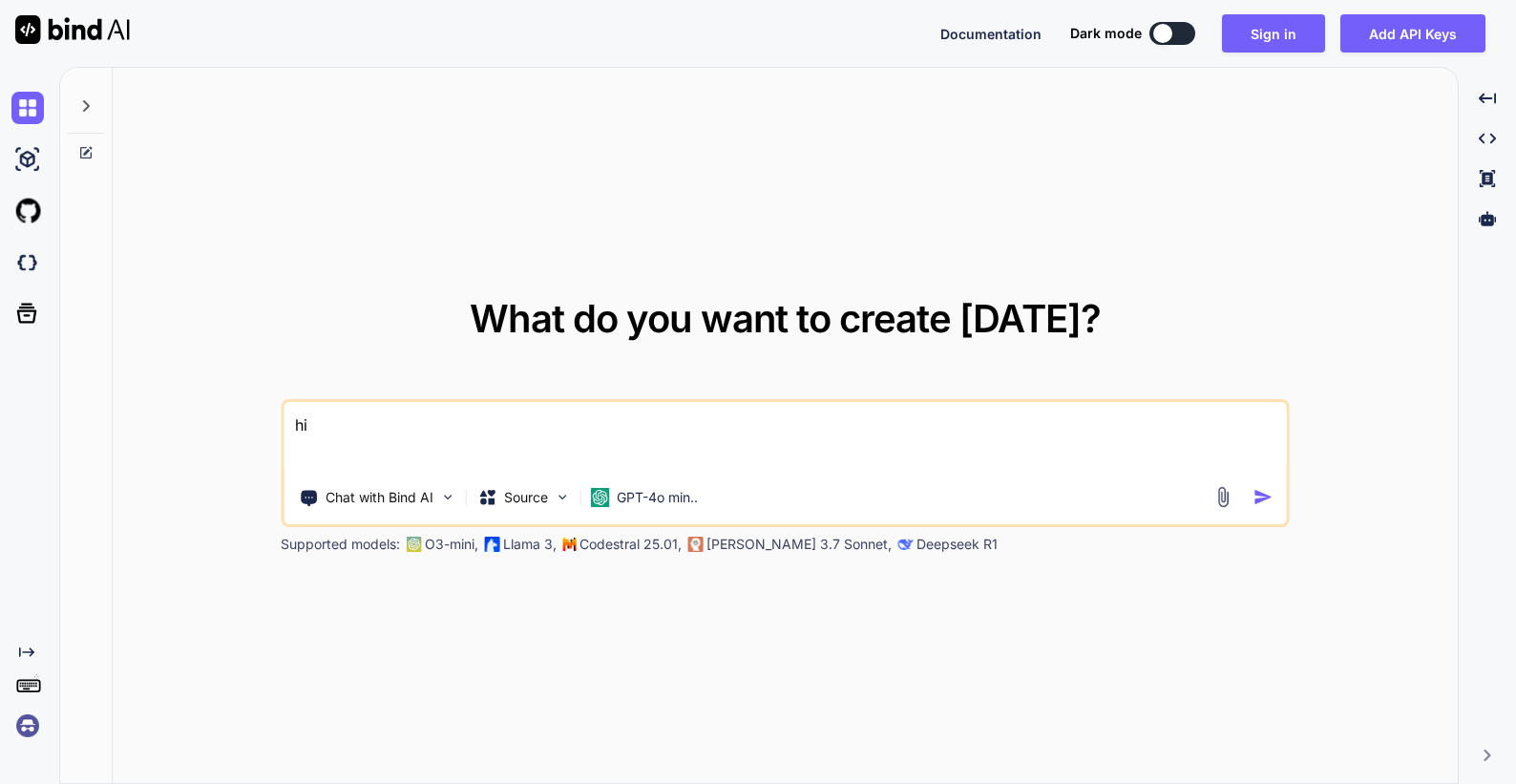
click at [33, 726] on img at bounding box center [28, 726] width 33 height 33
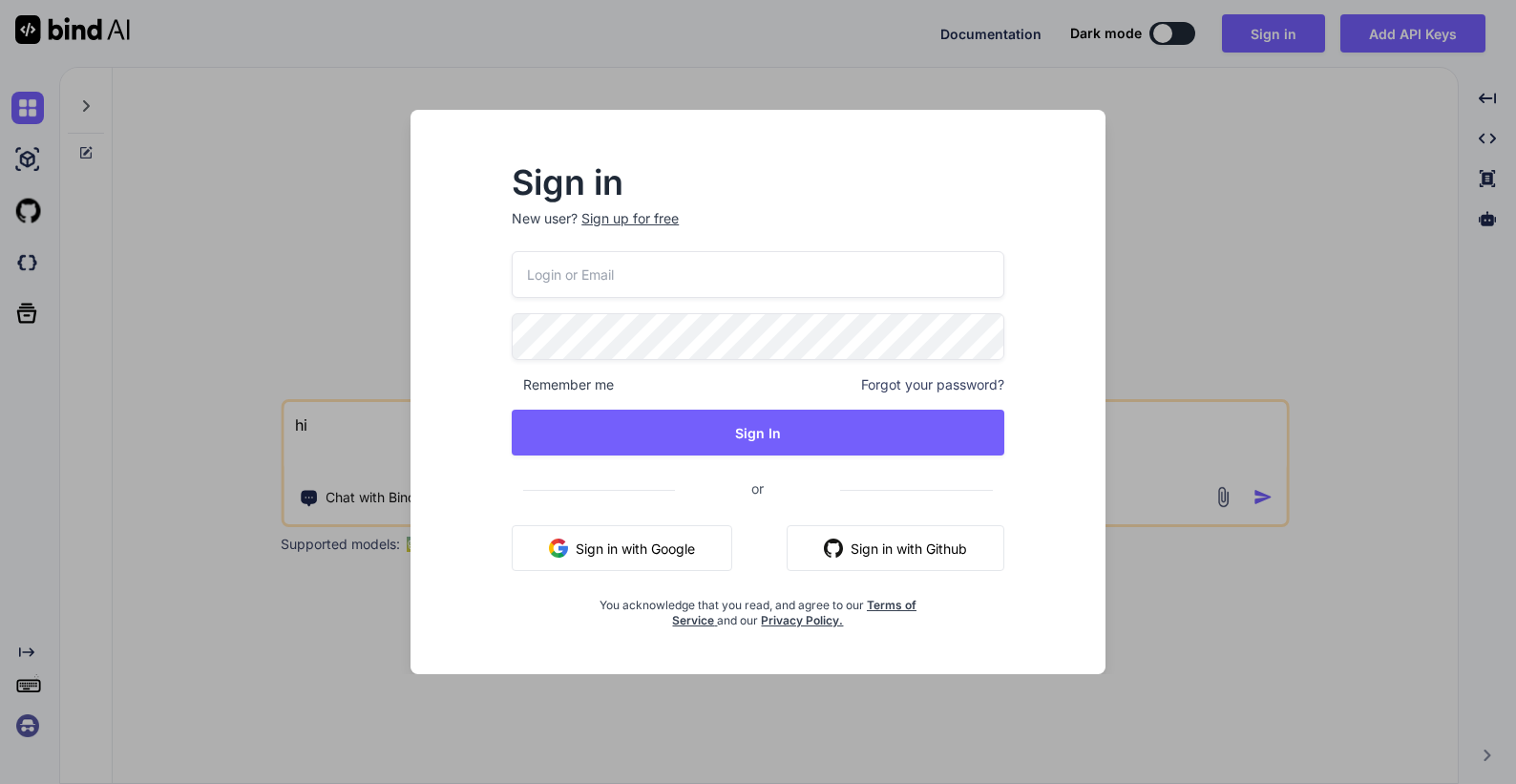
click at [620, 547] on button "Sign in with Google" at bounding box center [622, 549] width 221 height 46
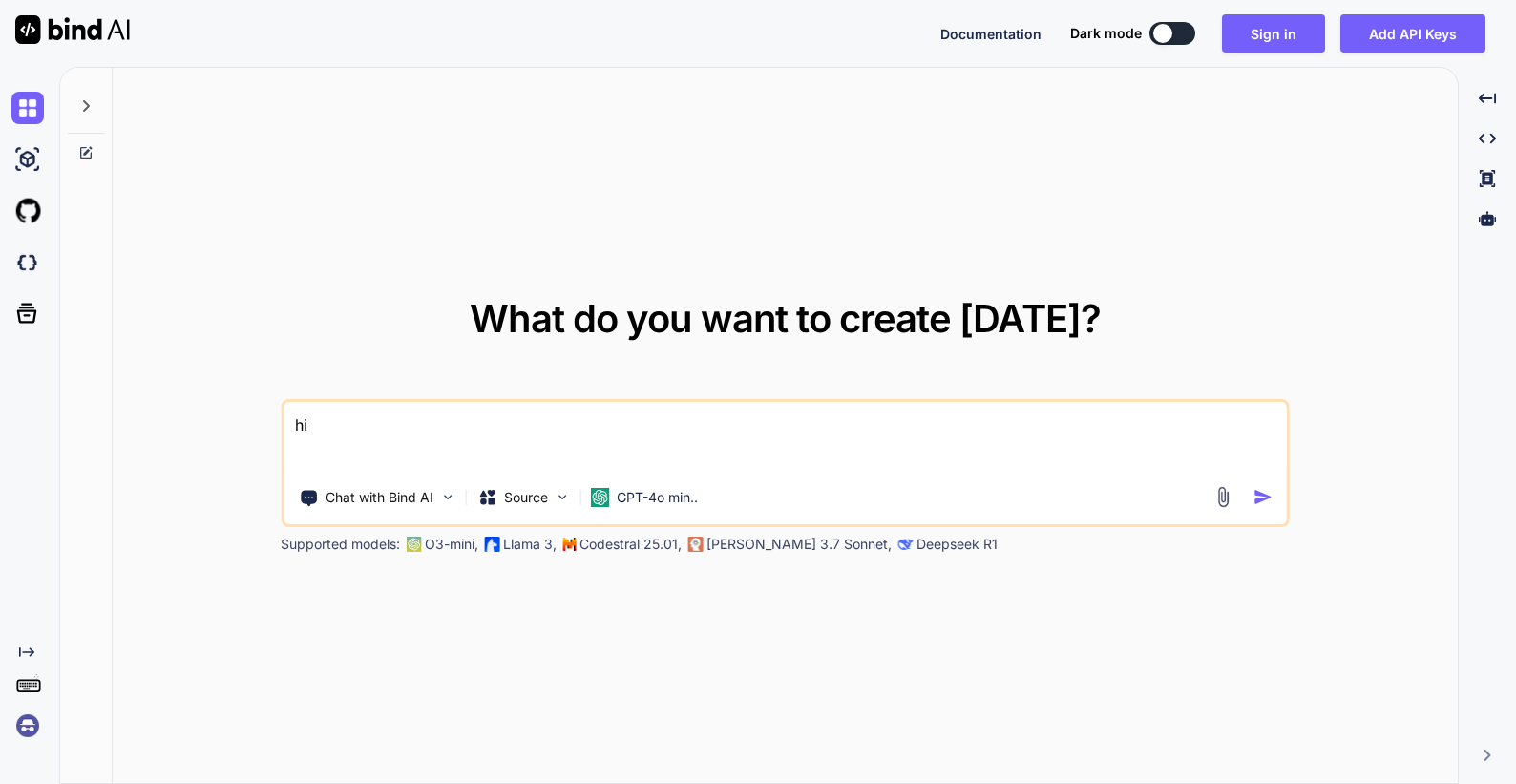
click at [32, 728] on img at bounding box center [28, 726] width 33 height 33
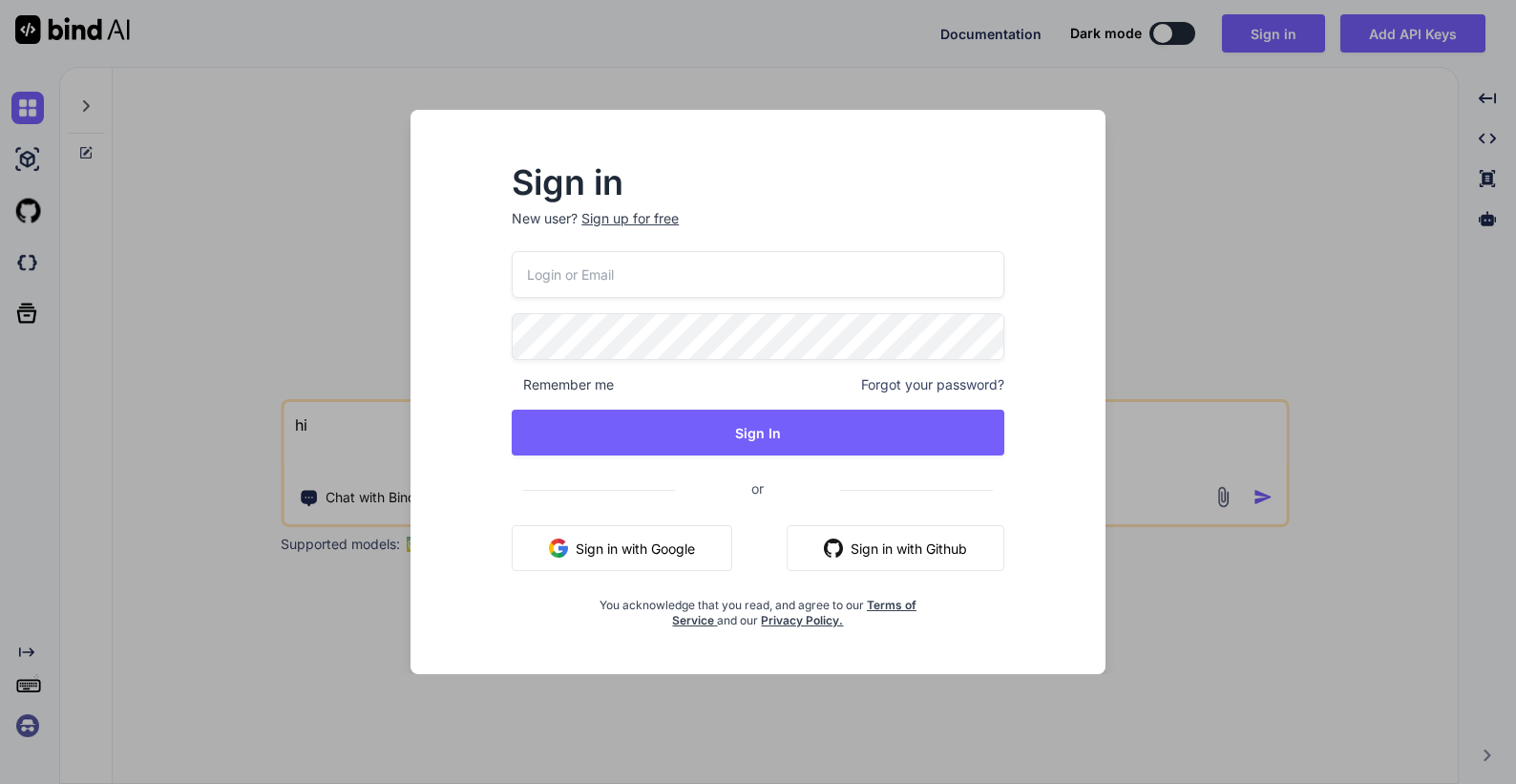
click at [633, 561] on button "Sign in with Google" at bounding box center [622, 549] width 221 height 46
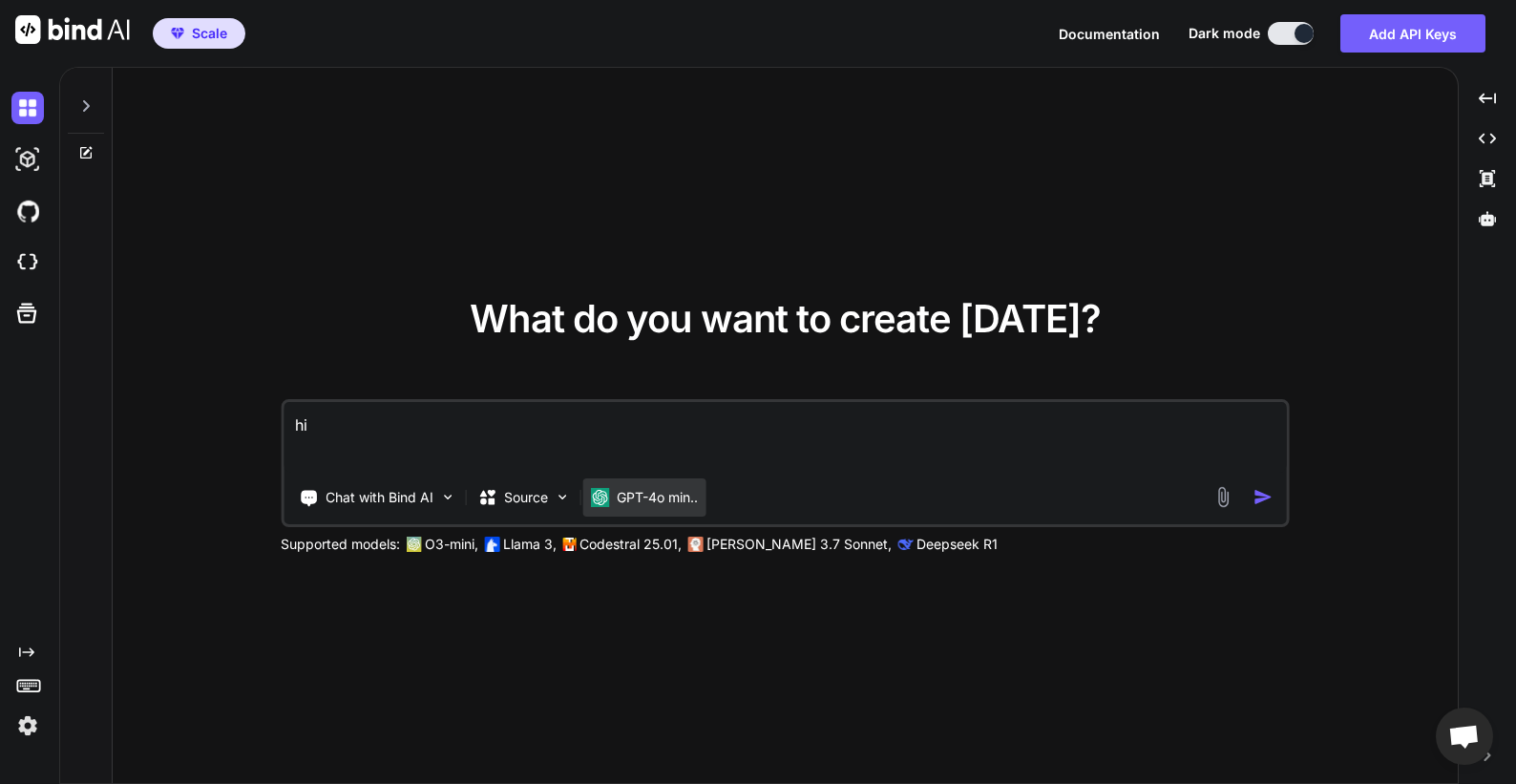
click at [657, 491] on p "GPT-4o min.." at bounding box center [658, 498] width 81 height 19
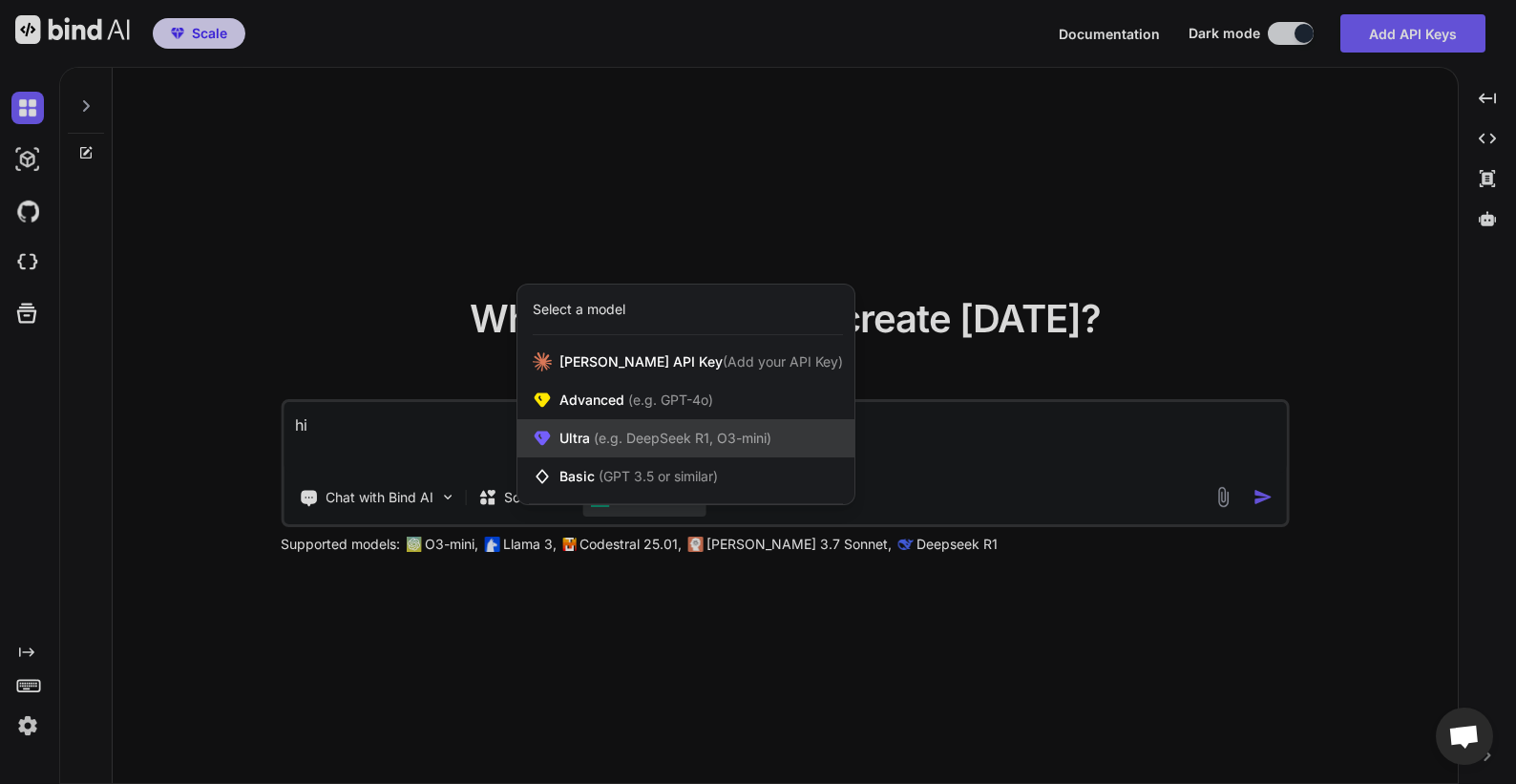
click at [729, 435] on span "(e.g. DeepSeek R1, O3-mini)" at bounding box center [681, 438] width 181 height 16
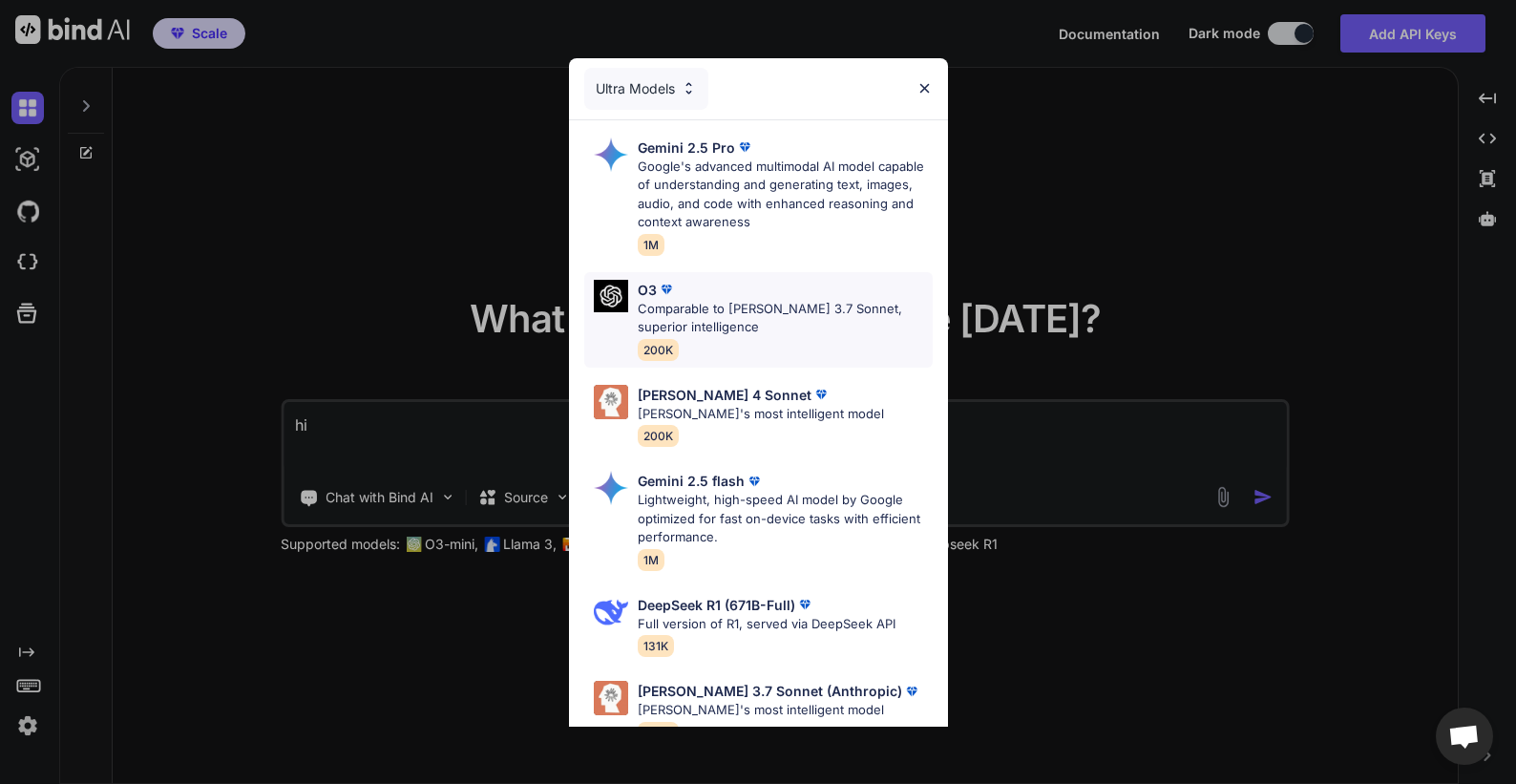
click at [758, 310] on p "Comparable to [PERSON_NAME] 3.7 Sonnet, superior intelligence" at bounding box center [785, 318] width 295 height 38
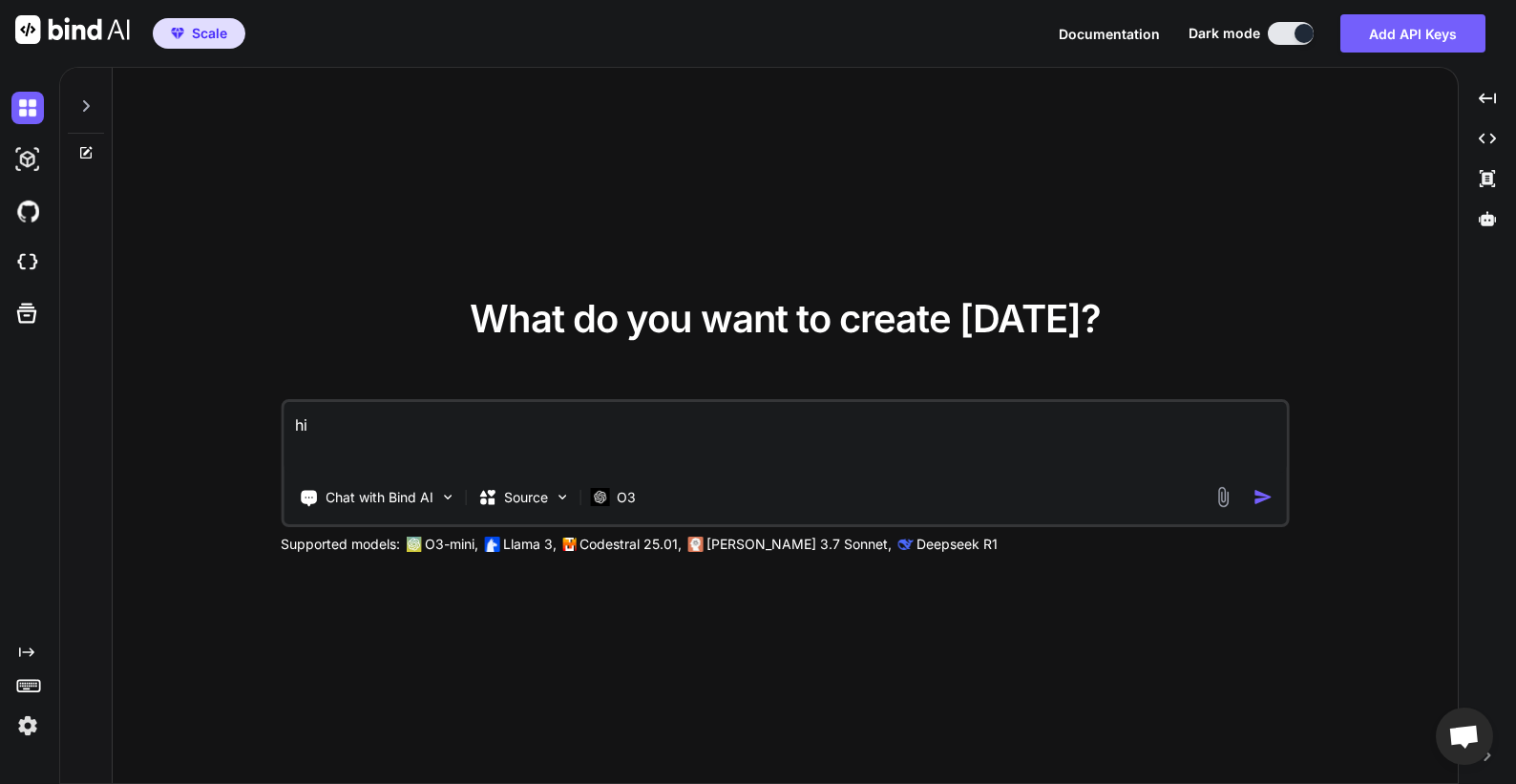
click at [553, 433] on textarea "hi" at bounding box center [785, 437] width 1004 height 70
paste textarea "write a trial onboarding day 1 email from founder for a user who starts a trial…"
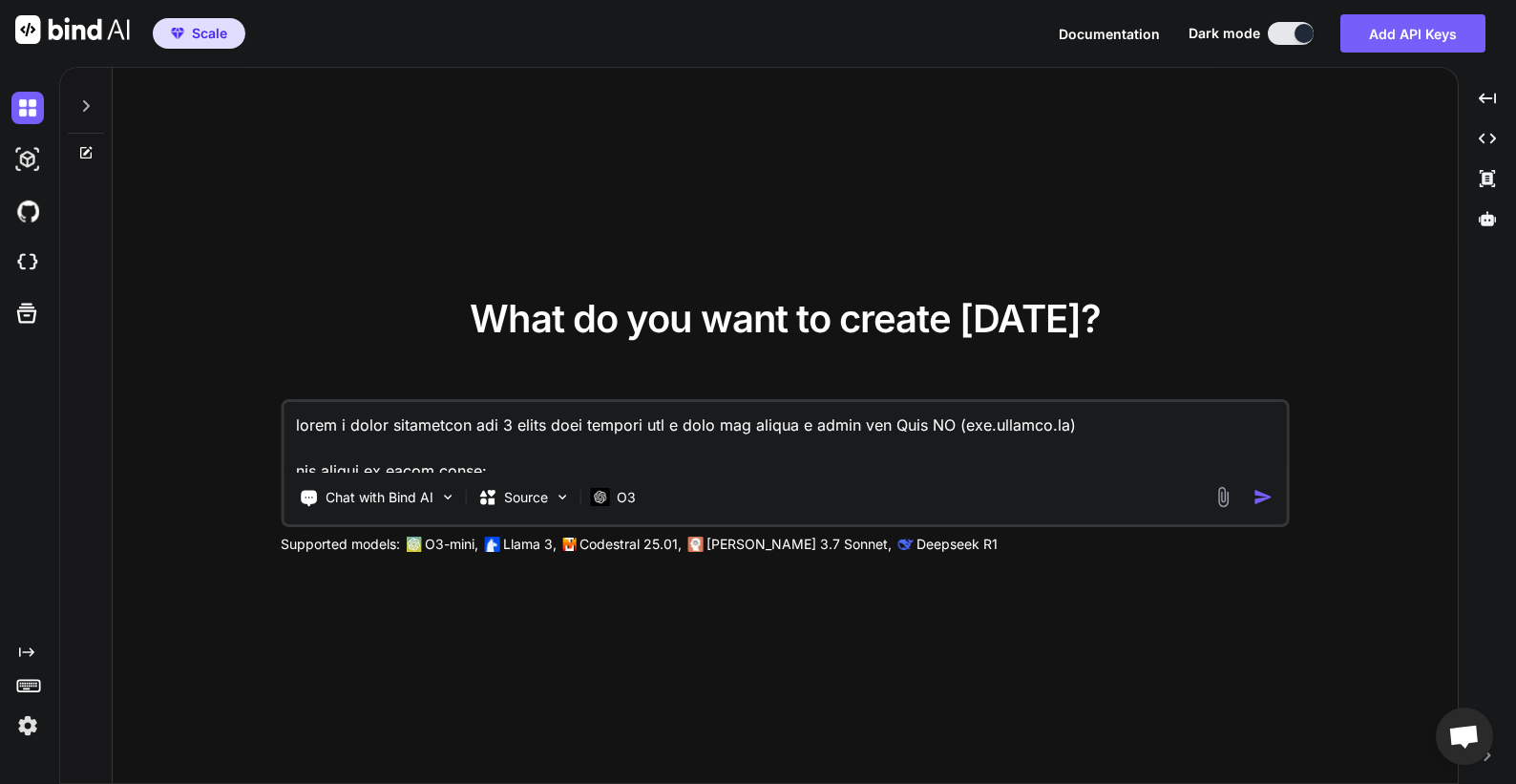
scroll to position [552, 0]
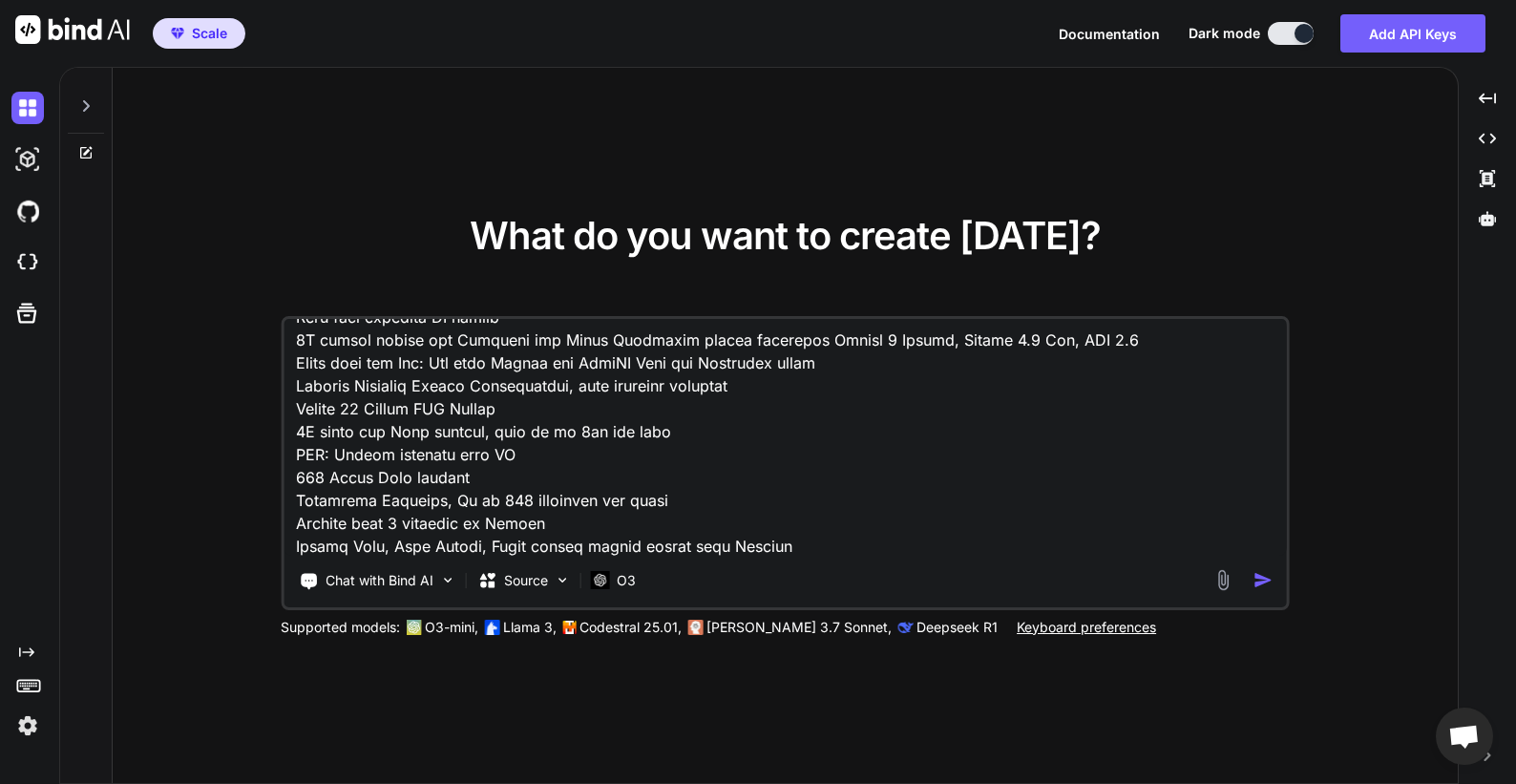
type textarea "write a trial onboarding day 1 email from founder for a user who starts a trial…"
click at [1266, 580] on img "button" at bounding box center [1263, 580] width 20 height 20
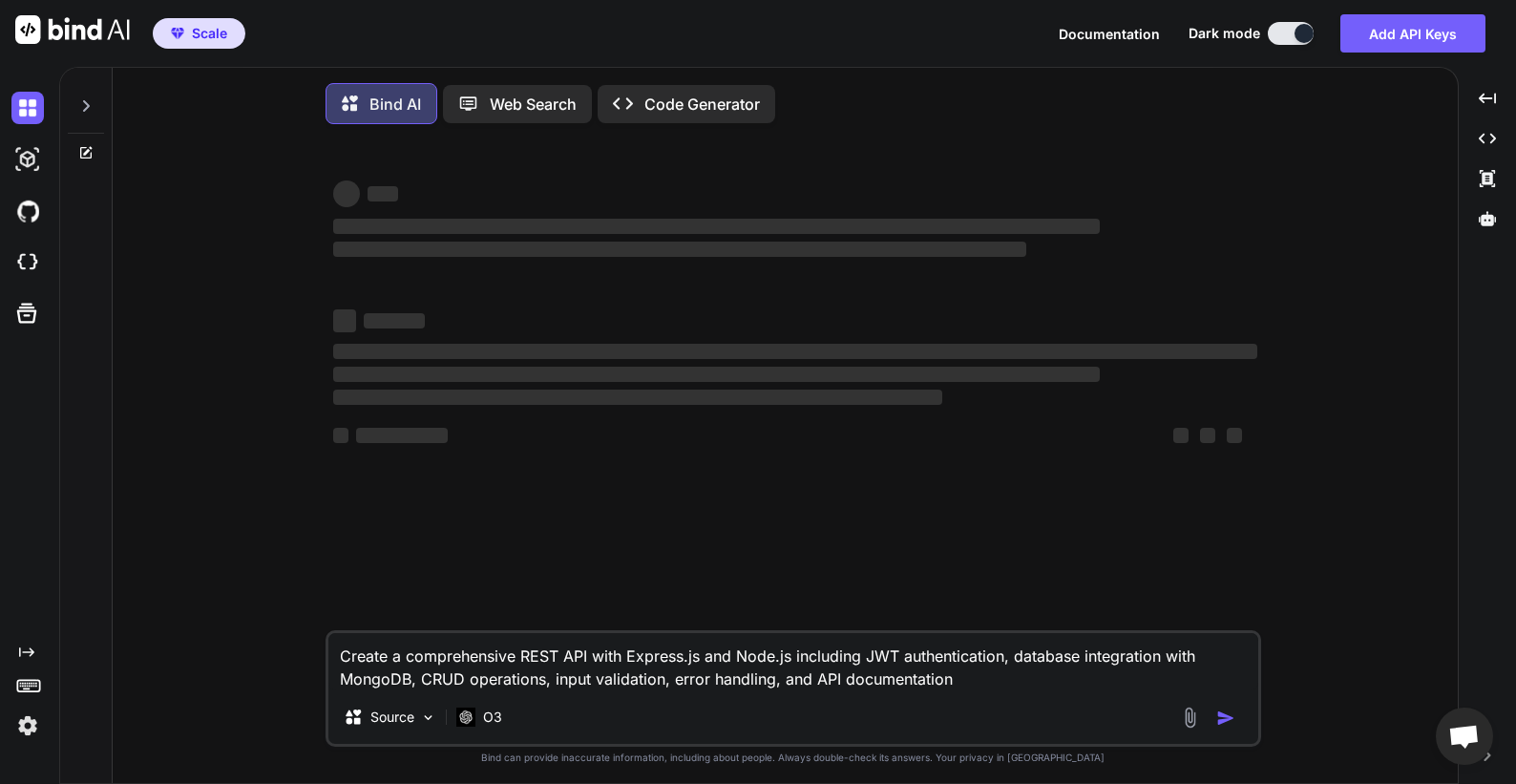
scroll to position [10, 0]
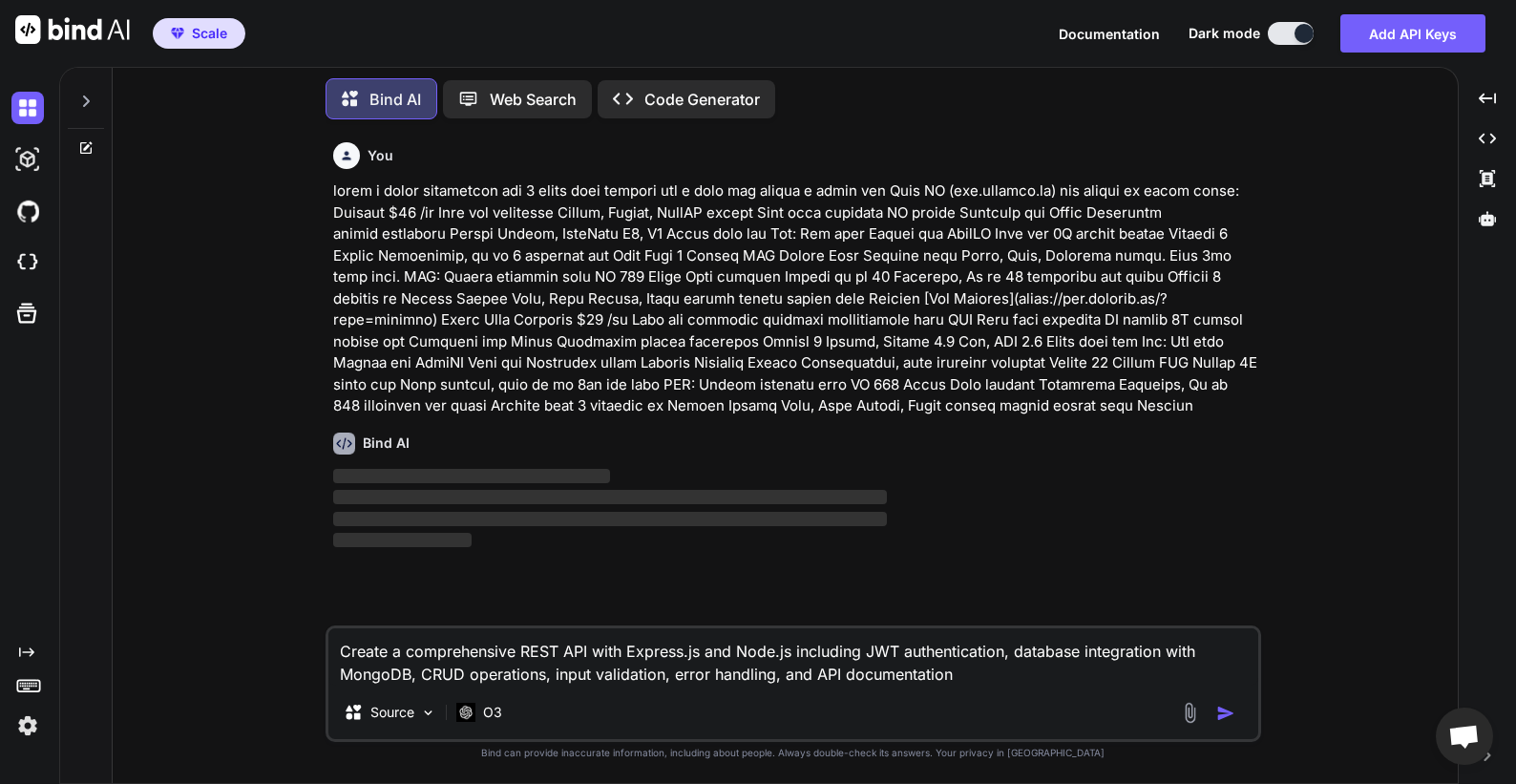
click at [920, 672] on textarea "Create a comprehensive REST API with Express.js and Node.js including JWT authe…" at bounding box center [794, 656] width 930 height 57
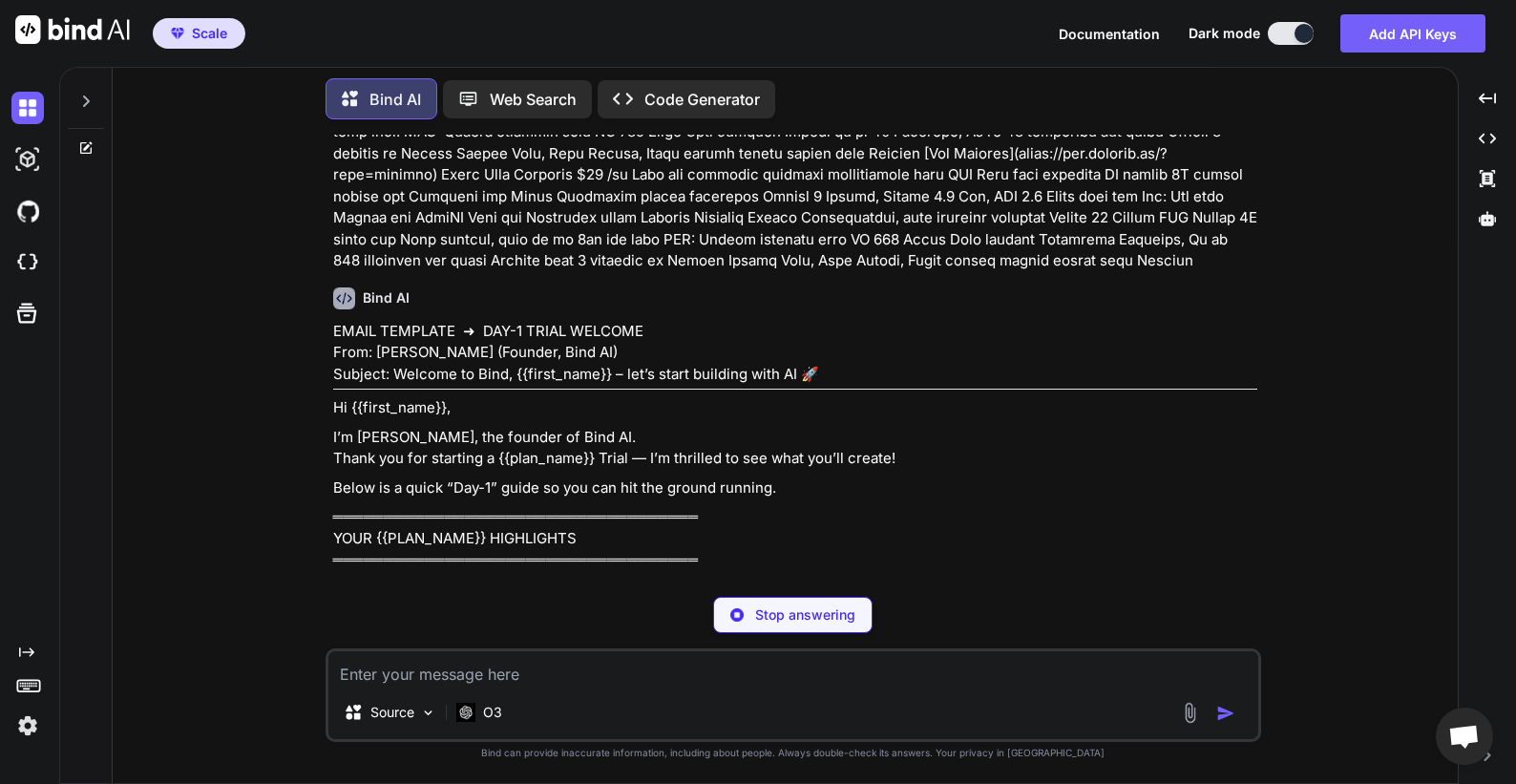
scroll to position [194, 0]
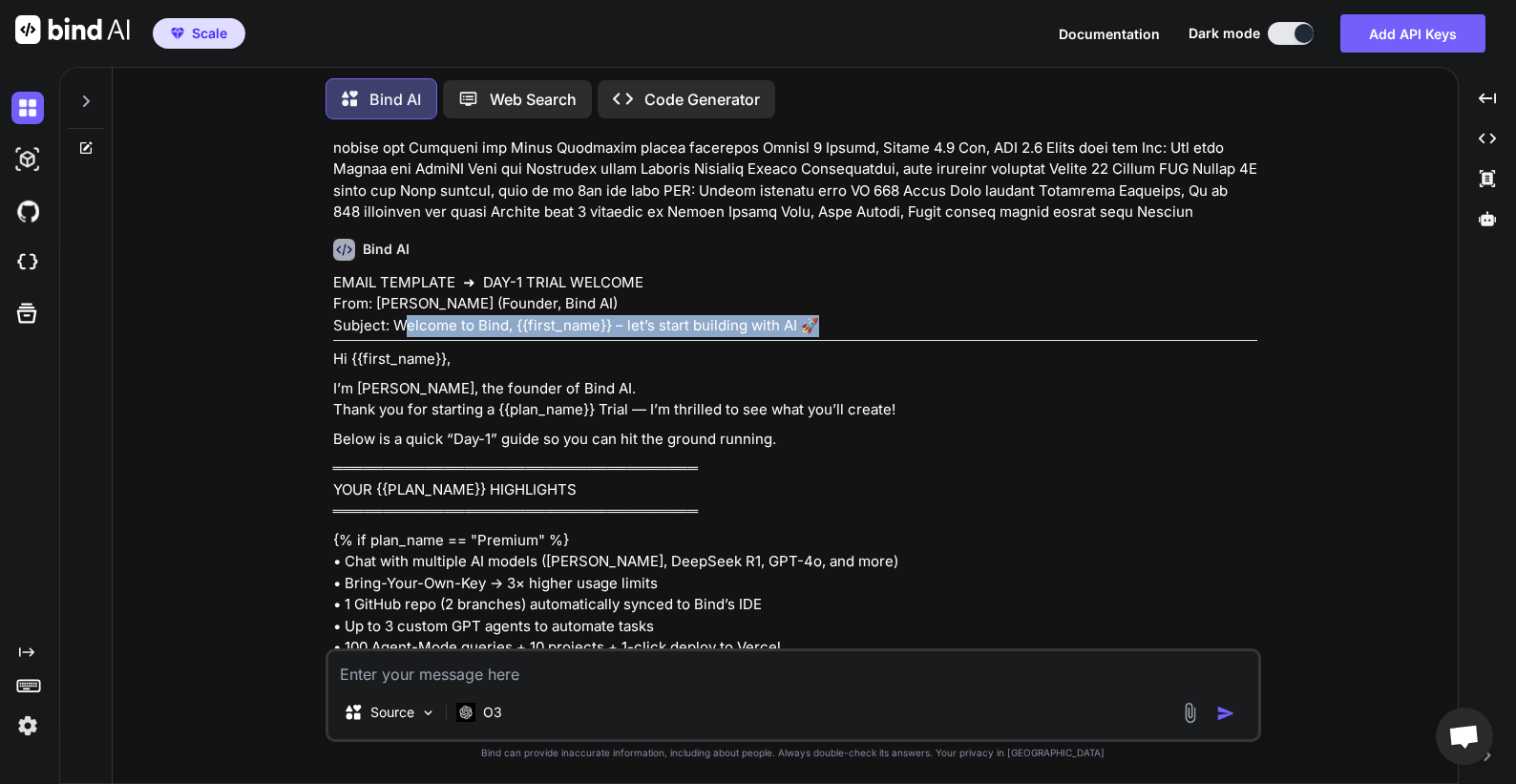
drag, startPoint x: 393, startPoint y: 367, endPoint x: 799, endPoint y: 366, distance: 406.0
click at [799, 338] on p "EMAIL TEMPLATE ➜ DAY-1 TRIAL WELCOME From: Ashu (Founder, Bind AI) Subject: Wel…" at bounding box center [796, 304] width 924 height 65
copy p "Welcome to Bind, {{first_name}} – let’s start building with AI"
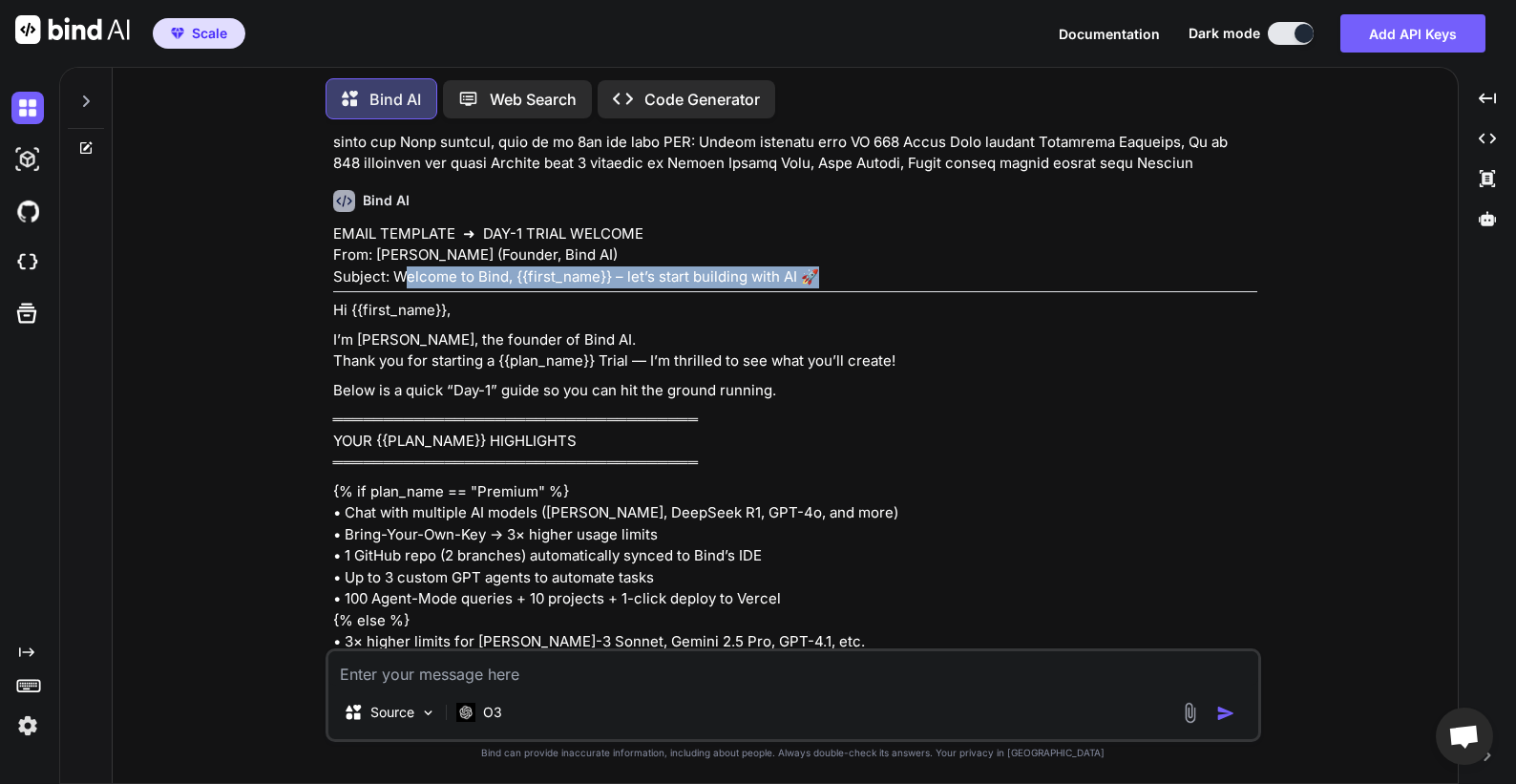
scroll to position [316, 0]
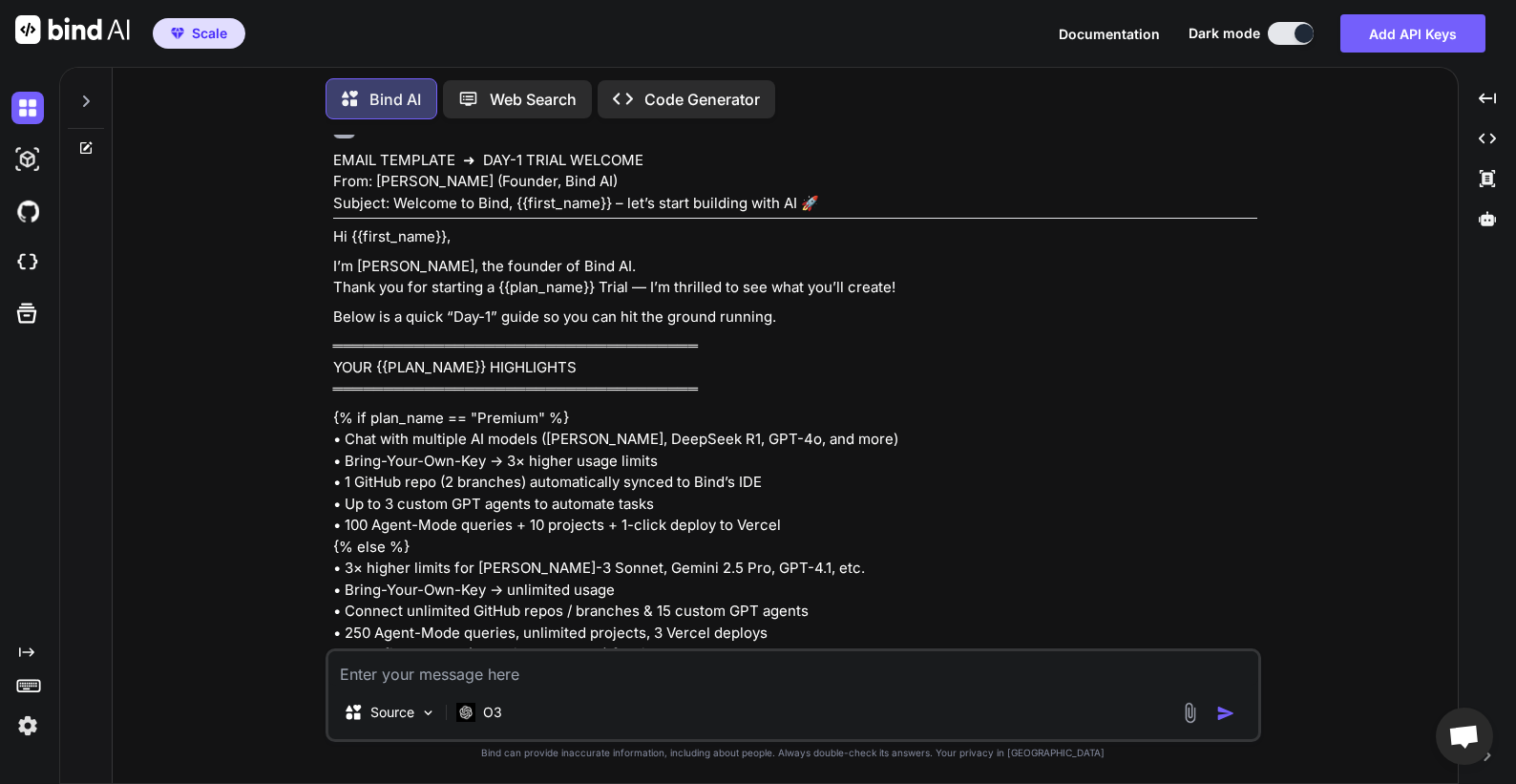
drag, startPoint x: 335, startPoint y: 306, endPoint x: 766, endPoint y: 369, distance: 435.6
click at [766, 369] on div "EMAIL TEMPLATE ➜ DAY-1 TRIAL WELCOME From: Ashu (Founder, Bind AI) Subject: Wel…" at bounding box center [796, 735] width 924 height 1171
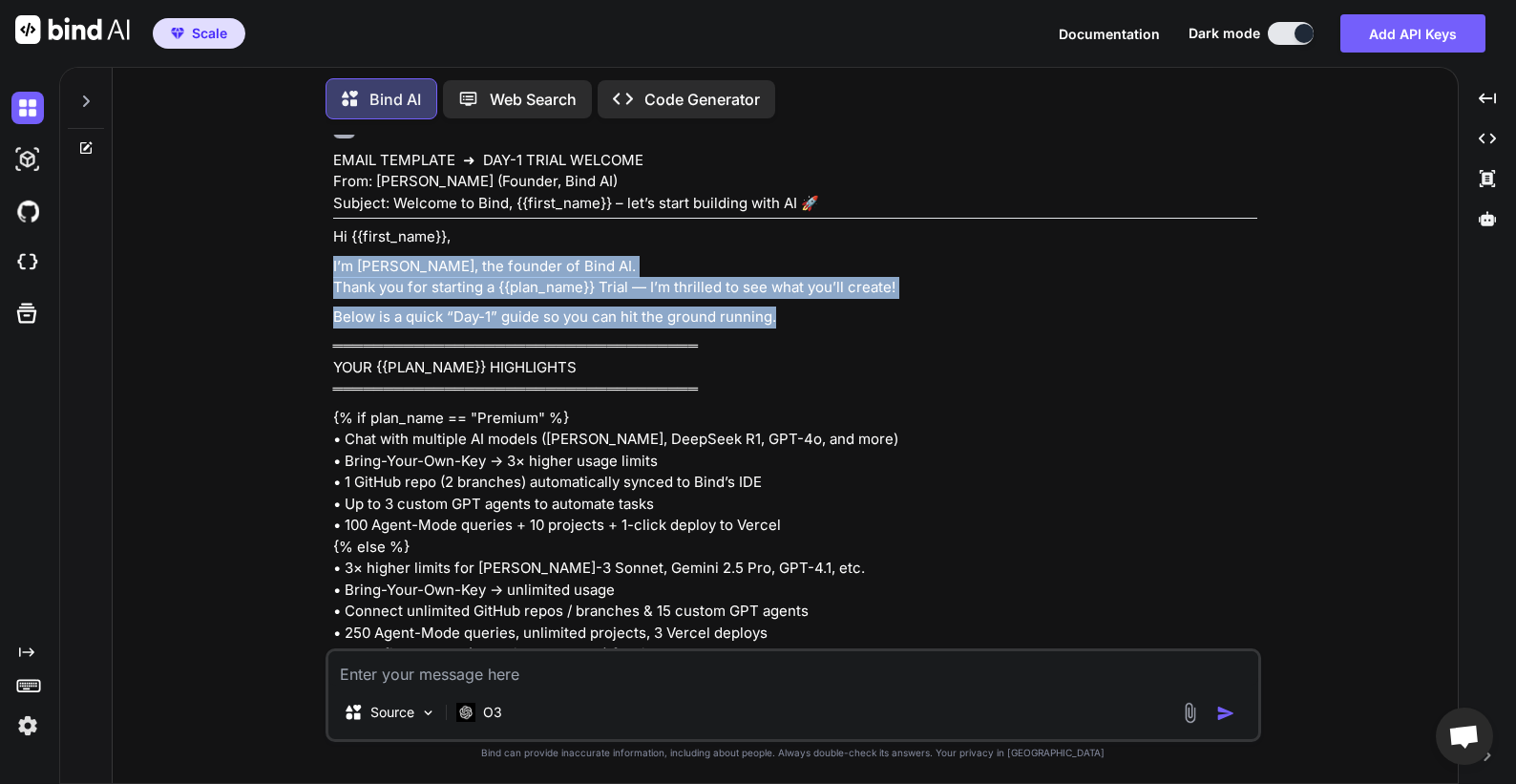
drag, startPoint x: 778, startPoint y: 383, endPoint x: 311, endPoint y: 306, distance: 473.3
click at [311, 306] on div "You Bind AI EMAIL TEMPLATE ➜ DAY-1 TRIAL WELCOME From: Ashu (Founder, Bind AI) …" at bounding box center [793, 459] width 1330 height 648
copy div "I’m Ashu, the founder of Bind AI. Thank you for starting a {{plan_name}} Trial …"
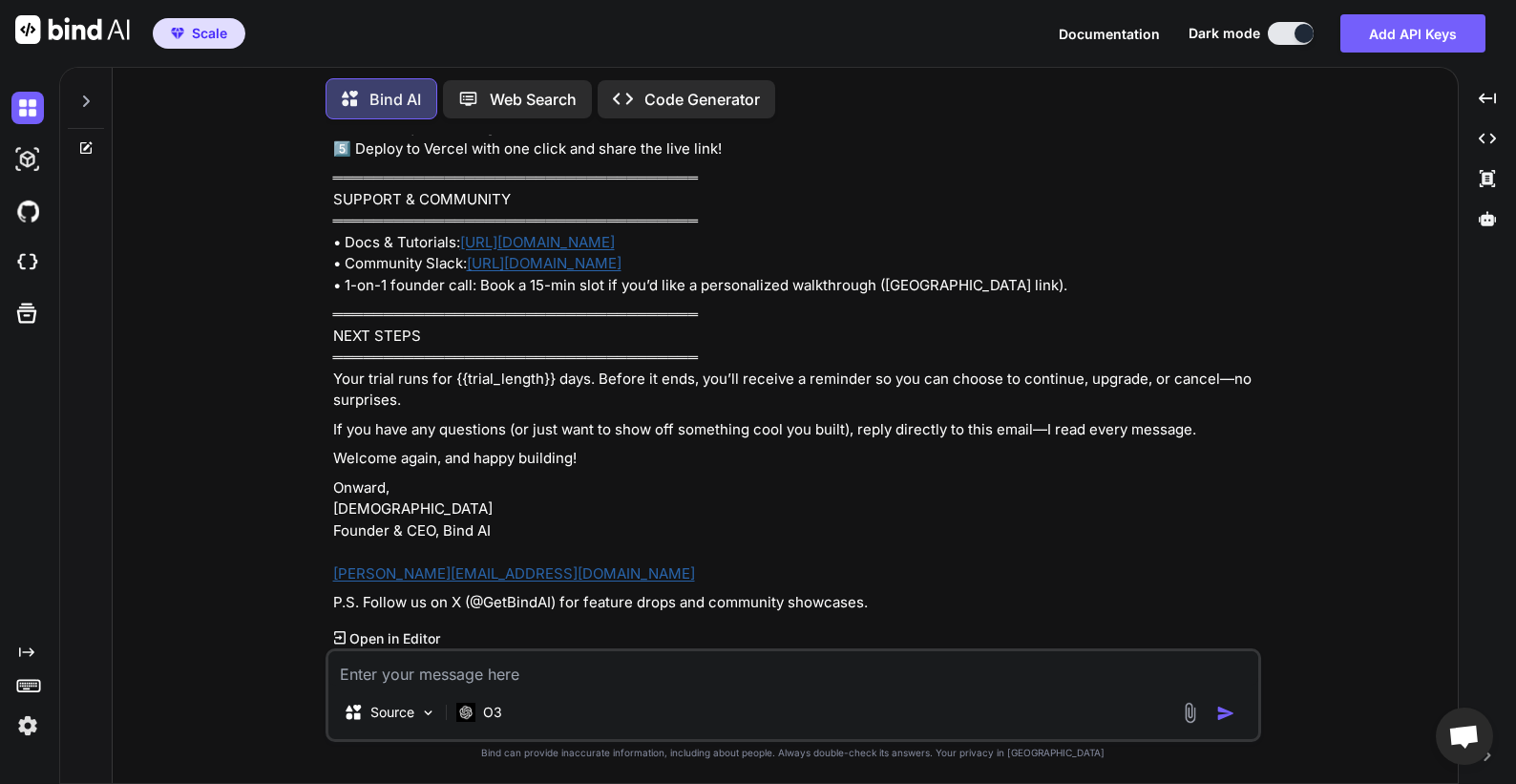
scroll to position [1473, 0]
click at [521, 665] on textarea at bounding box center [794, 668] width 930 height 35
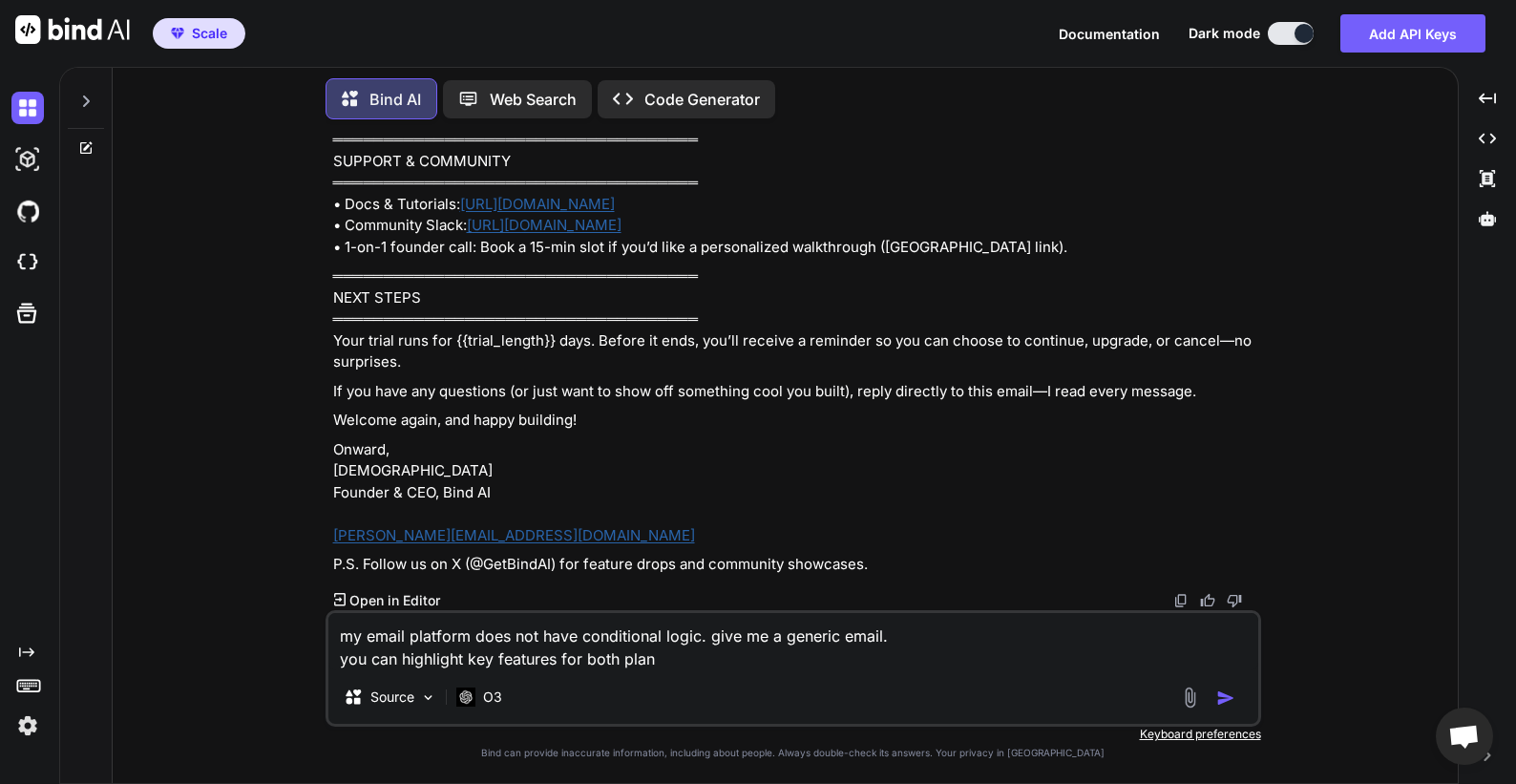
type textarea "my email platform does not have conditional logic. give me a generic email. you…"
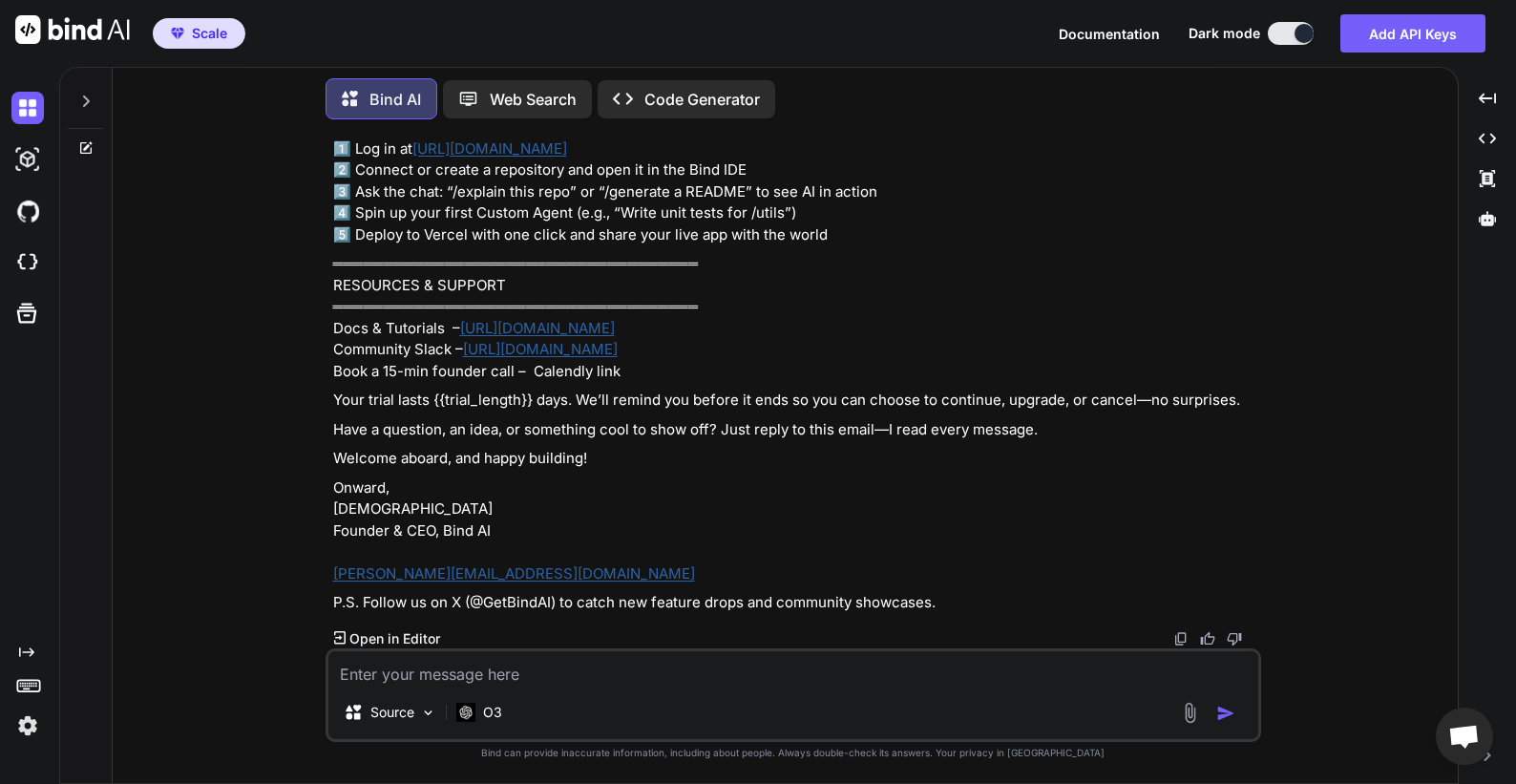
scroll to position [2494, 0]
click at [482, 711] on div "O3" at bounding box center [479, 713] width 46 height 19
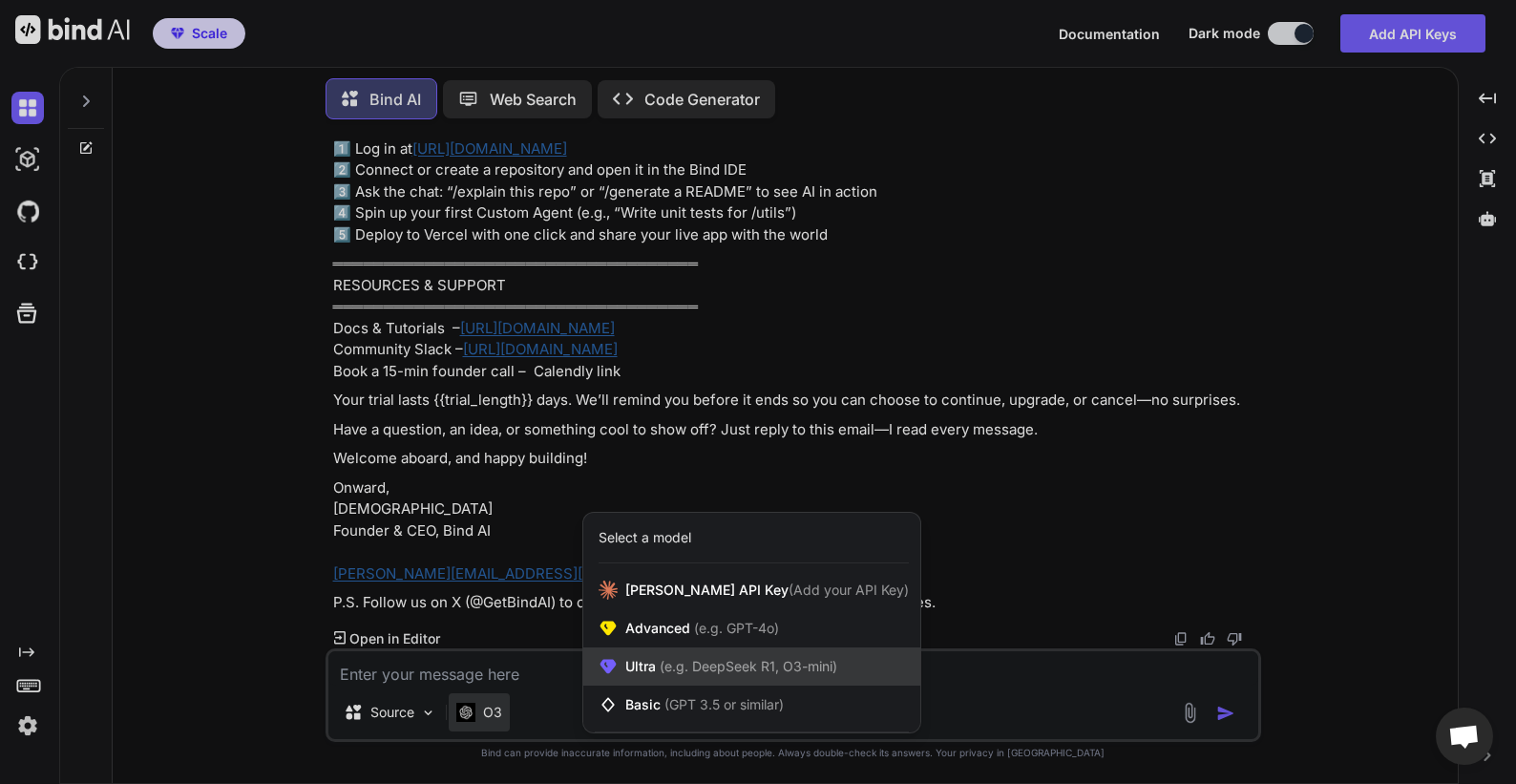
click at [646, 664] on span "Ultra (e.g. DeepSeek R1, O3-mini)" at bounding box center [732, 666] width 212 height 19
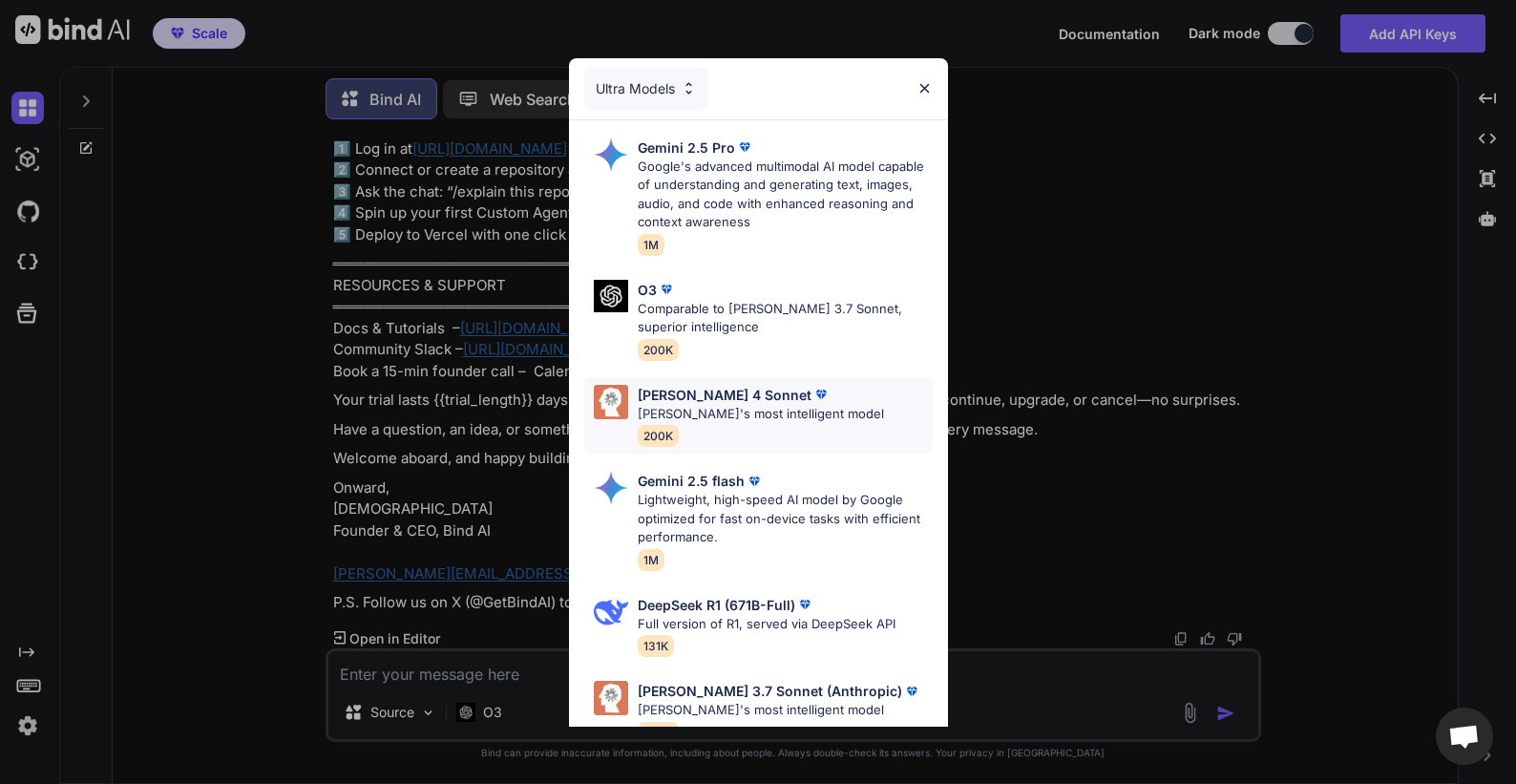
click at [724, 424] on div "Claude 4 Sonnet Claude's most intelligent model 200K" at bounding box center [760, 416] width 246 height 62
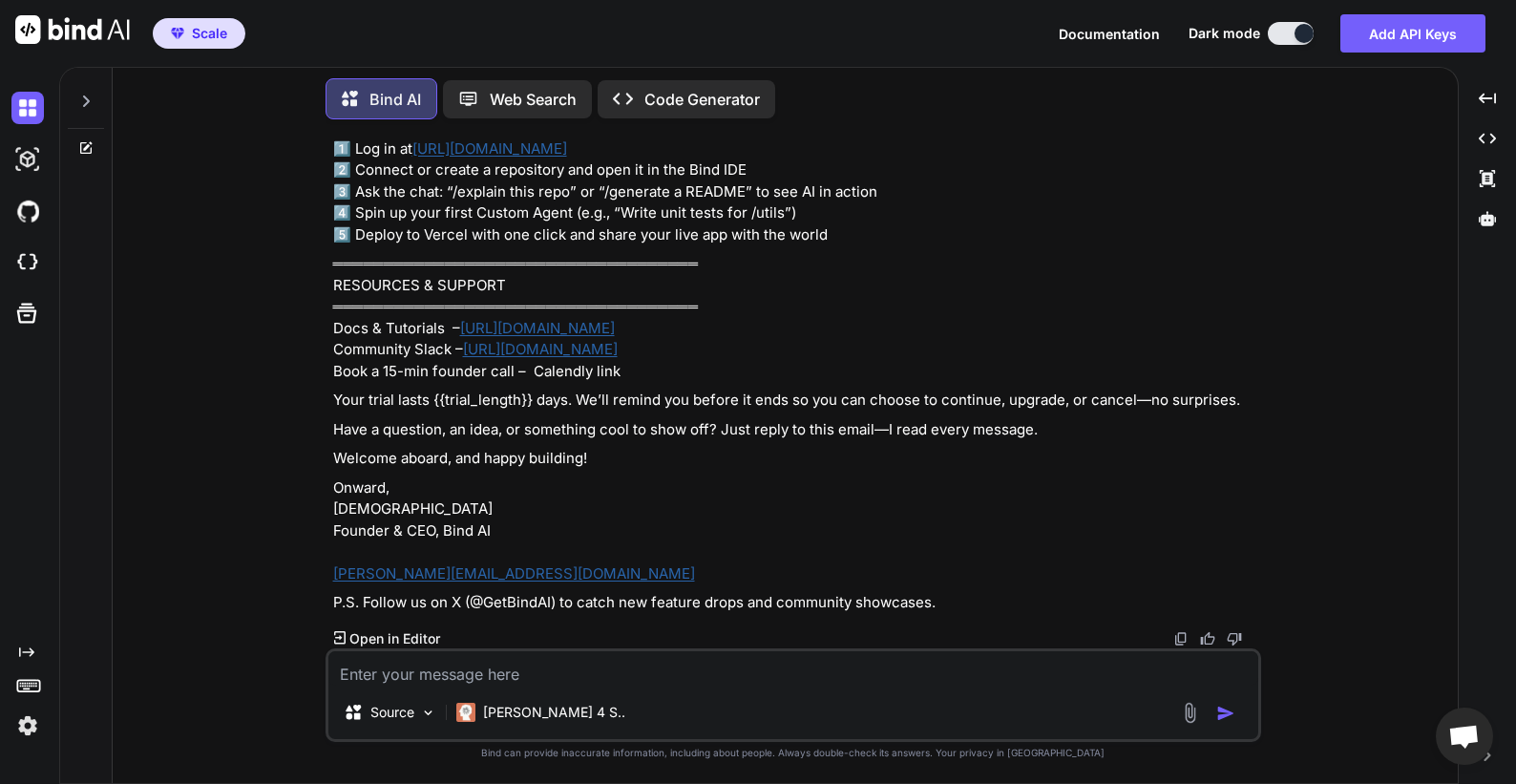
scroll to position [2867, 0]
click at [737, 662] on textarea at bounding box center [794, 668] width 930 height 35
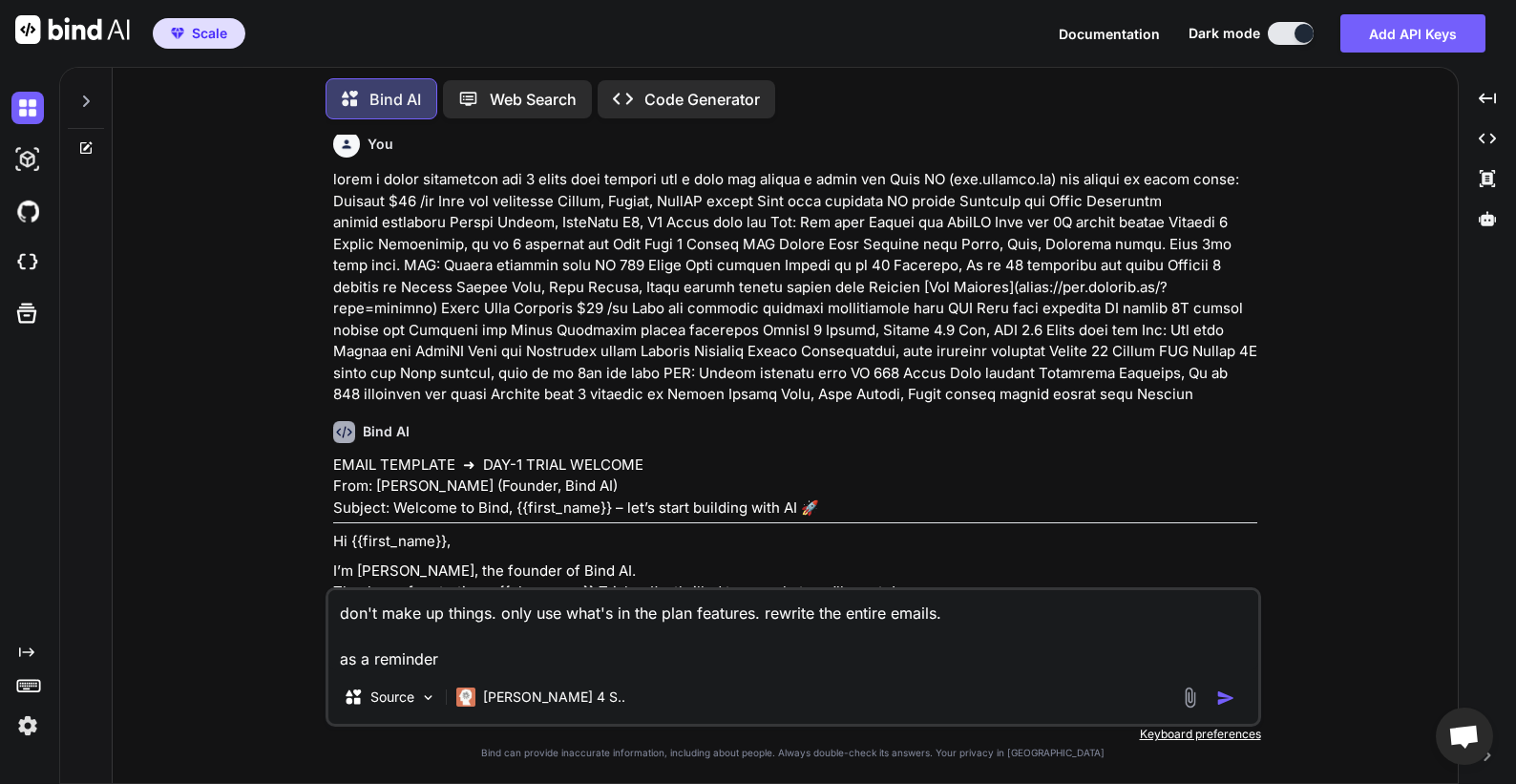
scroll to position [0, 0]
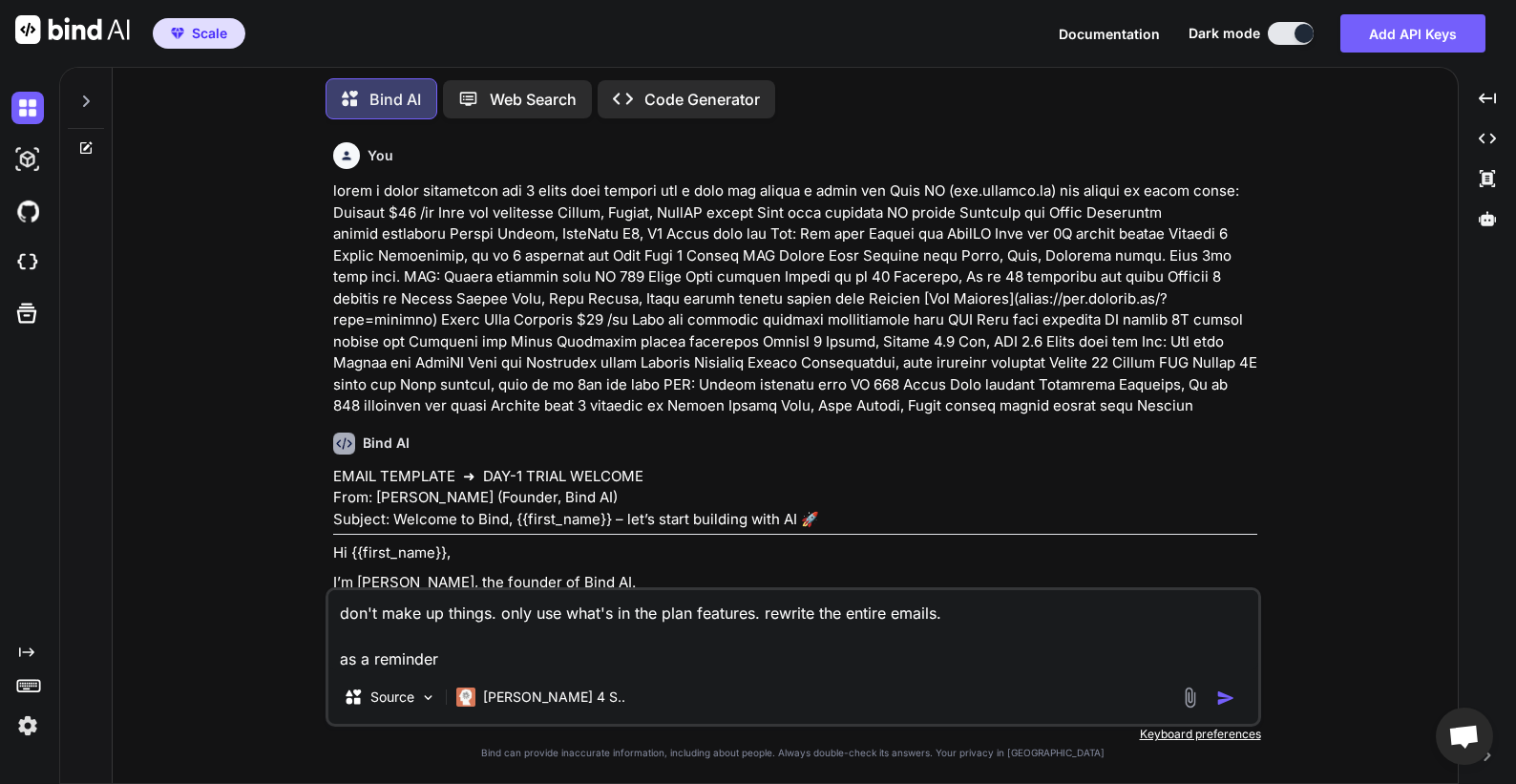
type textarea "don't make up things. only use what's in the plan features. rewrite the entire …"
click at [772, 347] on p at bounding box center [796, 299] width 924 height 237
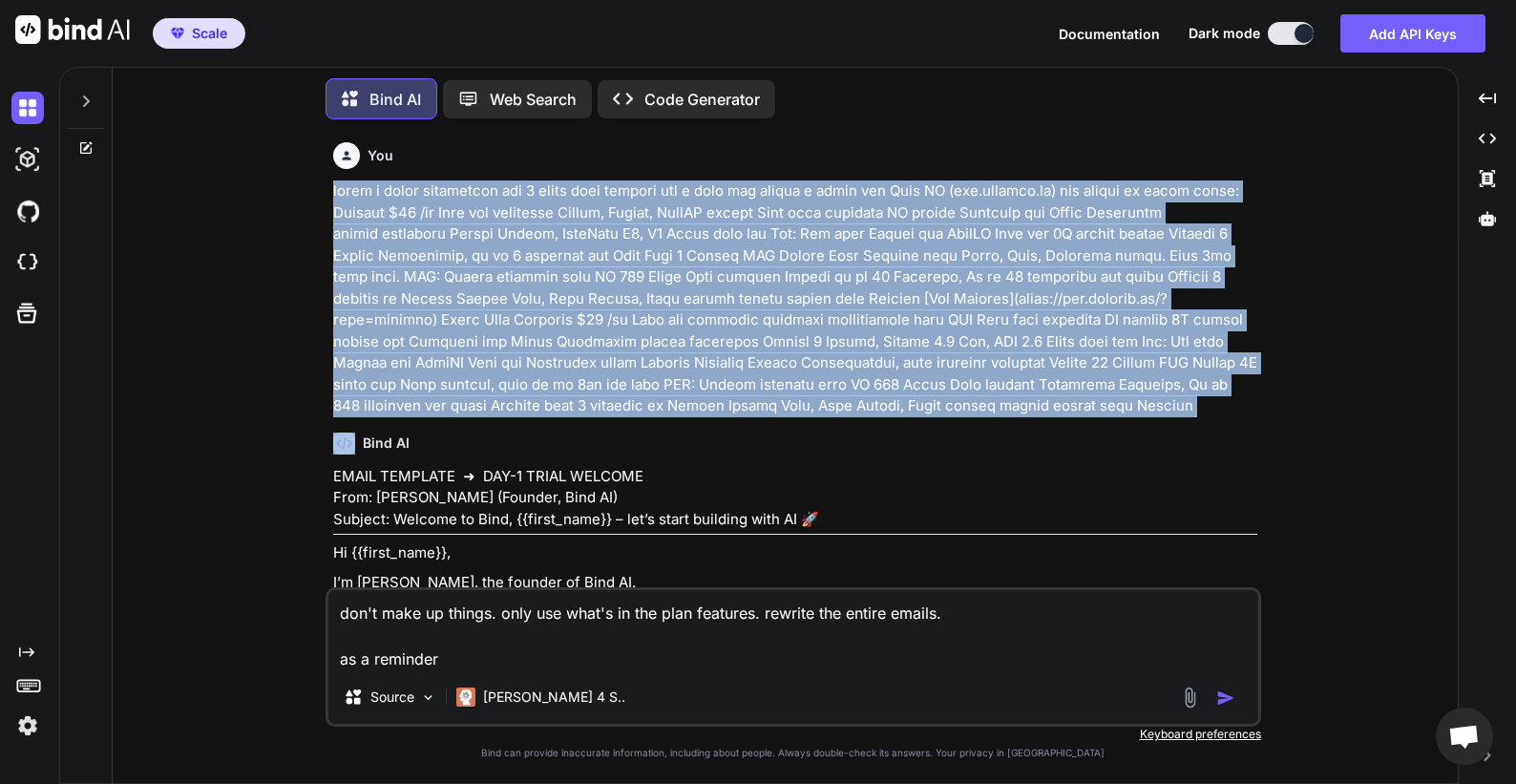
click at [772, 347] on p at bounding box center [796, 299] width 924 height 237
copy p "write a trial onboarding day 1 email from founder for a user who starts a trial…"
click at [1488, 212] on icon at bounding box center [1488, 218] width 17 height 14
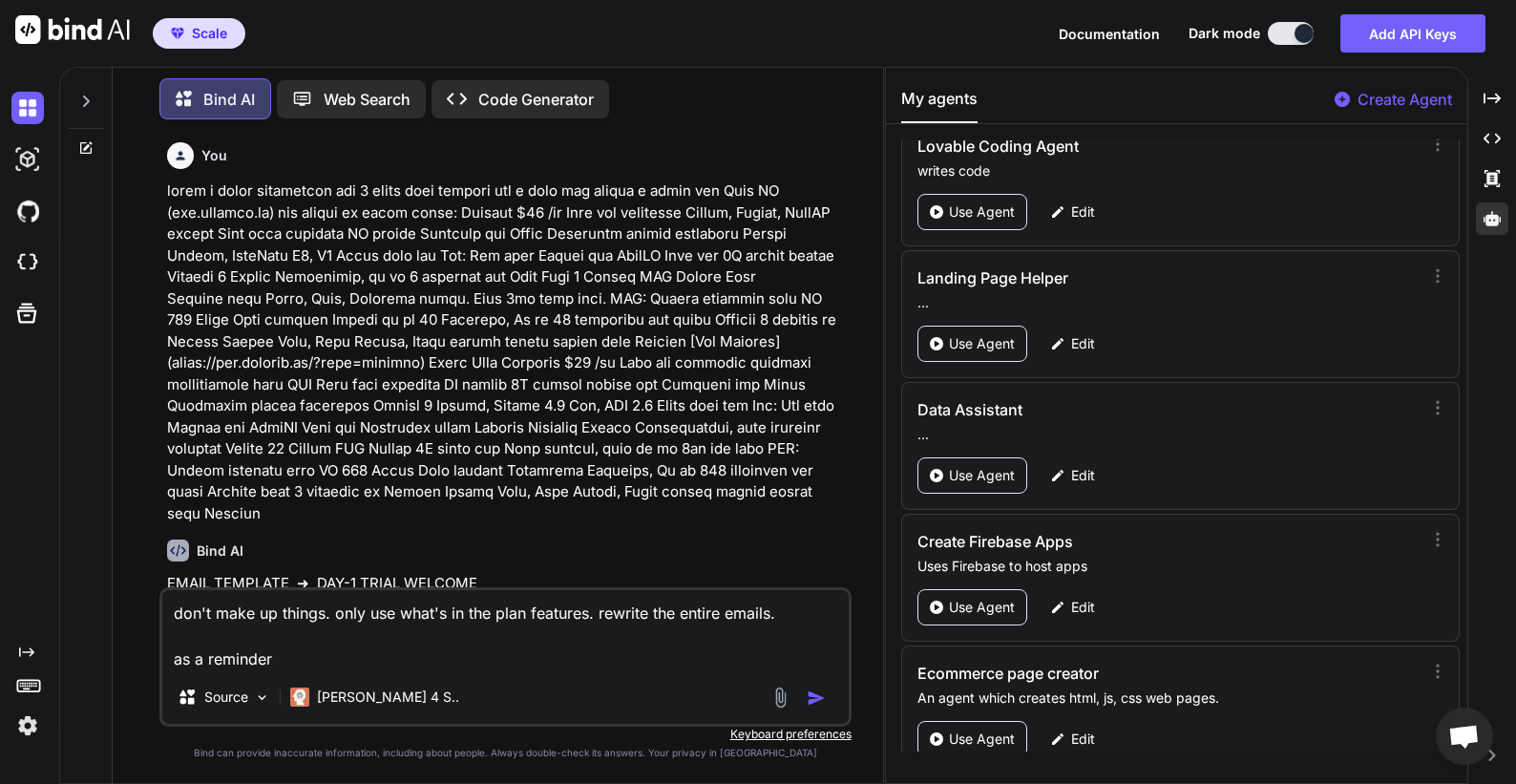
scroll to position [689, 0]
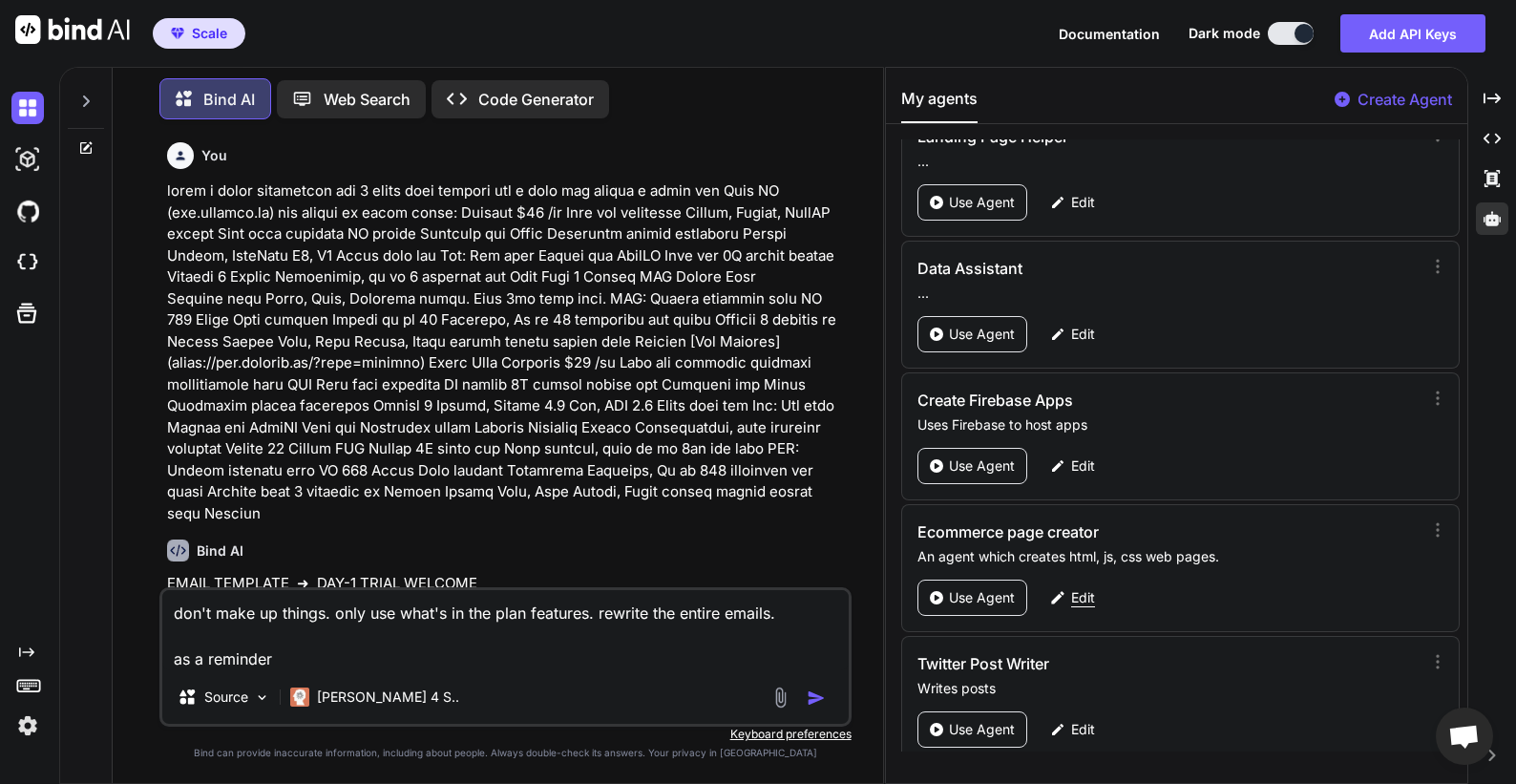
click at [1067, 605] on div "Edit" at bounding box center [1072, 598] width 68 height 37
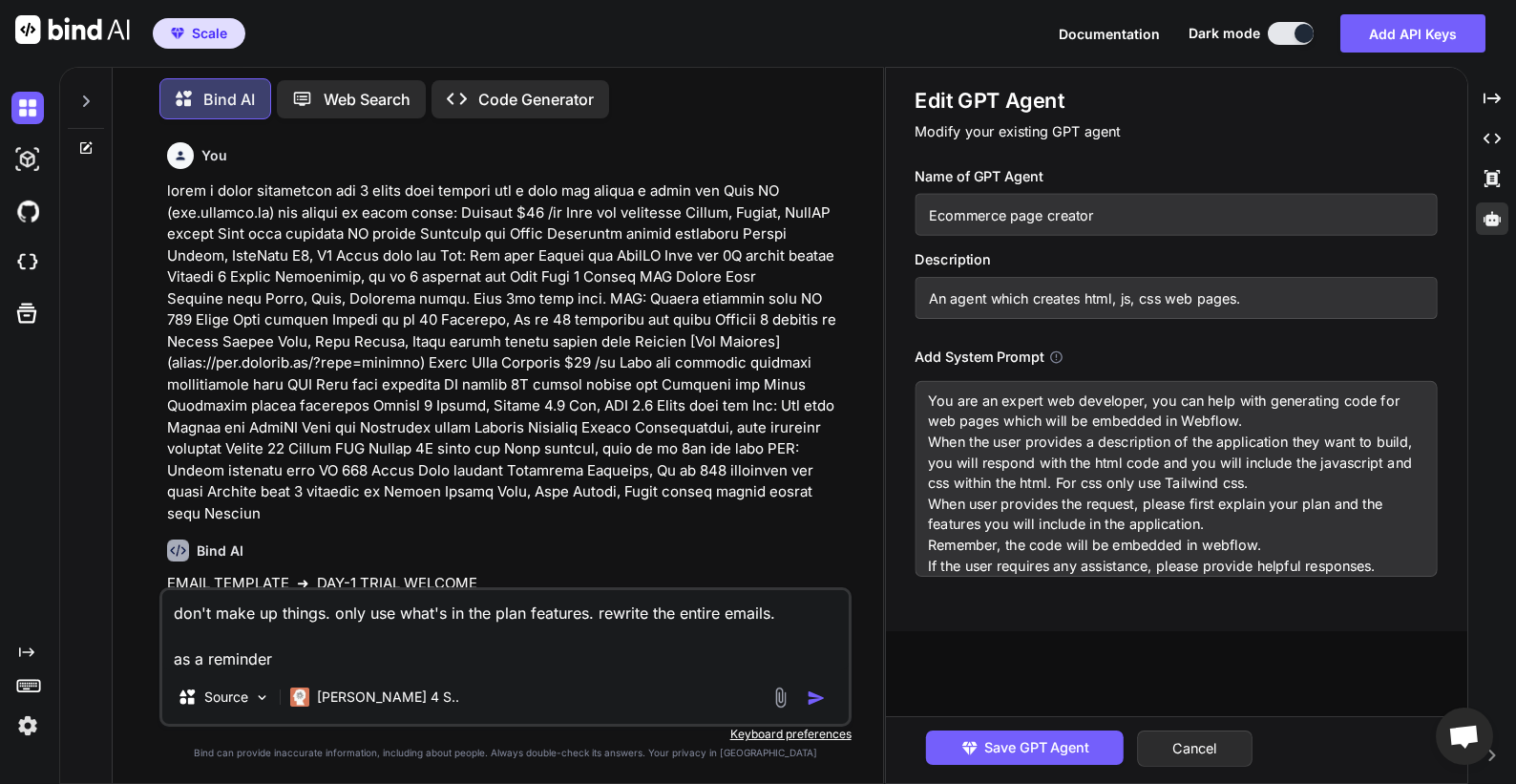
scroll to position [0, 0]
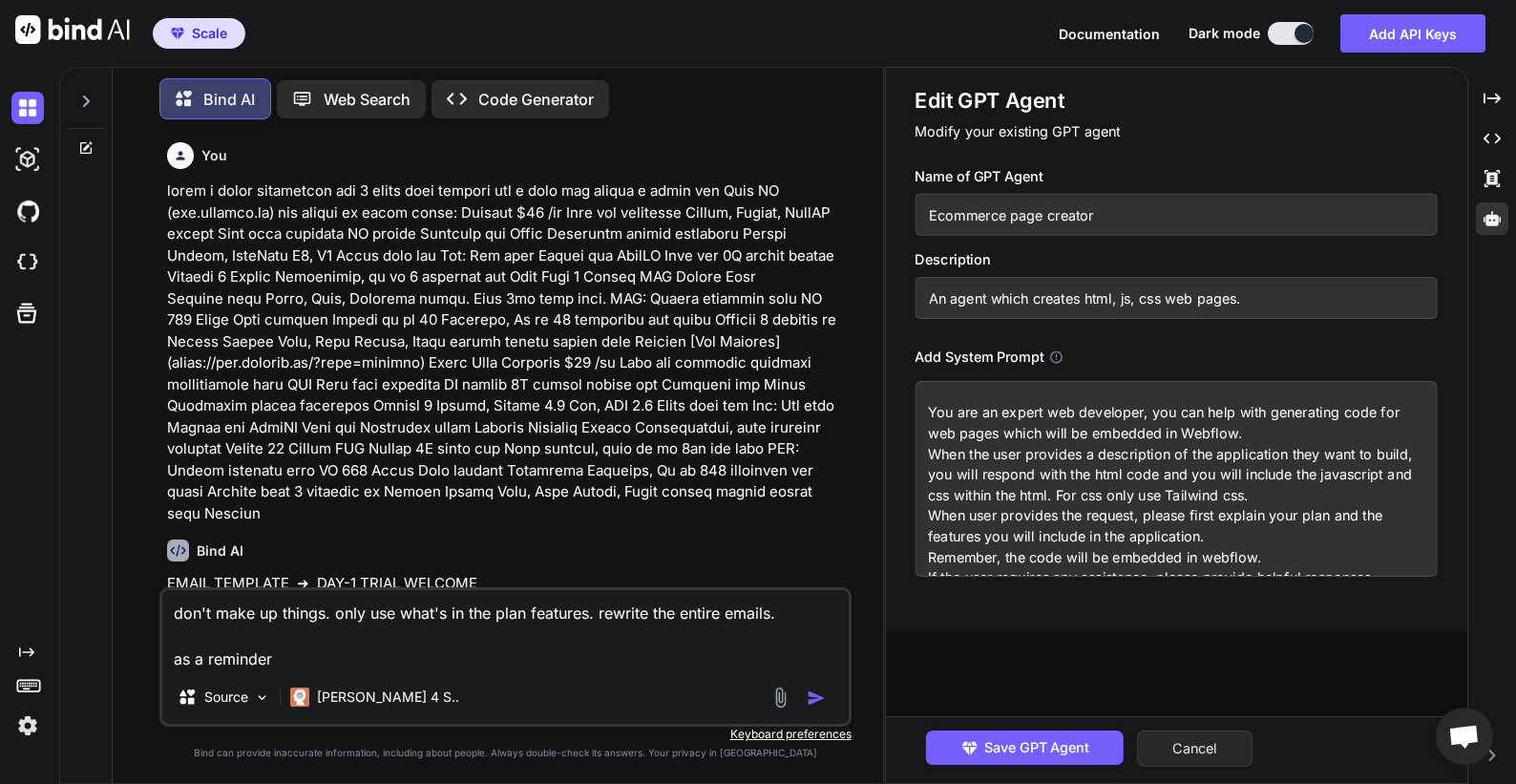
click at [1194, 736] on button "Cancel" at bounding box center [1195, 748] width 116 height 37
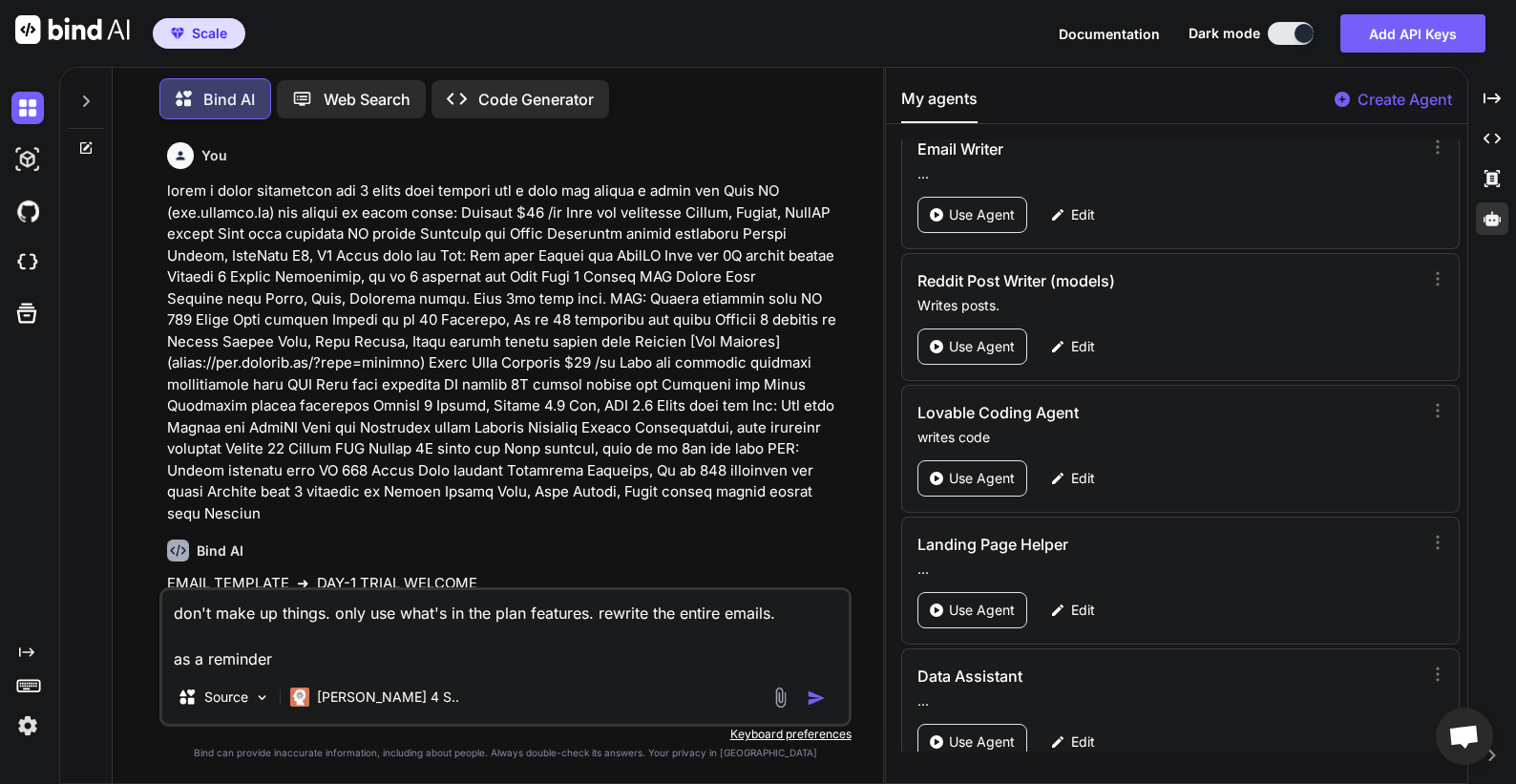
scroll to position [301, 0]
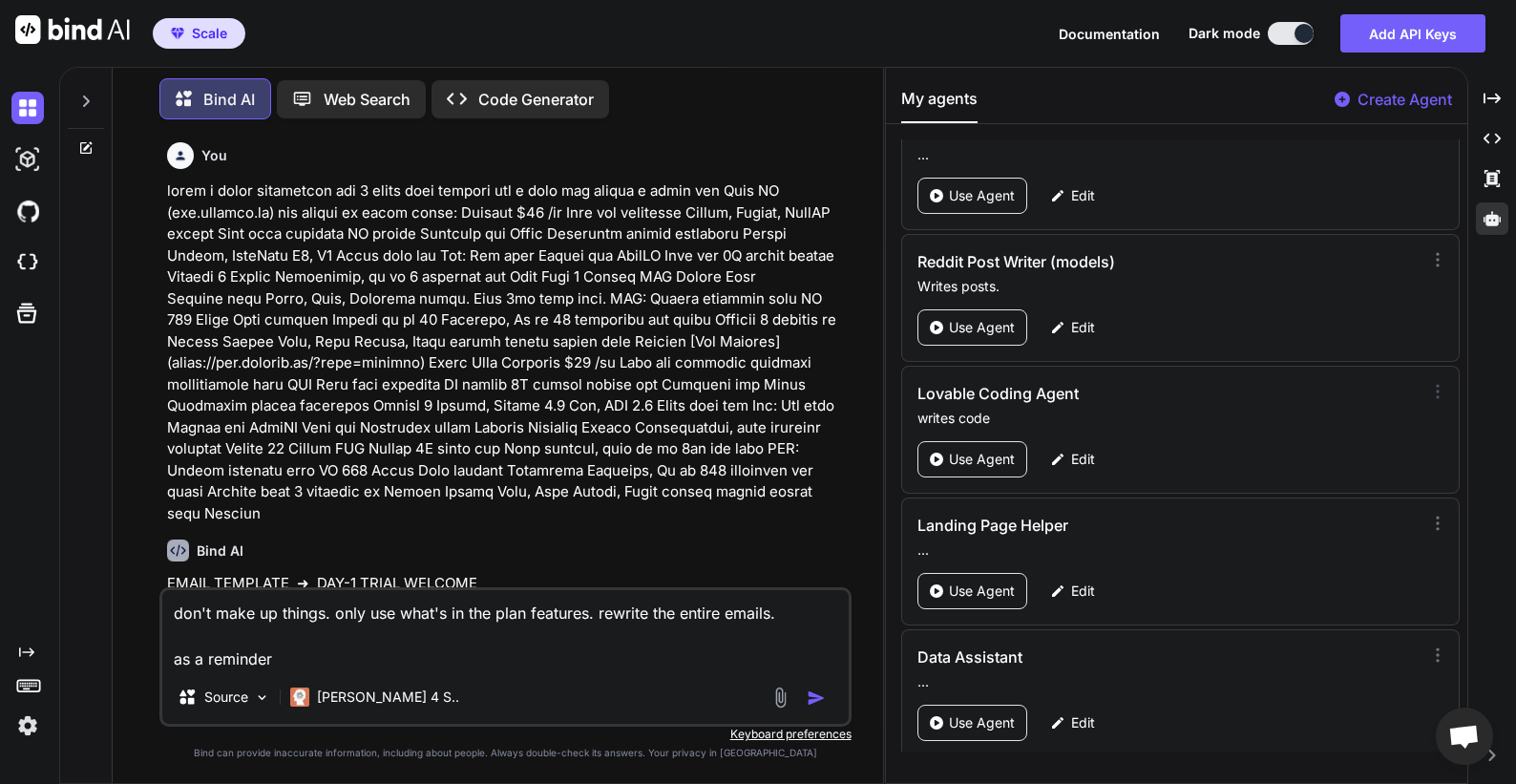
click at [1437, 396] on icon at bounding box center [1438, 391] width 2 height 13
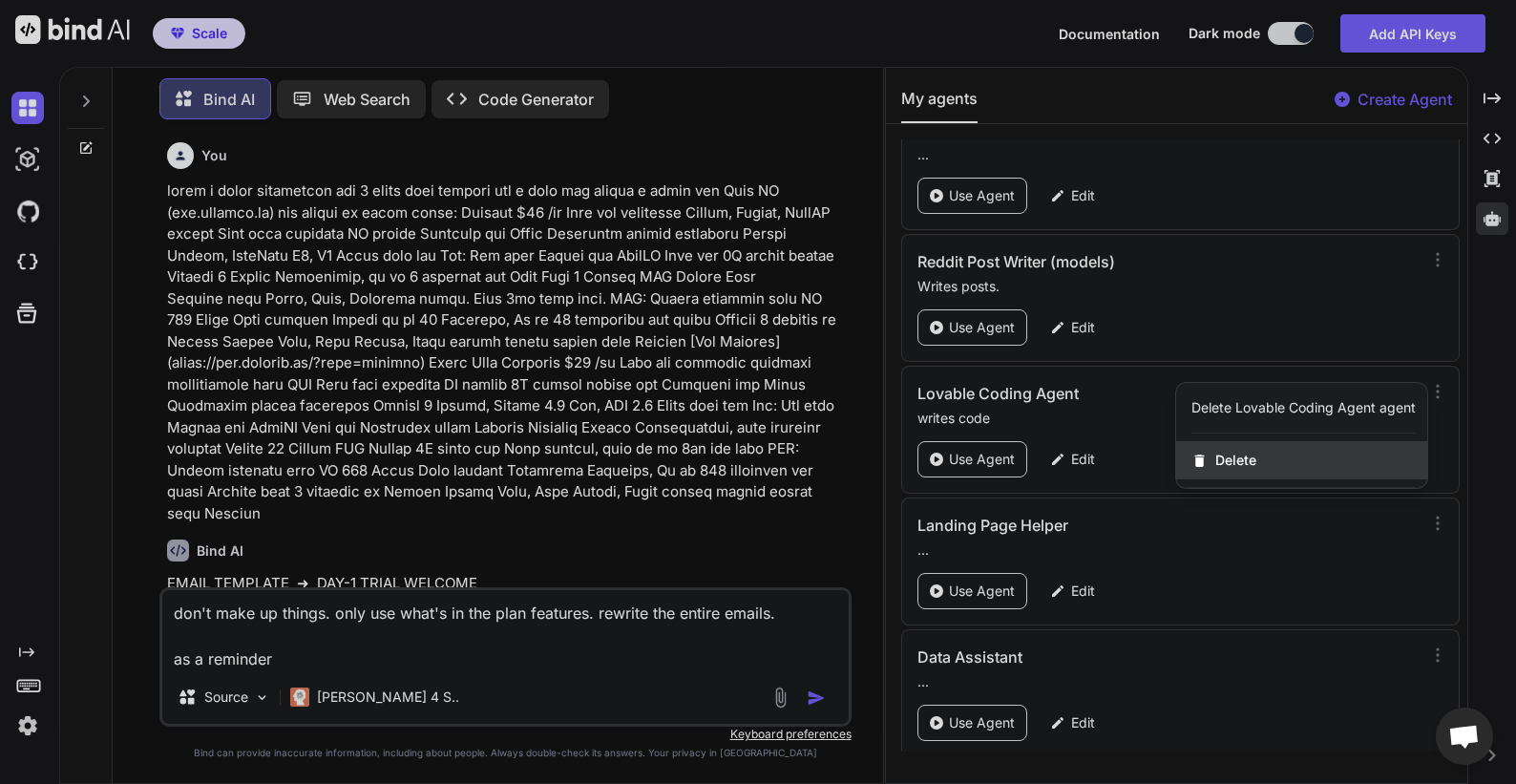
click at [1243, 463] on span "Delete" at bounding box center [1235, 460] width 41 height 19
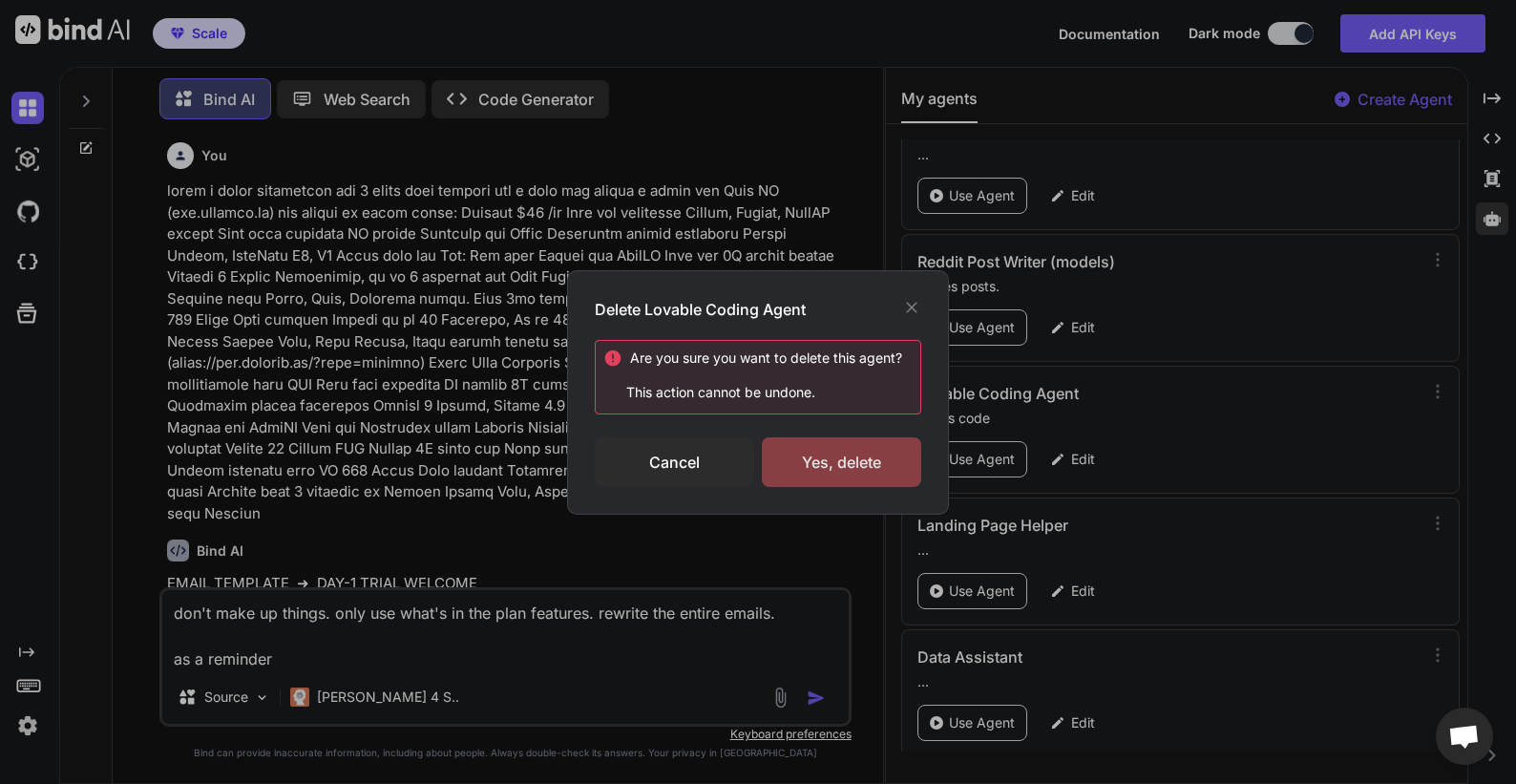
click at [886, 460] on div "Yes, delete" at bounding box center [841, 461] width 159 height 49
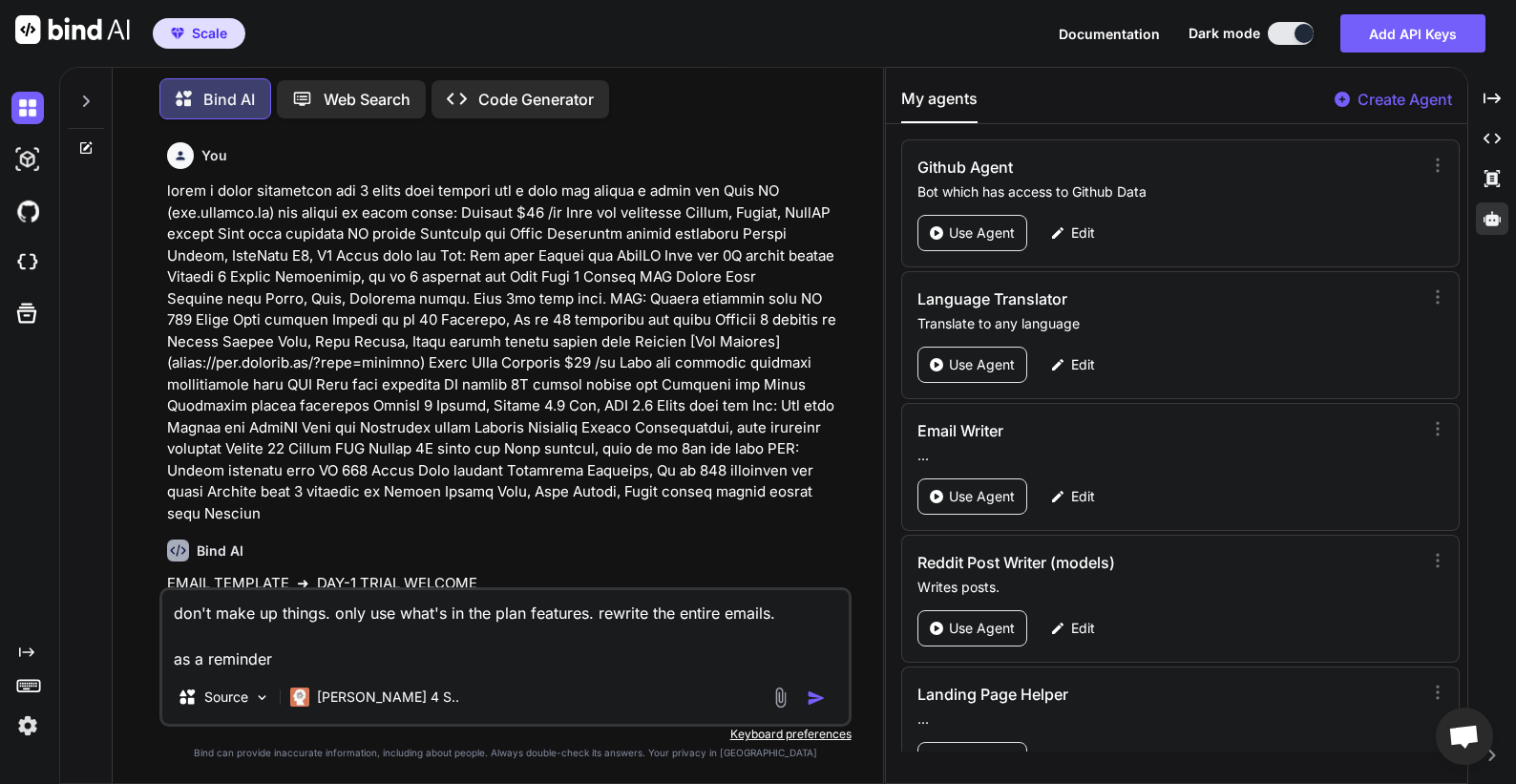
scroll to position [16, 0]
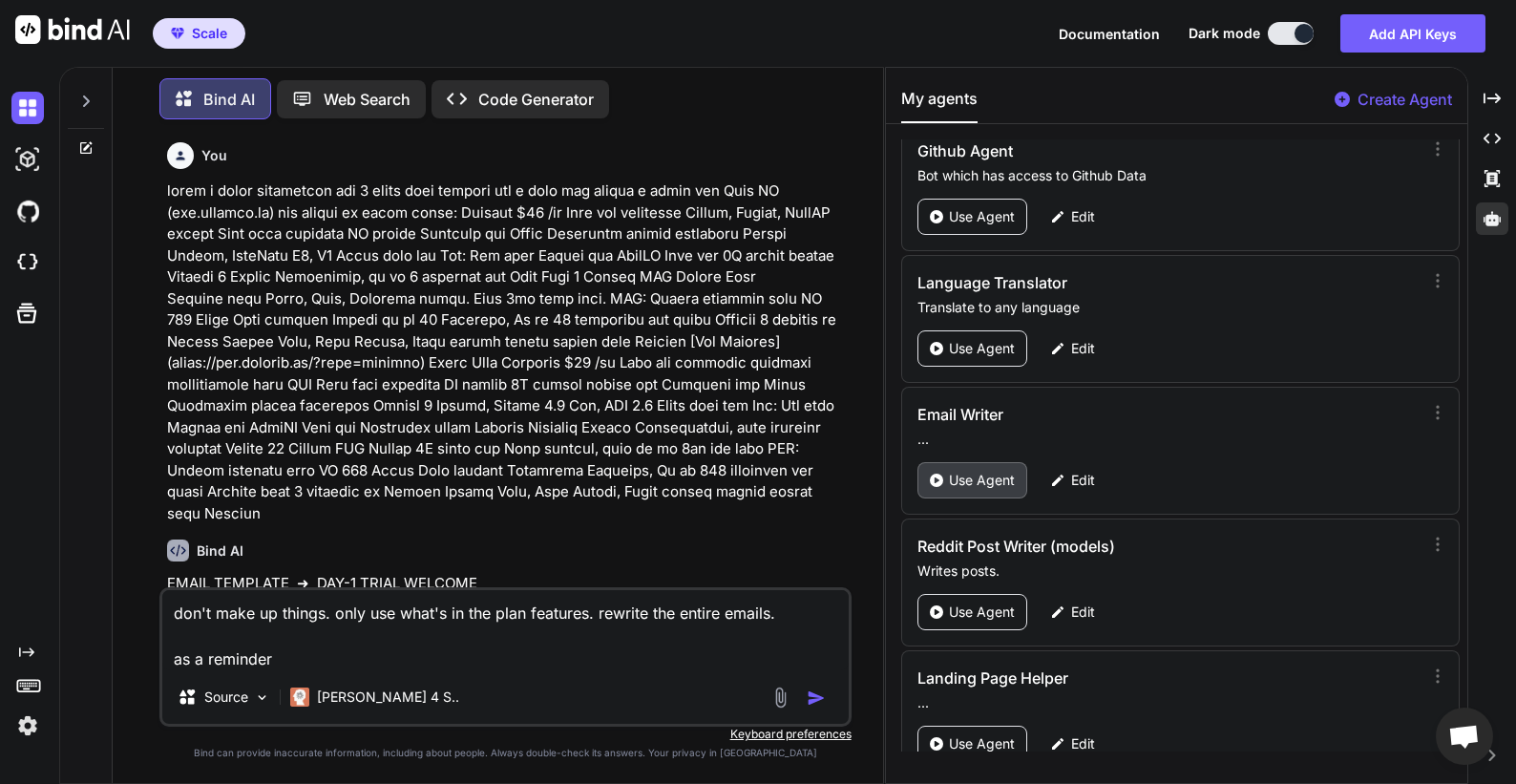
click at [995, 487] on p "Use Agent" at bounding box center [982, 480] width 66 height 19
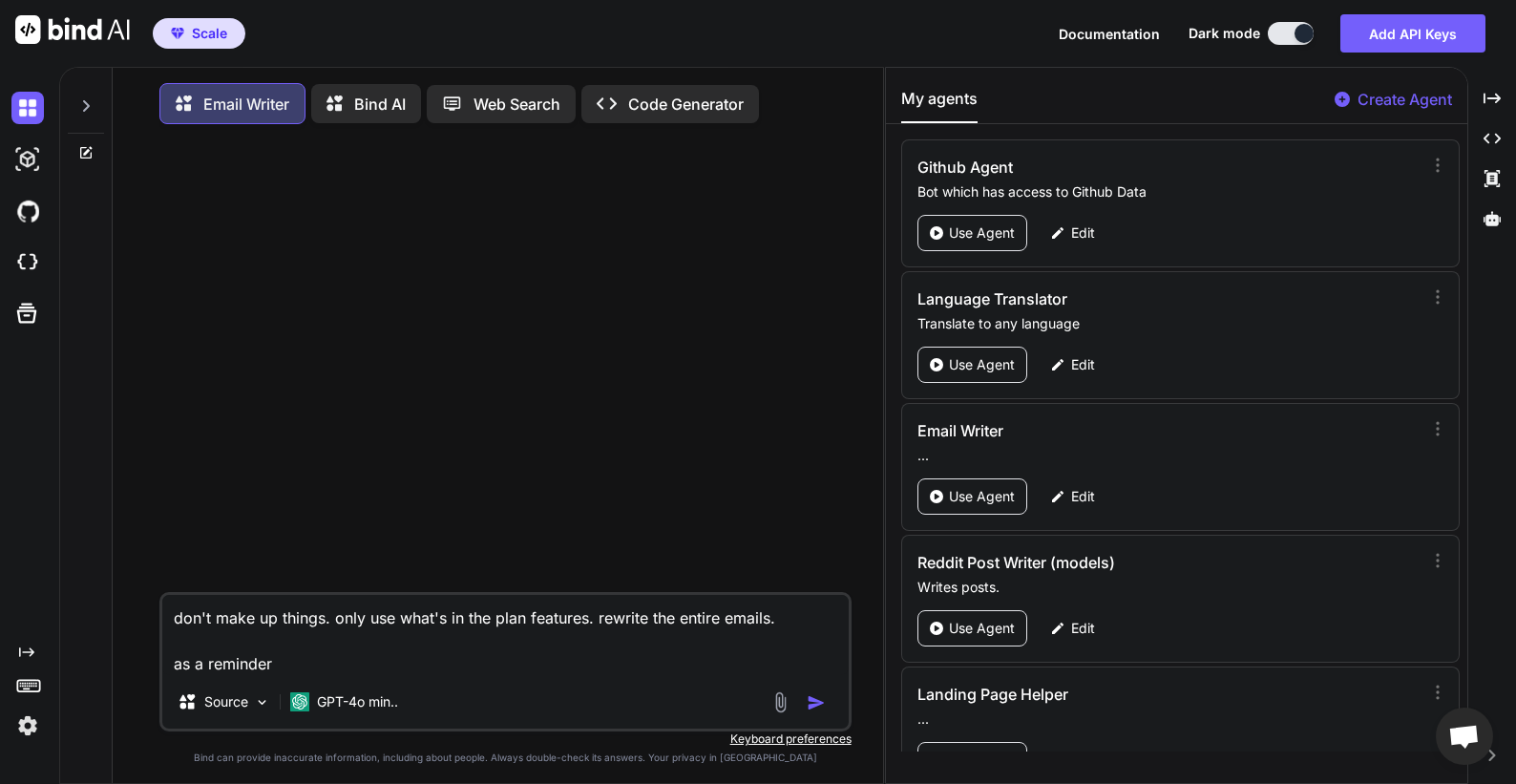
click at [469, 627] on textarea "don't make up things. only use what's in the plan features. rewrite the entire …" at bounding box center [505, 635] width 687 height 80
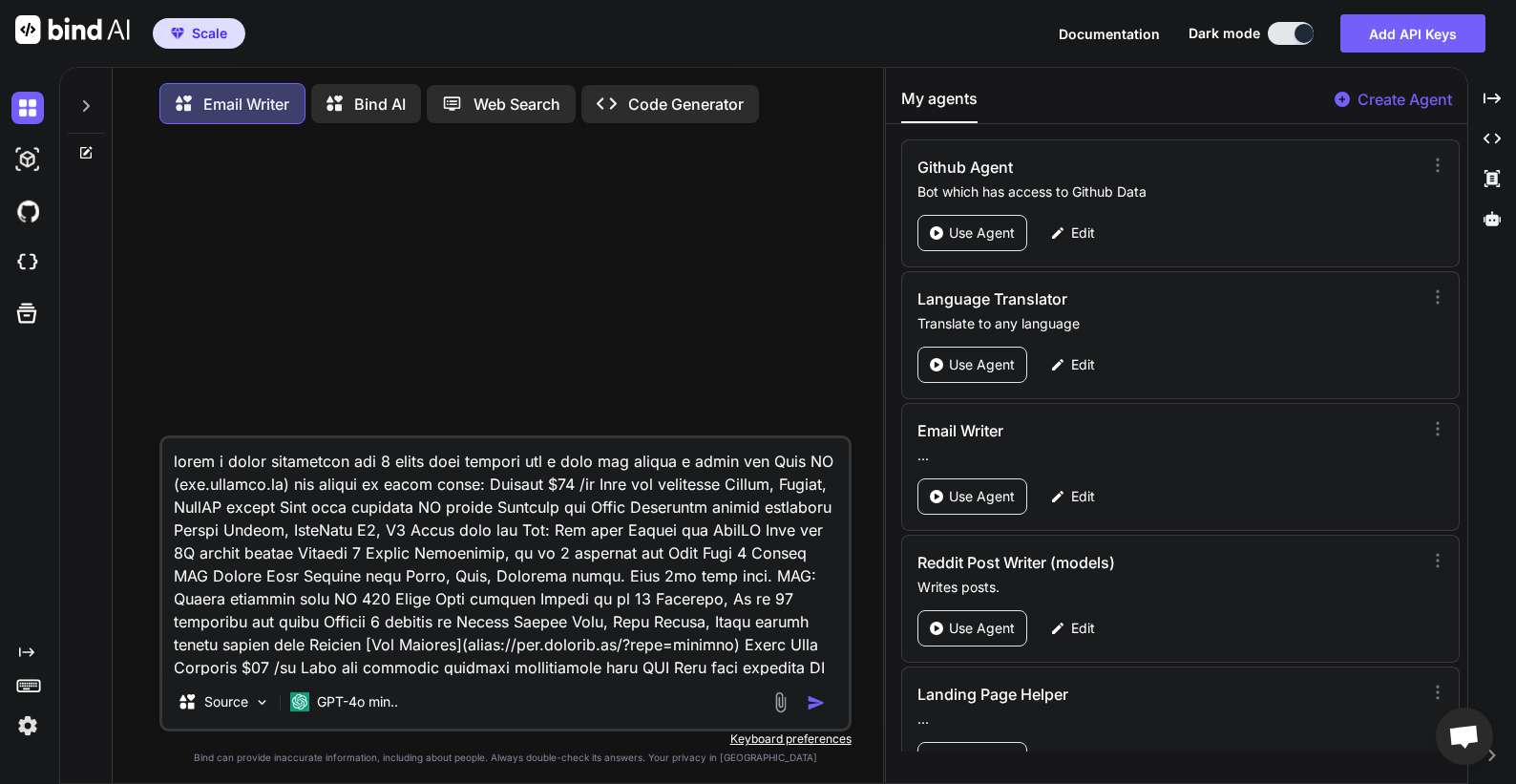
scroll to position [184, 0]
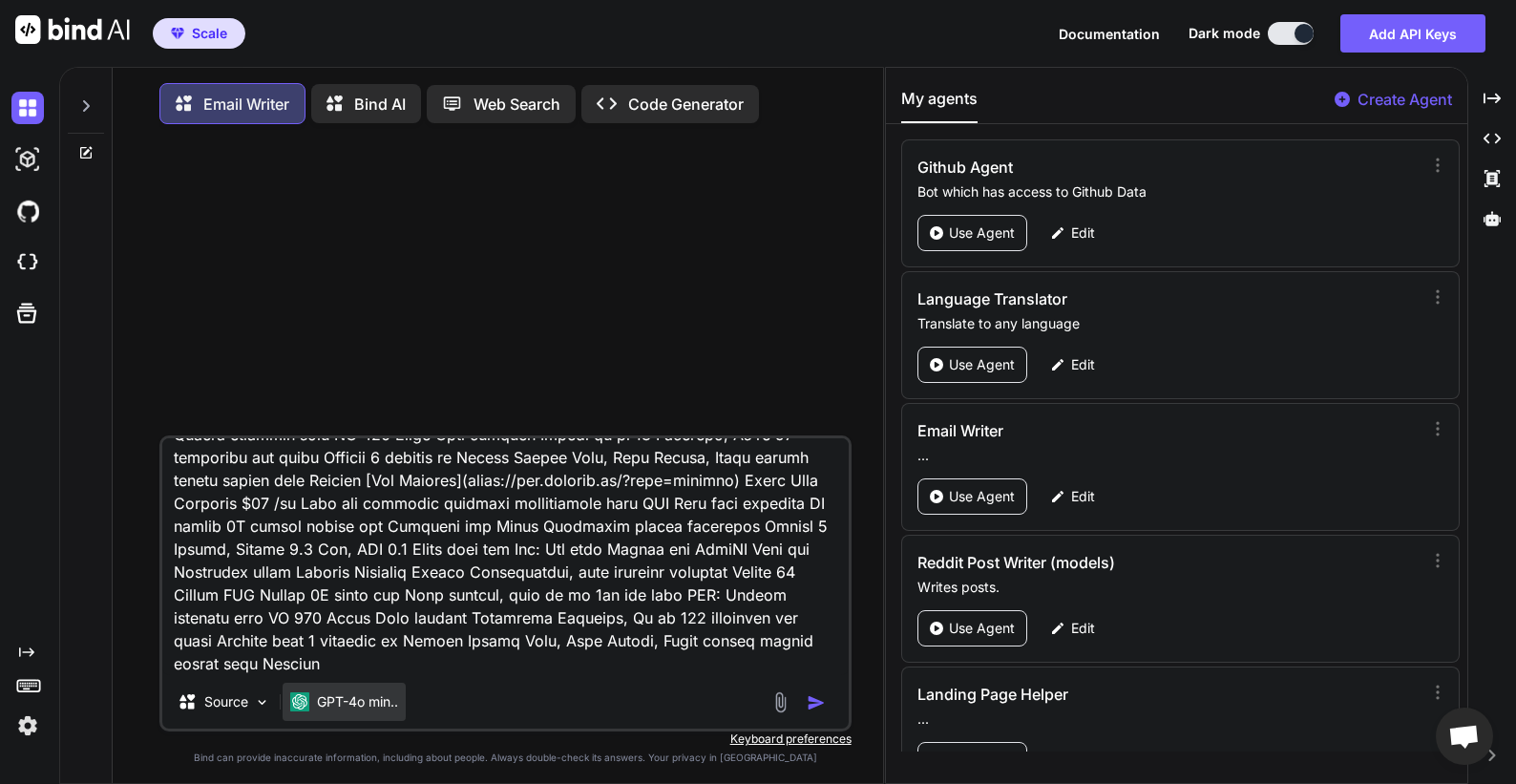
type textarea "write a trial onboarding day 1 email from founder for a user who starts a trial…"
click at [349, 702] on p "GPT-4o min.." at bounding box center [358, 702] width 81 height 19
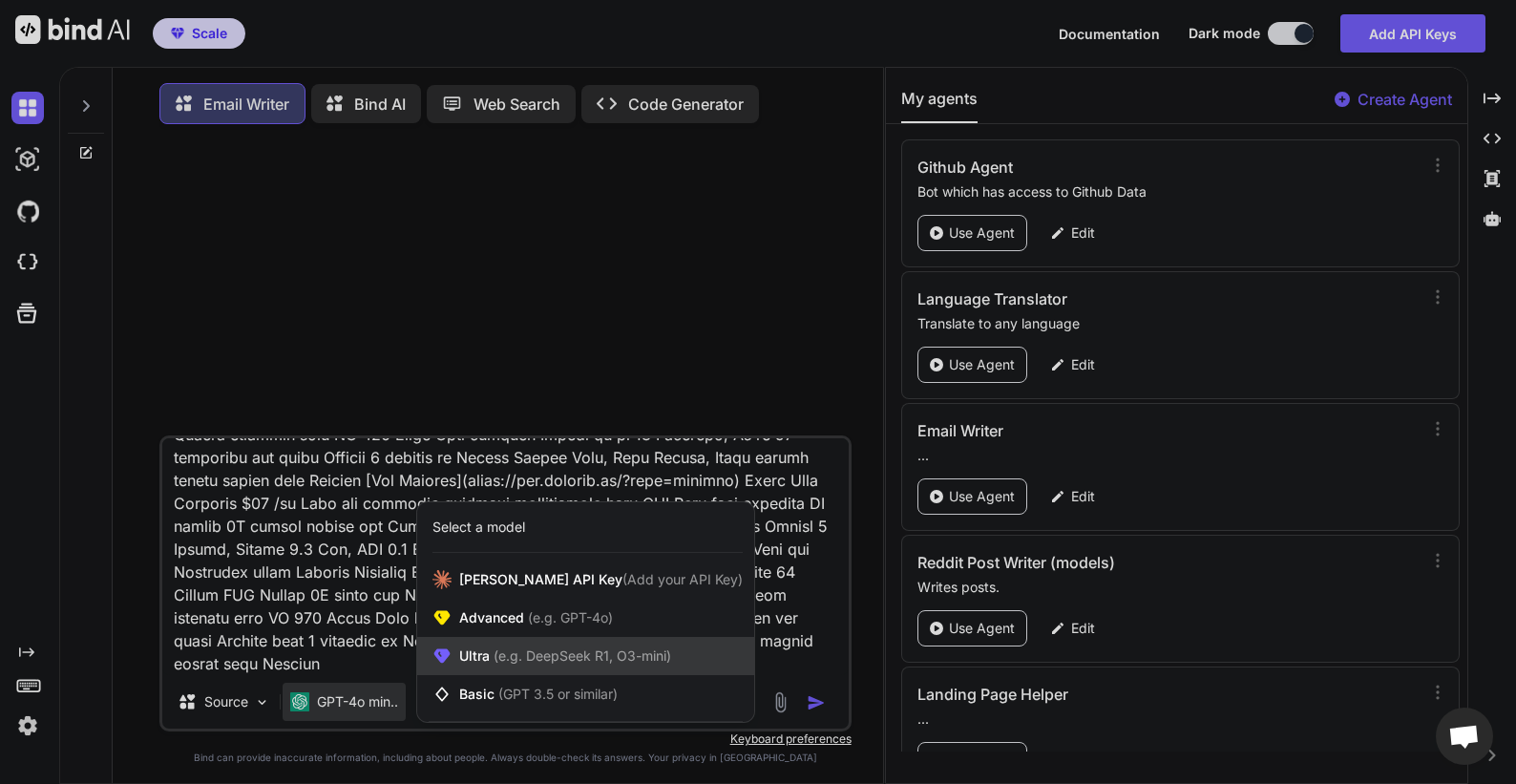
click at [442, 662] on icon at bounding box center [442, 656] width 16 height 14
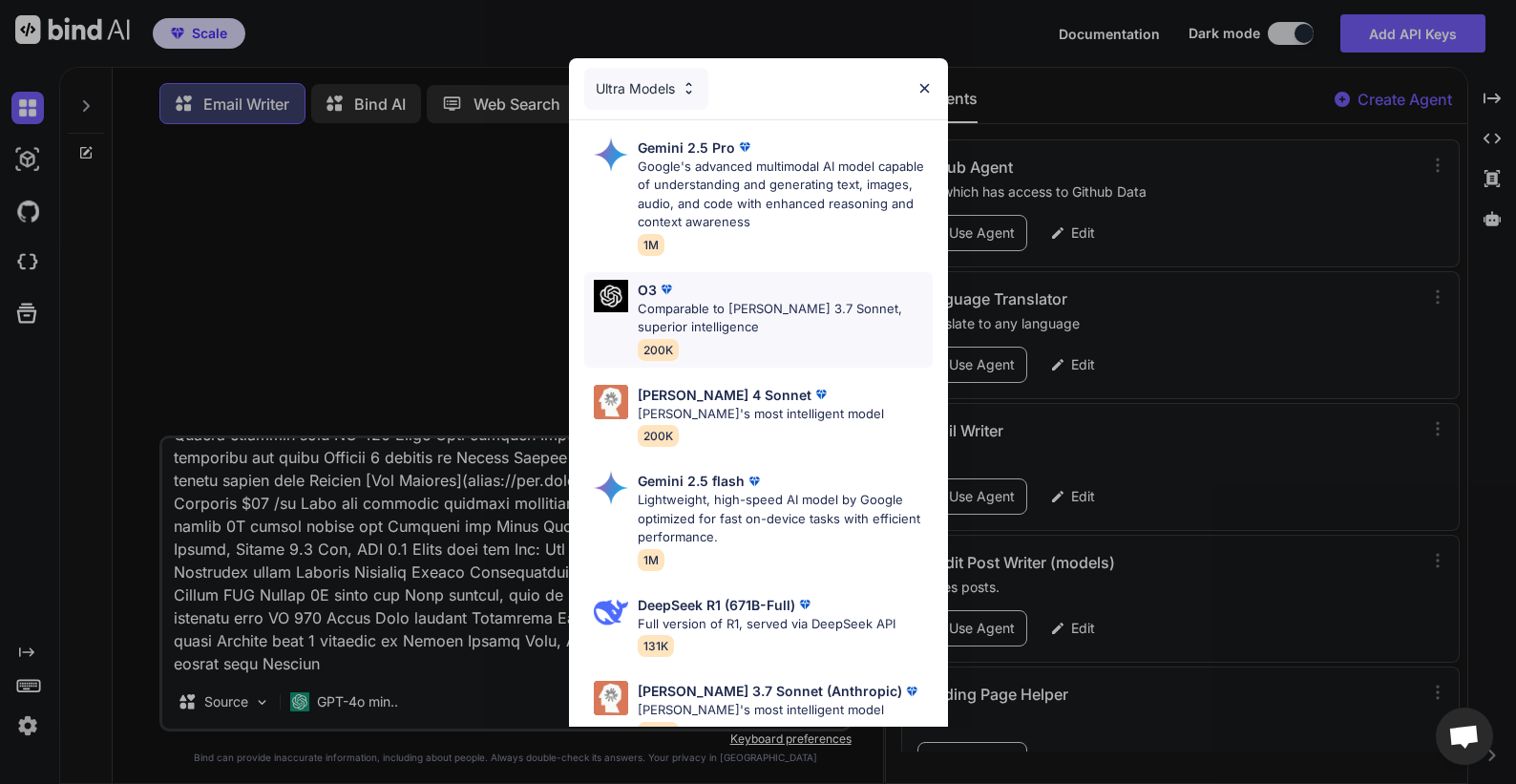
click at [717, 311] on p "Comparable to [PERSON_NAME] 3.7 Sonnet, superior intelligence" at bounding box center [785, 318] width 295 height 38
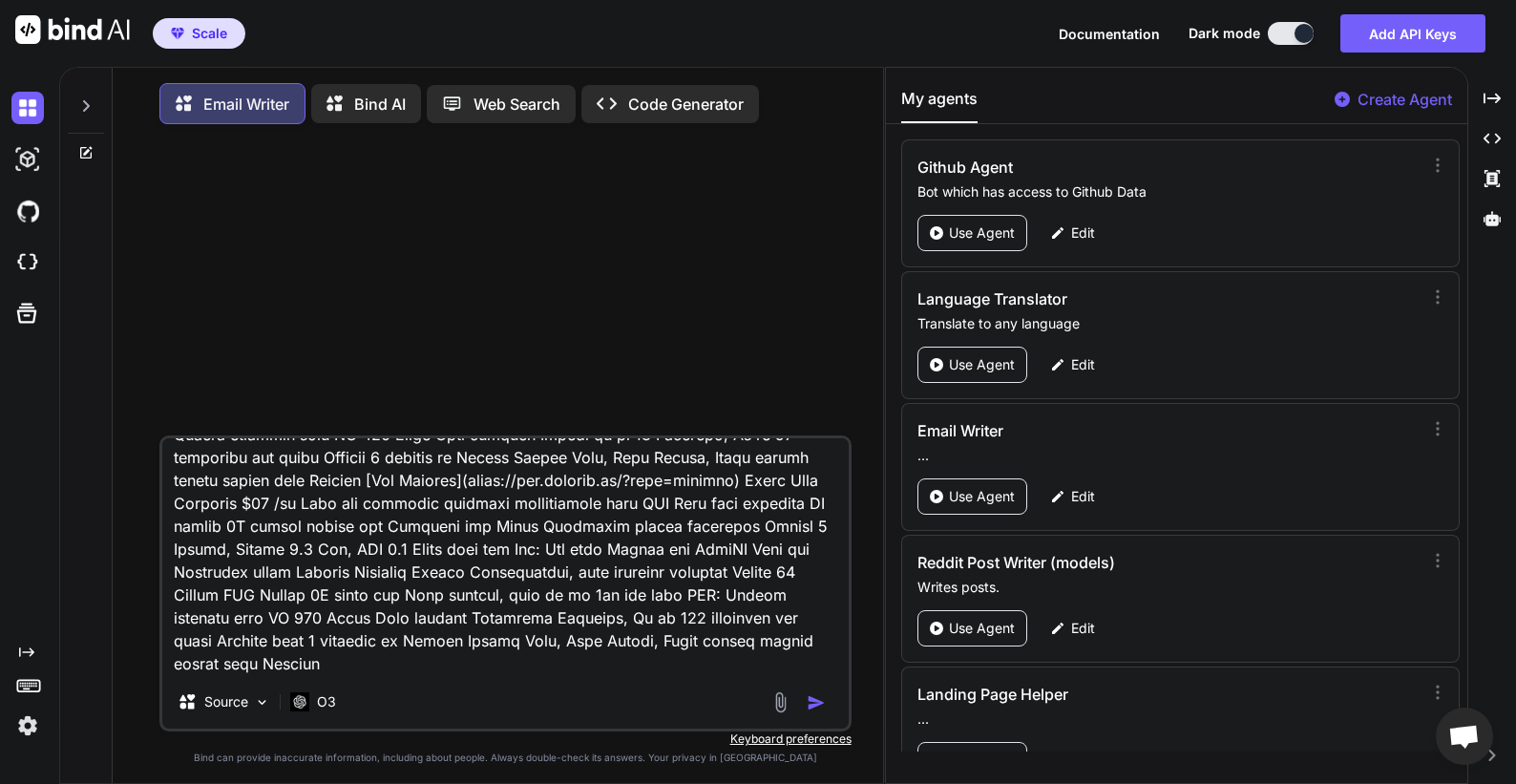
click at [816, 706] on img "button" at bounding box center [817, 703] width 19 height 19
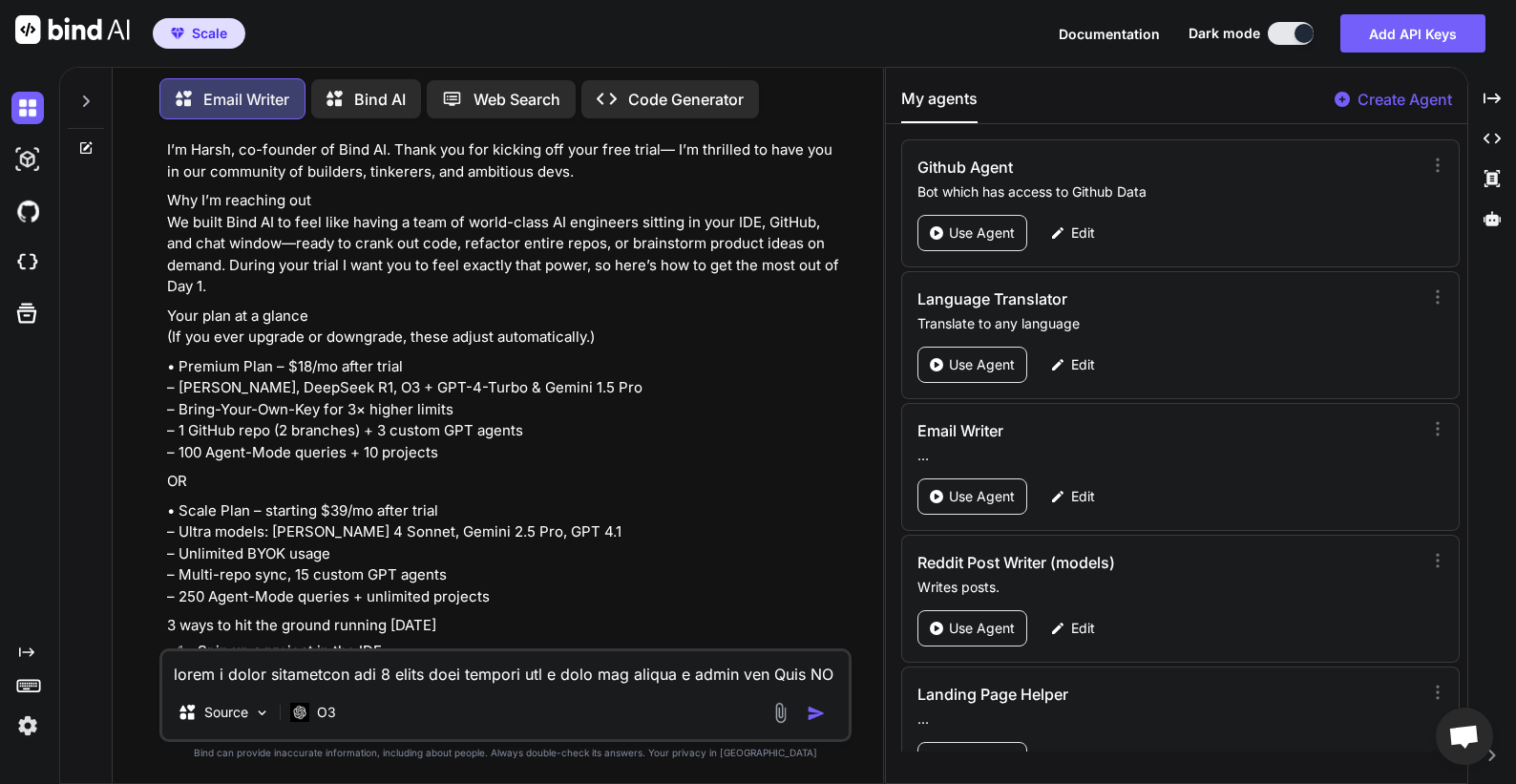
scroll to position [494, 0]
click at [87, 150] on div at bounding box center [86, 422] width 52 height 720
click at [86, 145] on icon at bounding box center [87, 146] width 9 height 9
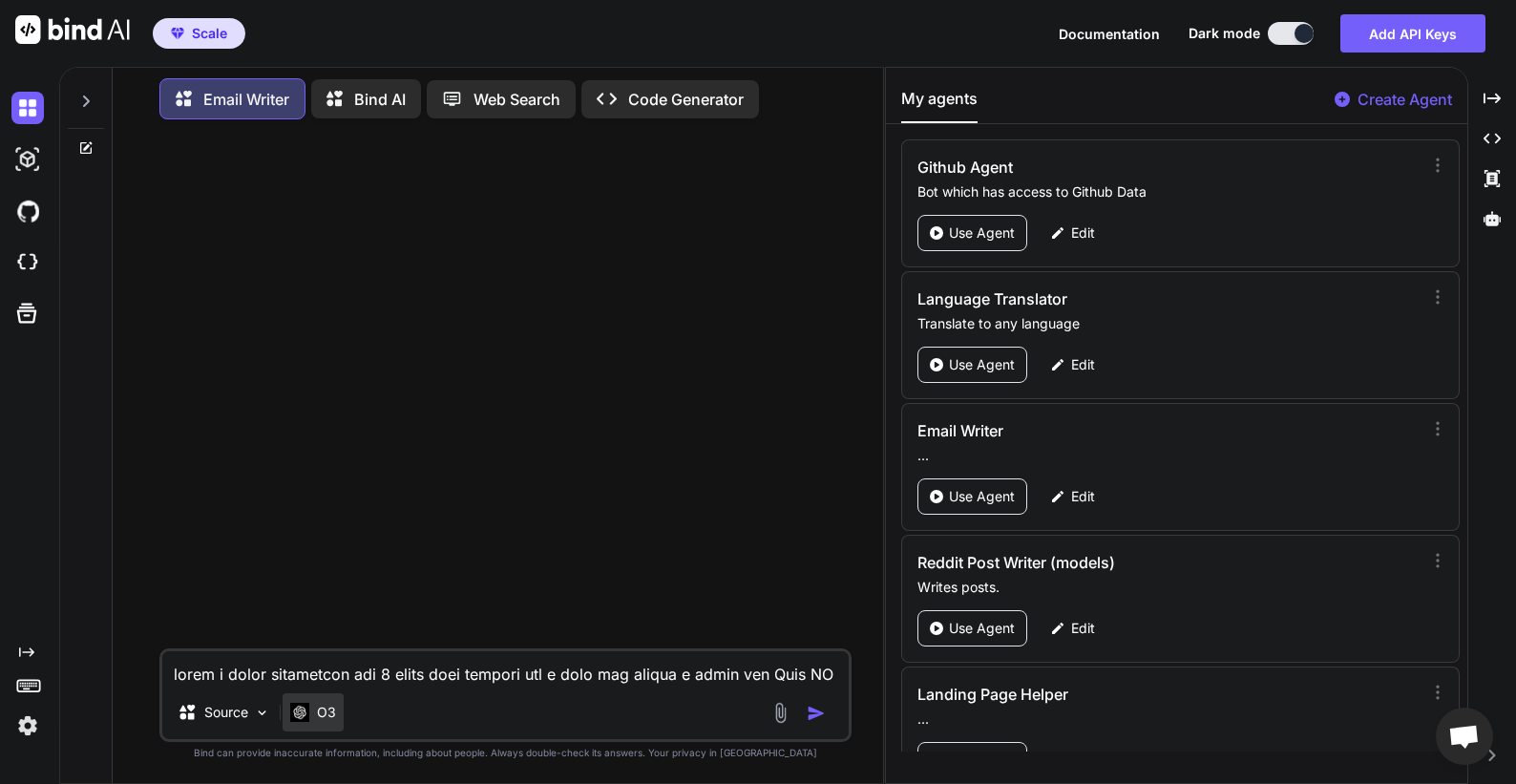
click at [324, 710] on p "O3" at bounding box center [327, 713] width 19 height 19
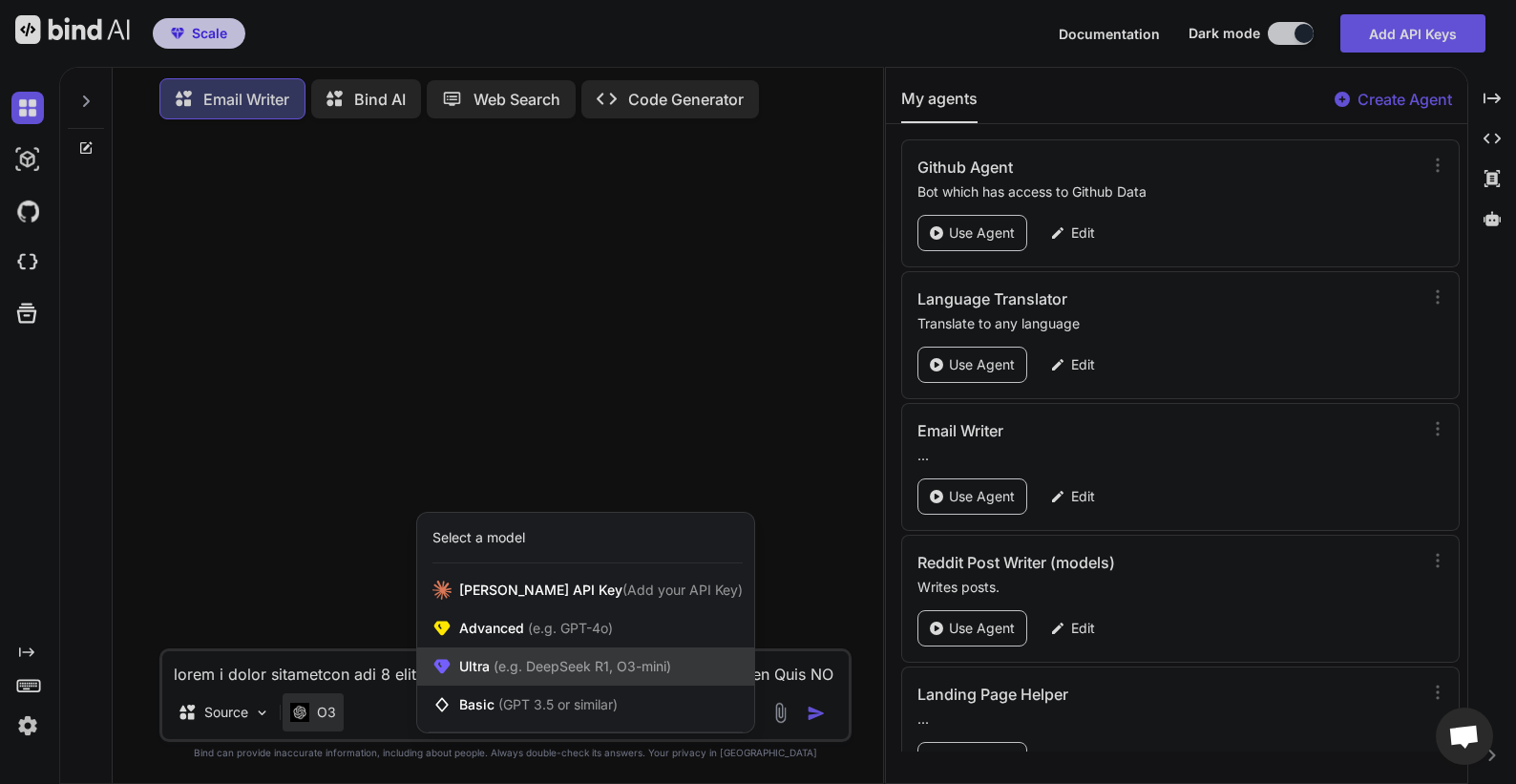
click at [483, 661] on span "Ultra (e.g. DeepSeek R1, O3-mini)" at bounding box center [565, 666] width 212 height 19
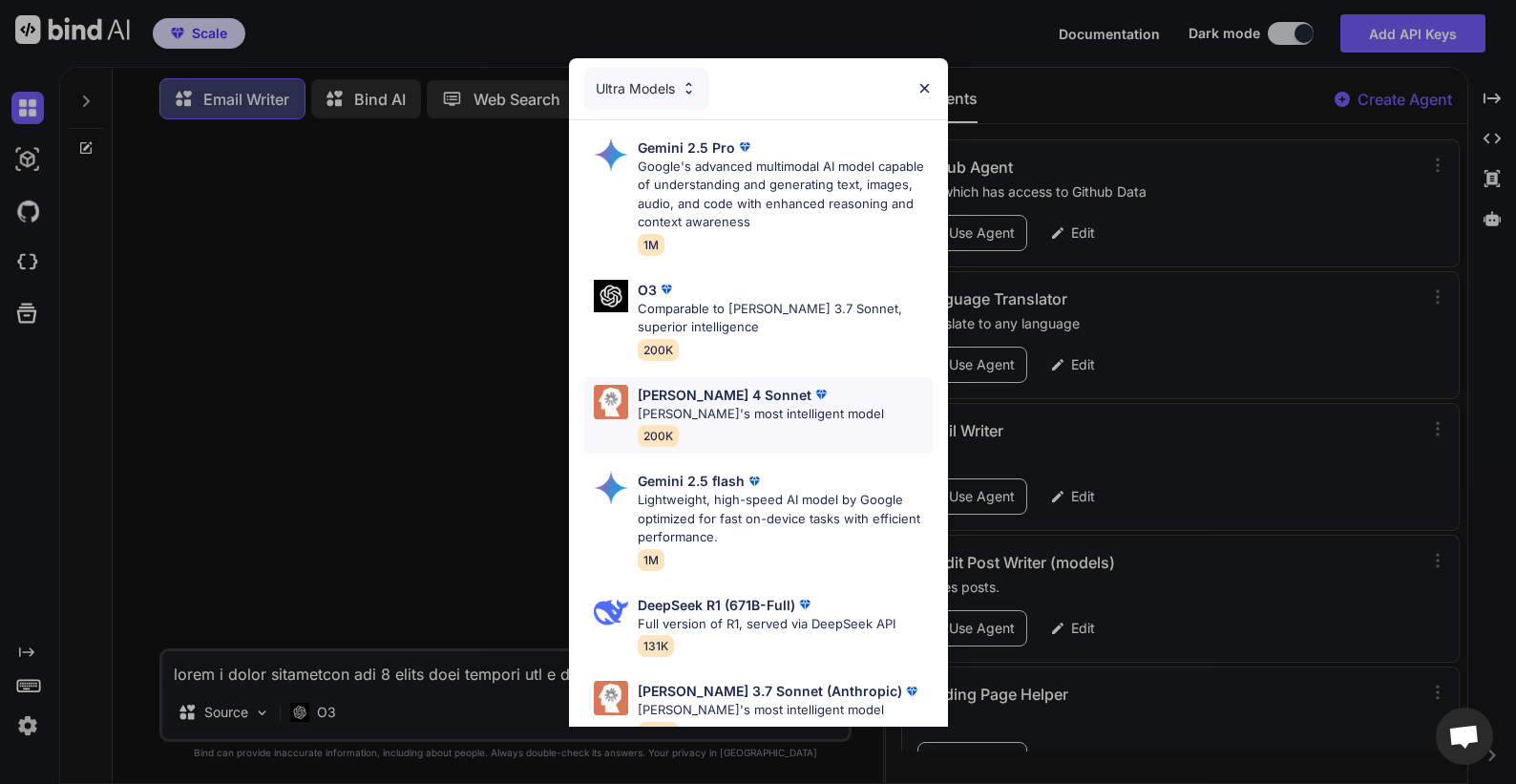
click at [712, 416] on p "[PERSON_NAME]'s most intelligent model" at bounding box center [760, 415] width 246 height 19
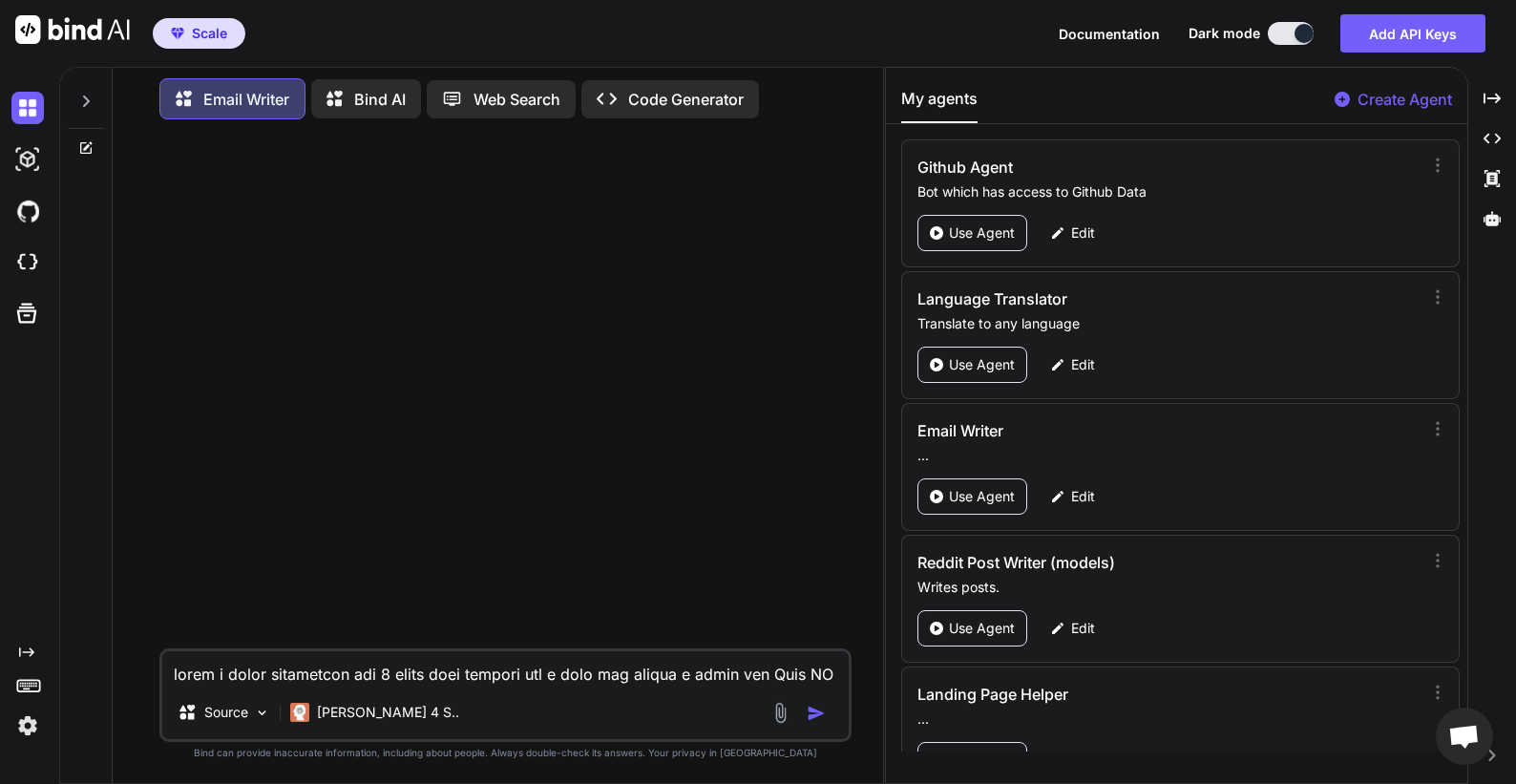
click at [457, 669] on textarea at bounding box center [505, 668] width 687 height 35
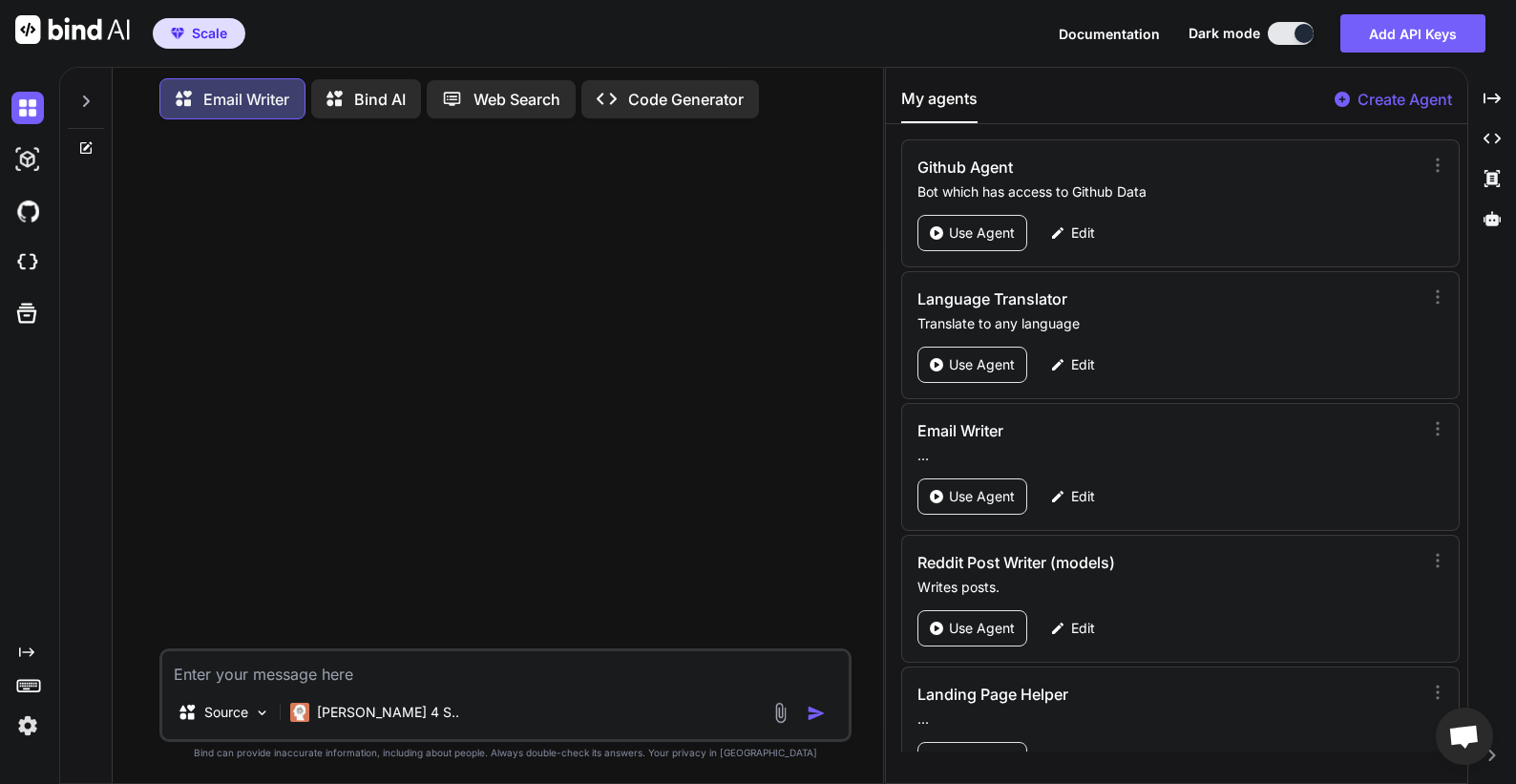
paste textarea "write a trial onboarding day 1 email from founder for a user who starts a trial…"
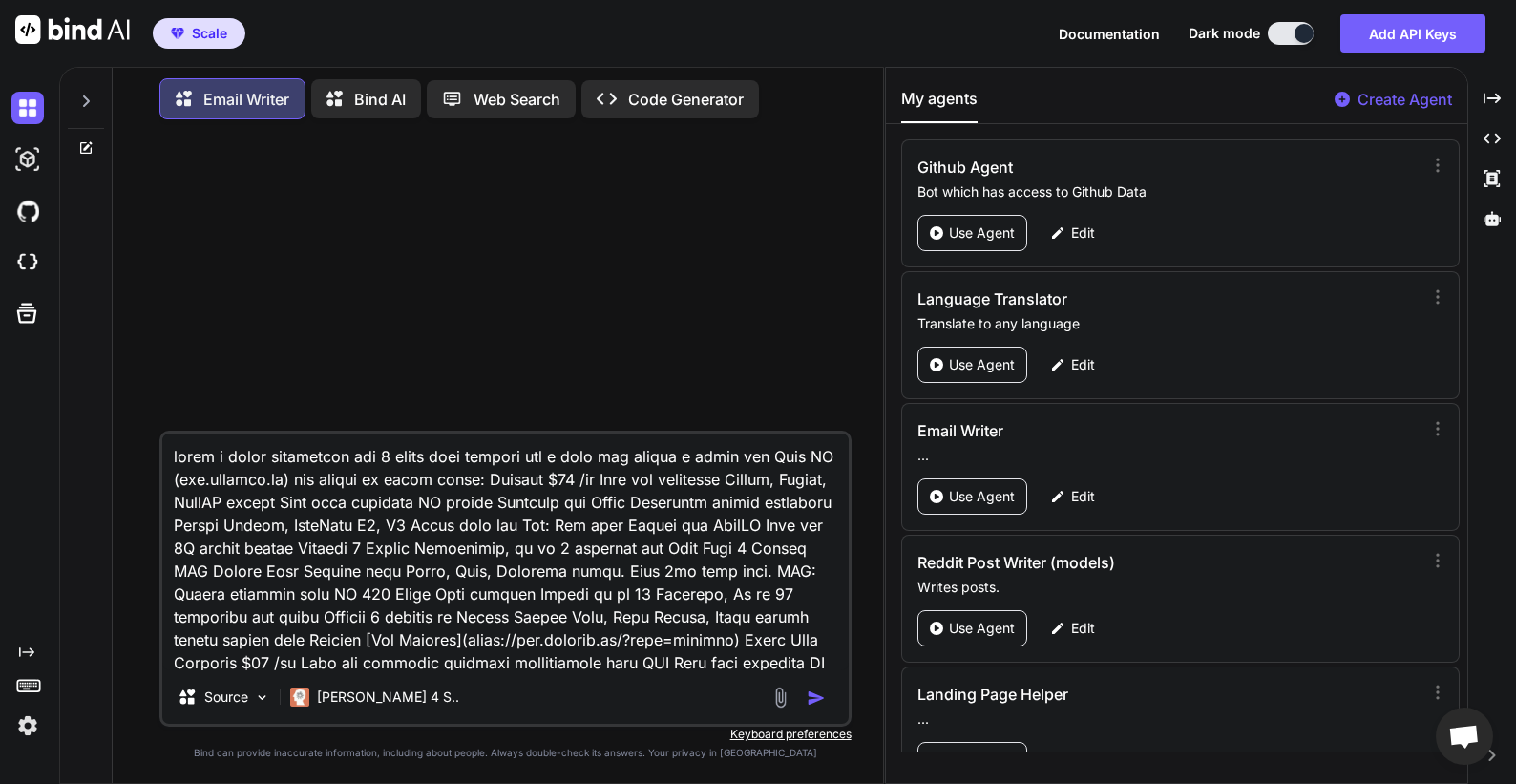
scroll to position [184, 0]
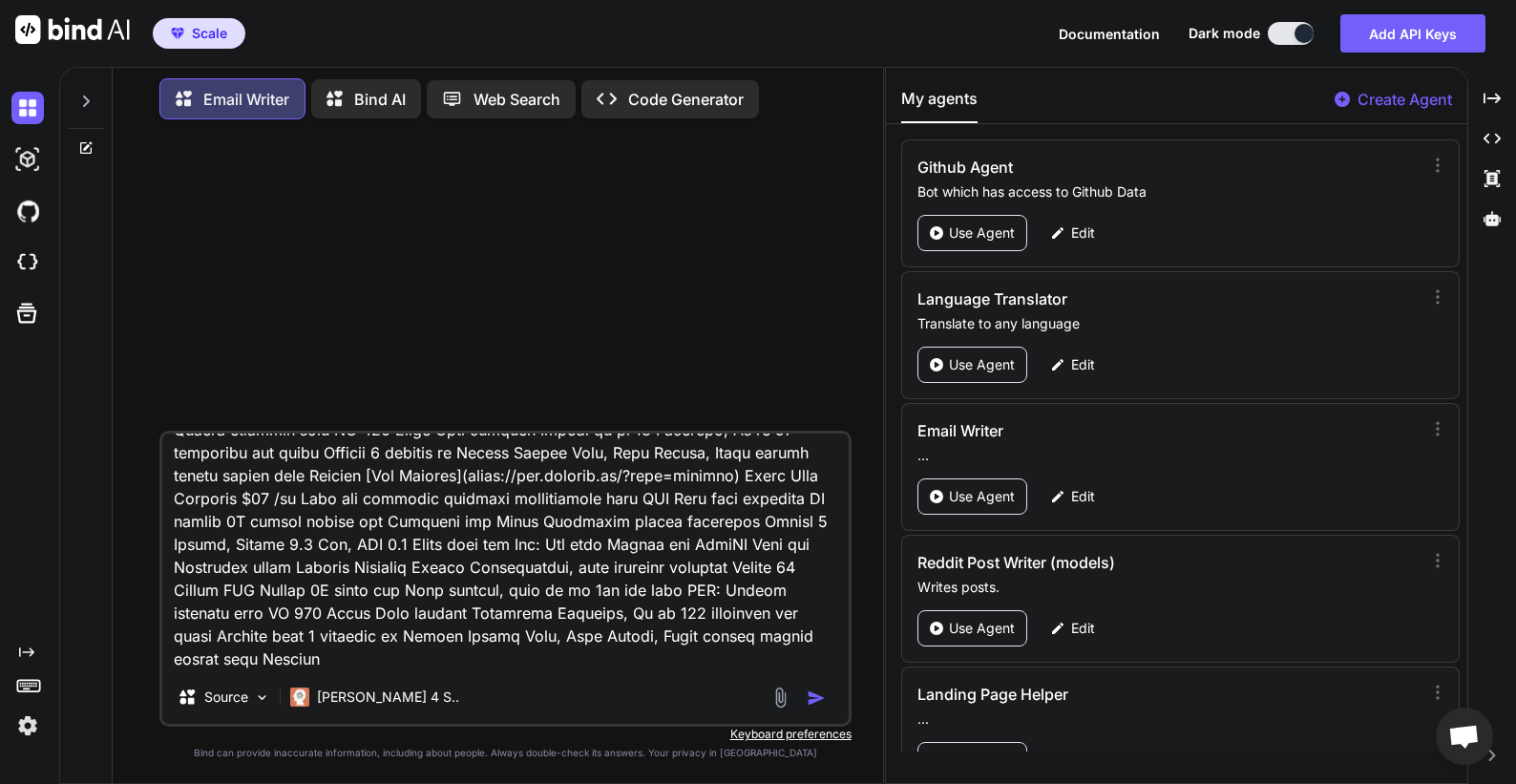
type textarea "write a trial onboarding day 1 email from founder for a user who starts a trial…"
click at [818, 696] on img "button" at bounding box center [817, 698] width 19 height 19
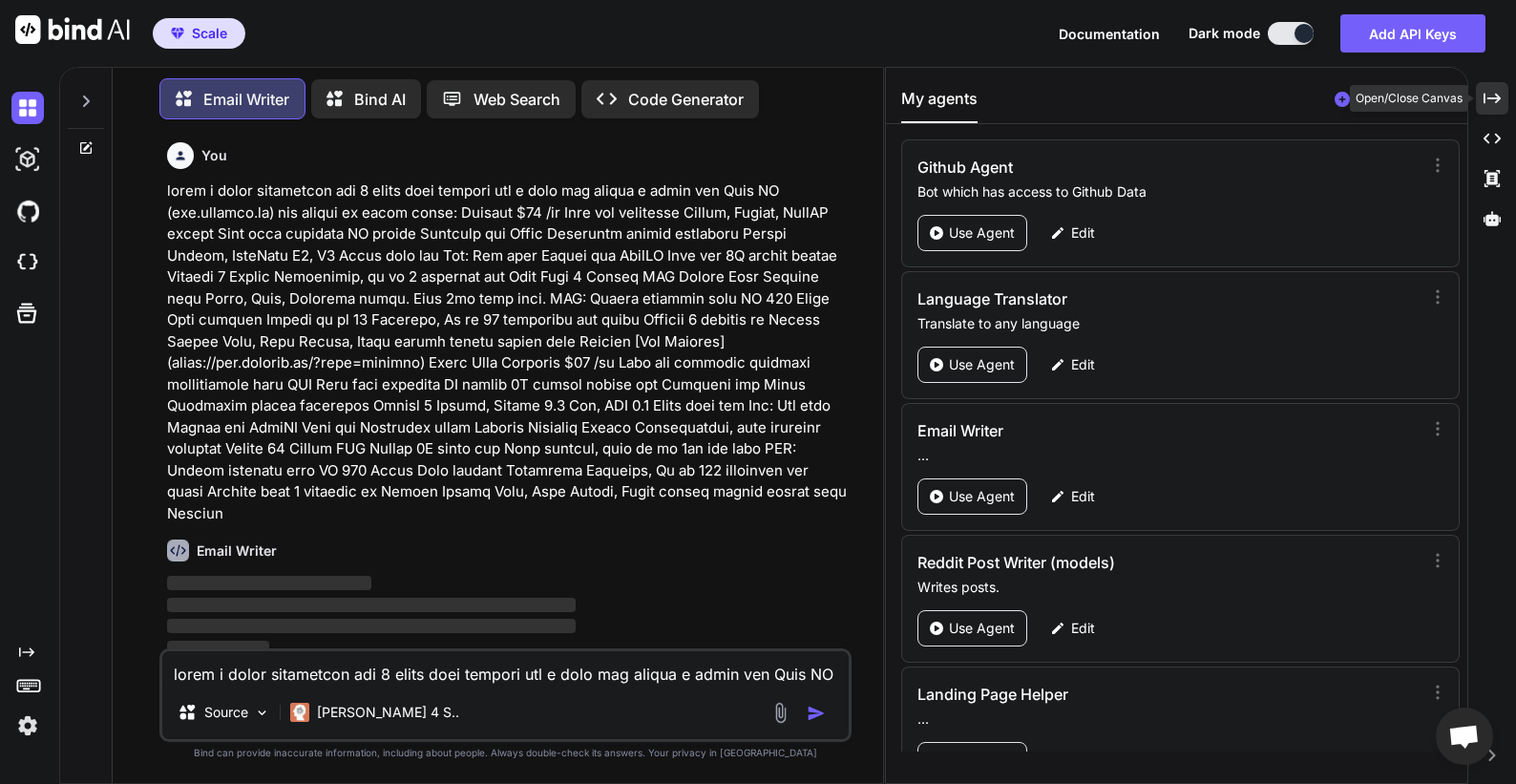
click at [1489, 102] on icon "Created with Pixso." at bounding box center [1493, 98] width 17 height 17
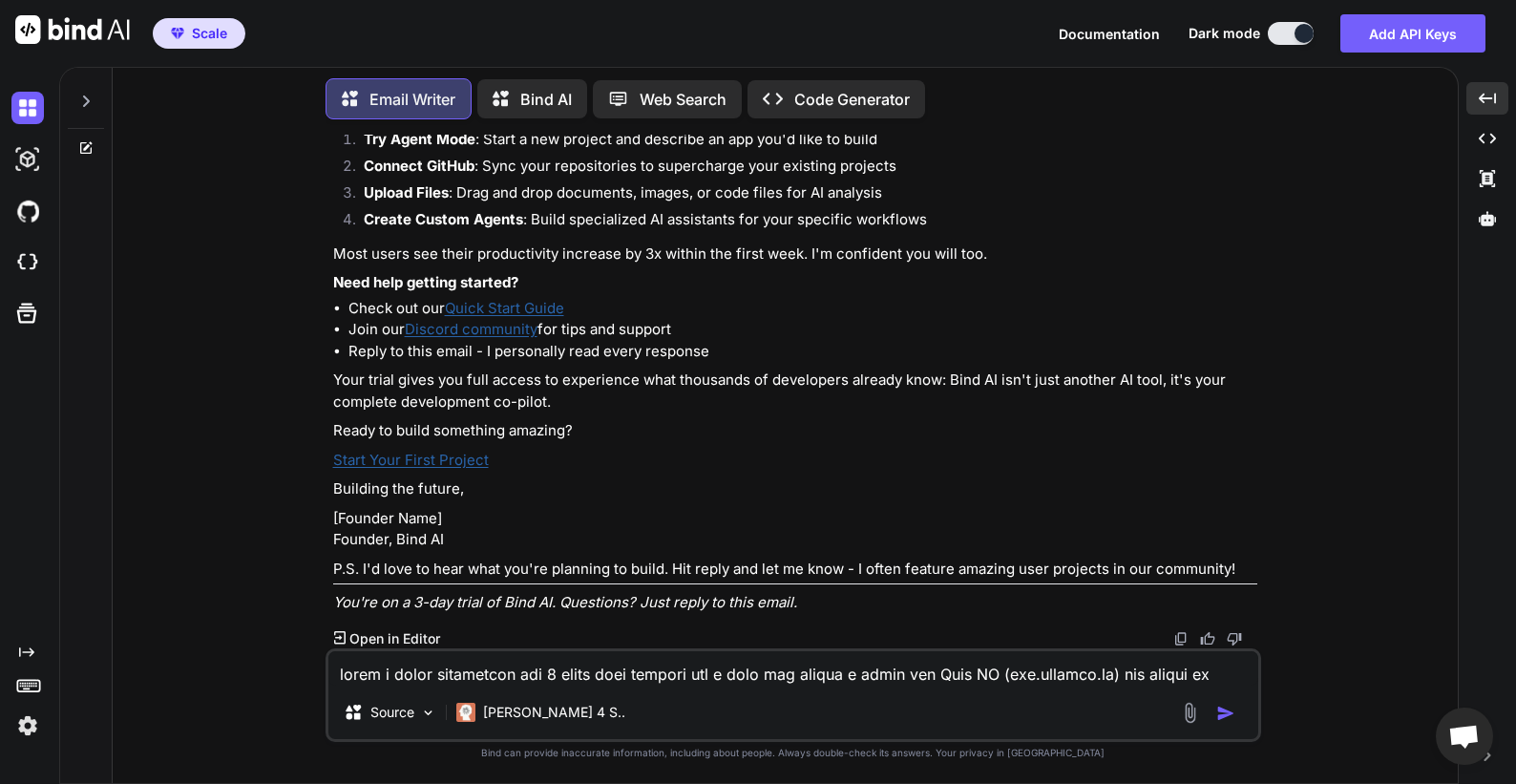
scroll to position [739, 0]
click at [1182, 637] on img at bounding box center [1181, 638] width 15 height 15
click at [808, 575] on p "P.S. I'd love to hear what you're planning to build. Hit reply and let me know …" at bounding box center [796, 569] width 924 height 22
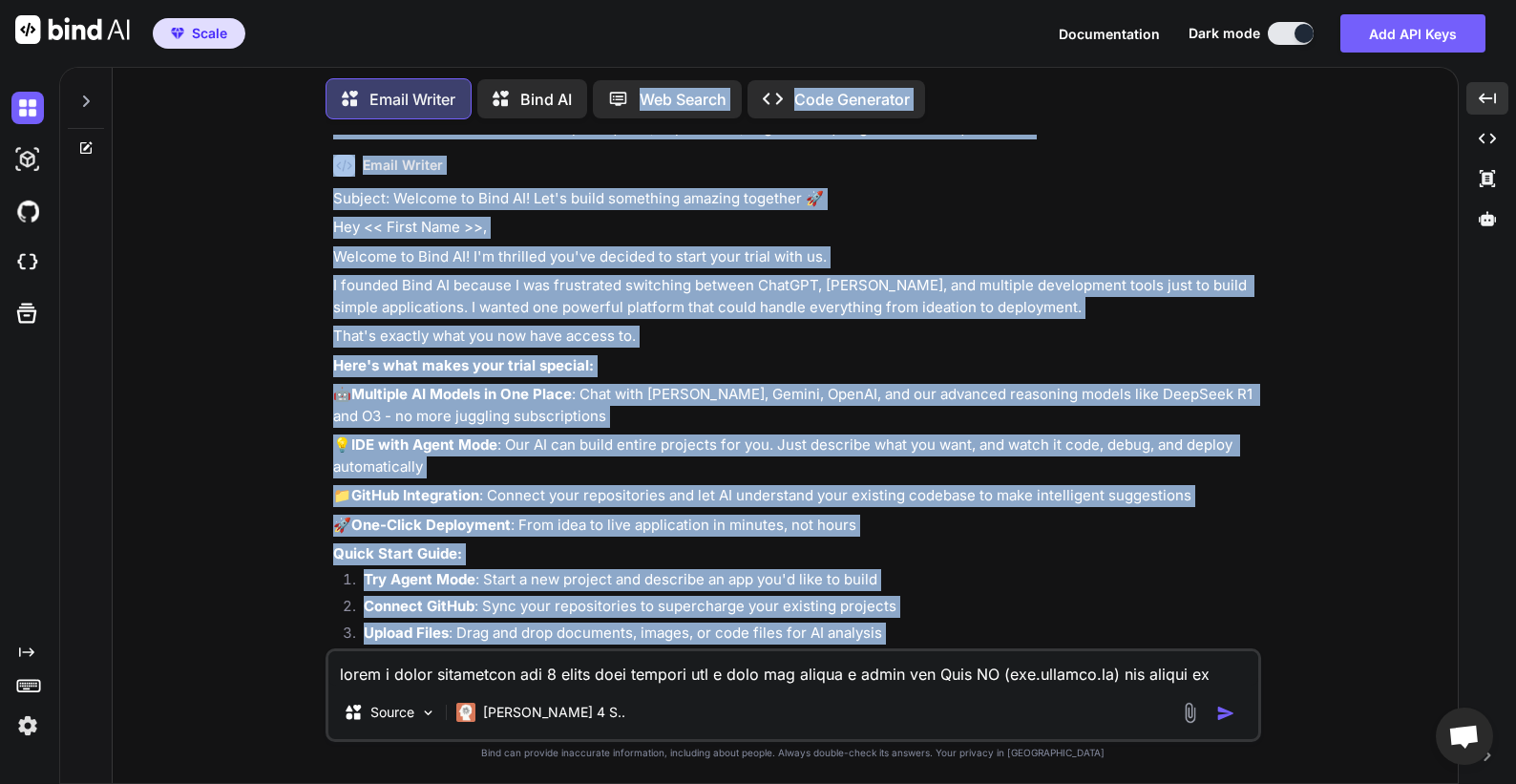
scroll to position [210, 0]
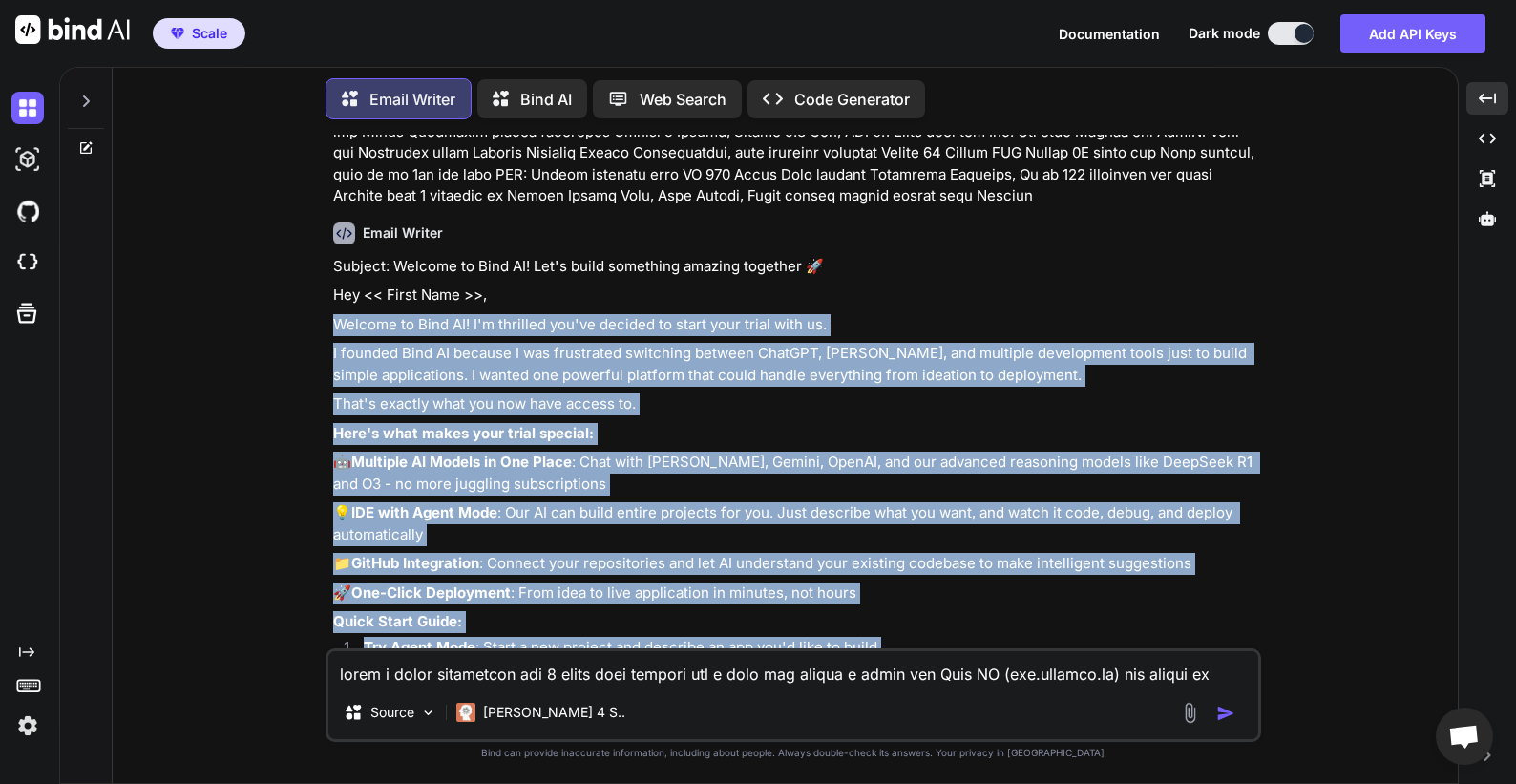
drag, startPoint x: 807, startPoint y: 609, endPoint x: 331, endPoint y: 332, distance: 550.7
click at [331, 332] on div "You Email Writer Subject: Welcome to Bind AI! Let's build something amazing tog…" at bounding box center [796, 392] width 932 height 514
copy div "Welcome to Bind AI! I'm thrilled you've decided to start your trial with us. I …"
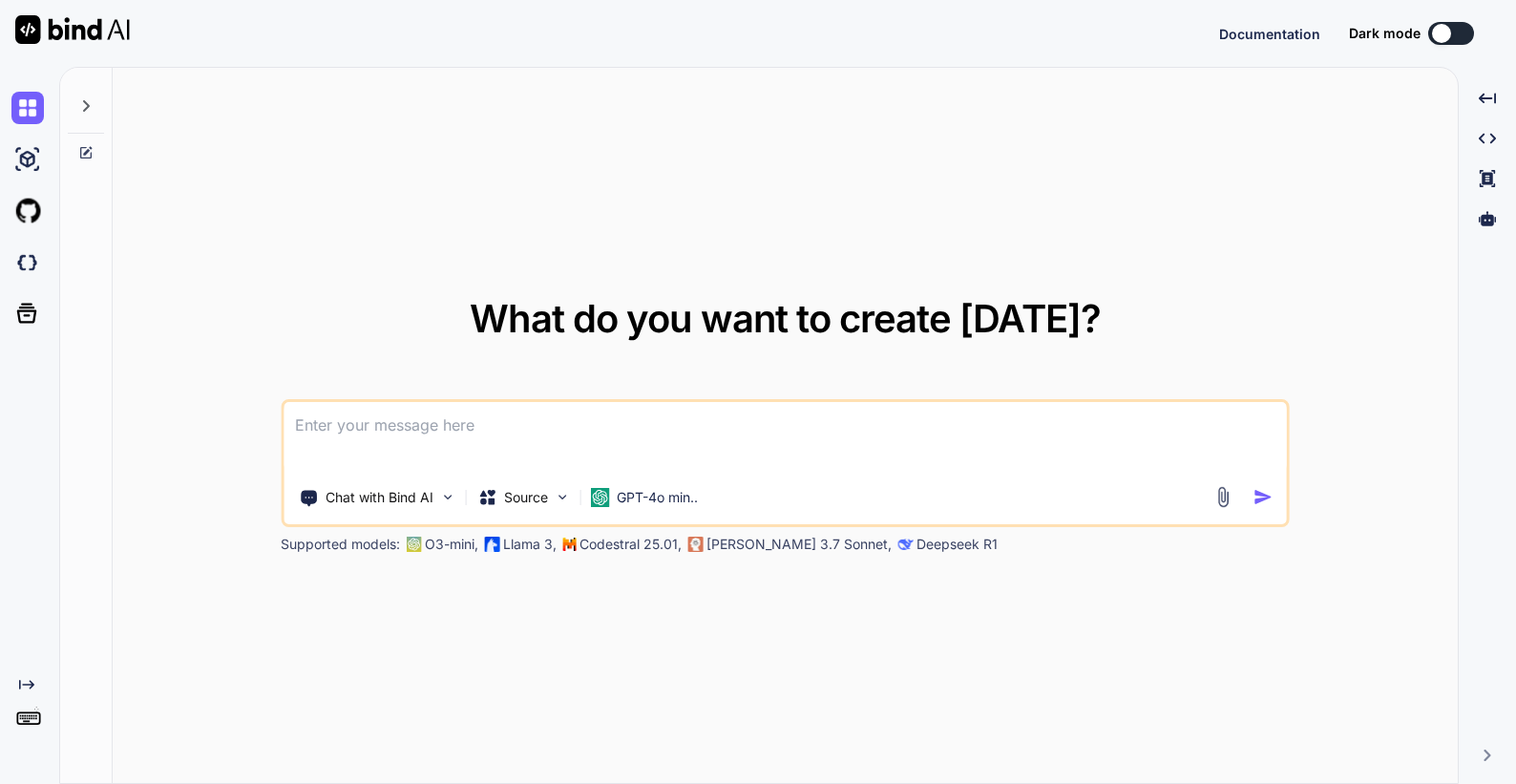
type textarea "x"
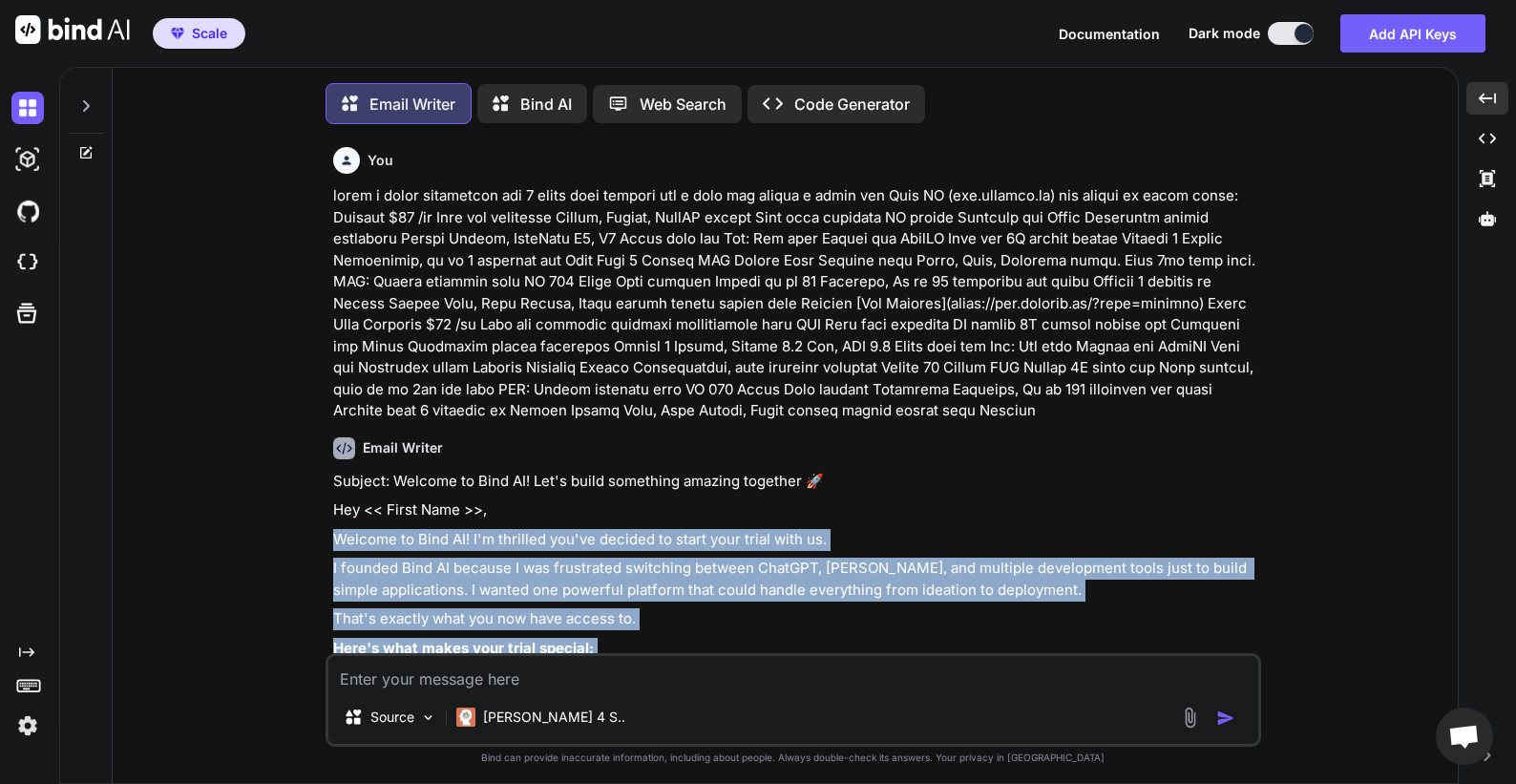
scroll to position [210, 0]
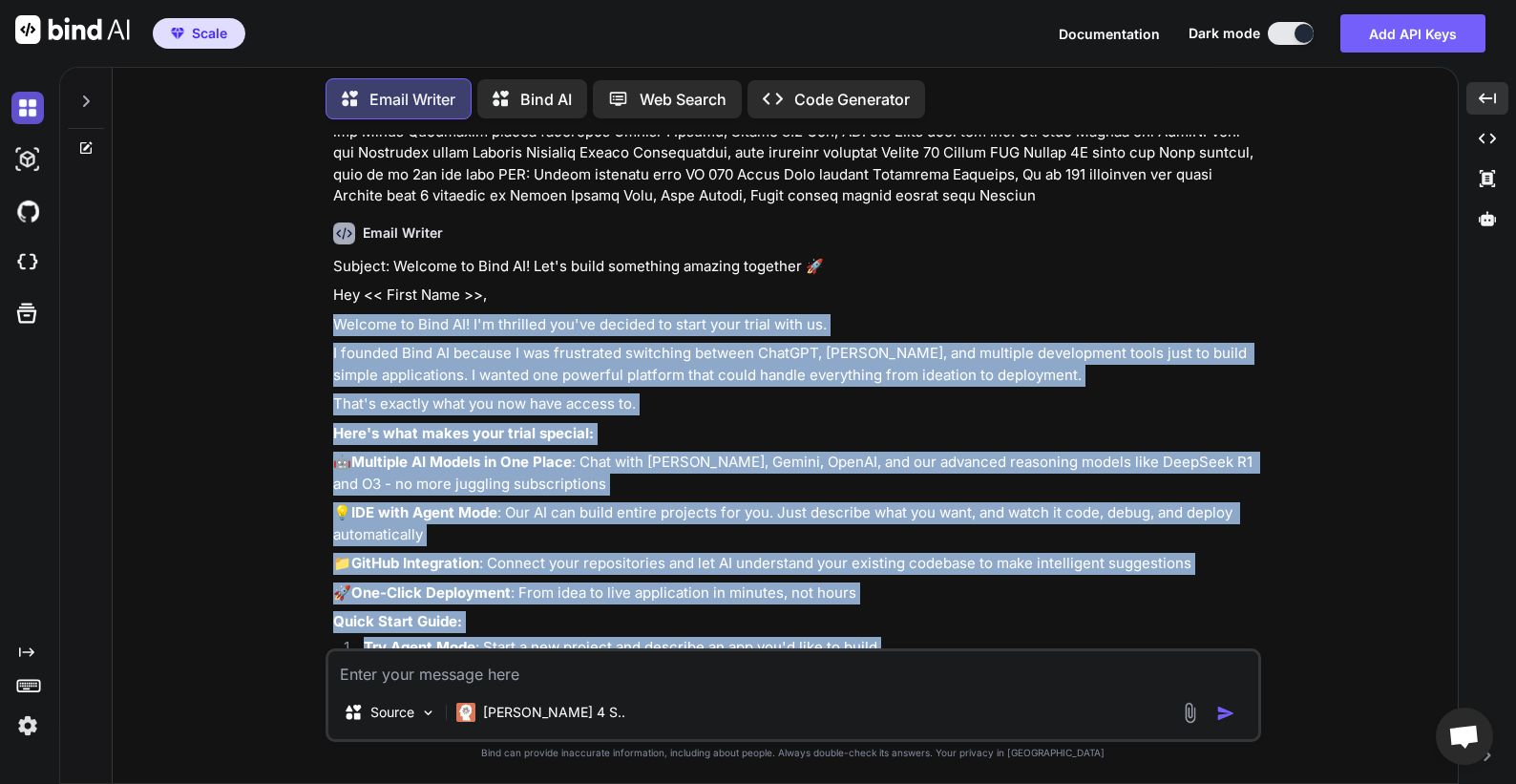
click at [29, 107] on img at bounding box center [28, 108] width 33 height 33
type textarea "x"
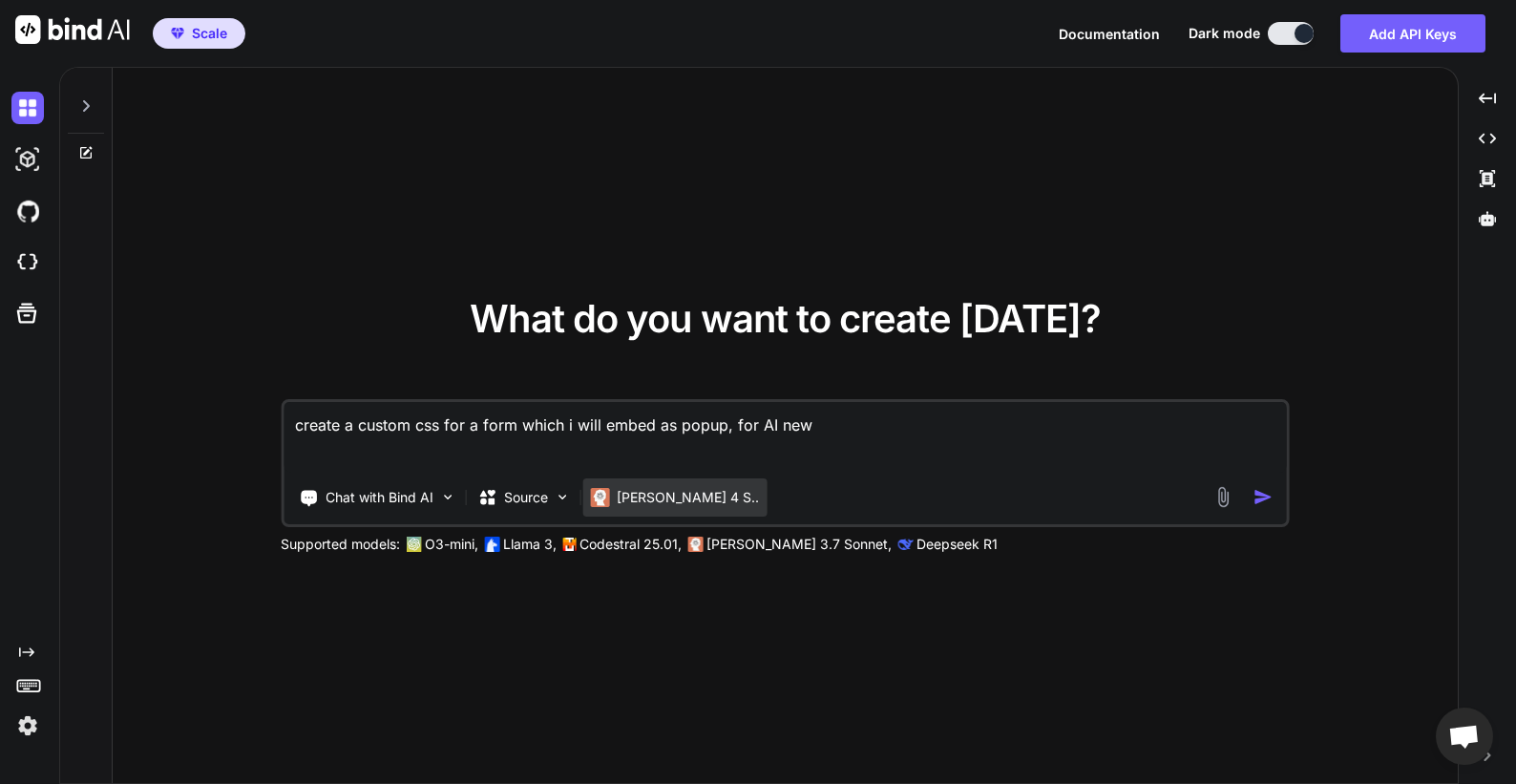
type textarea "create a custom css for a form which i will embed as popup, for AI news"
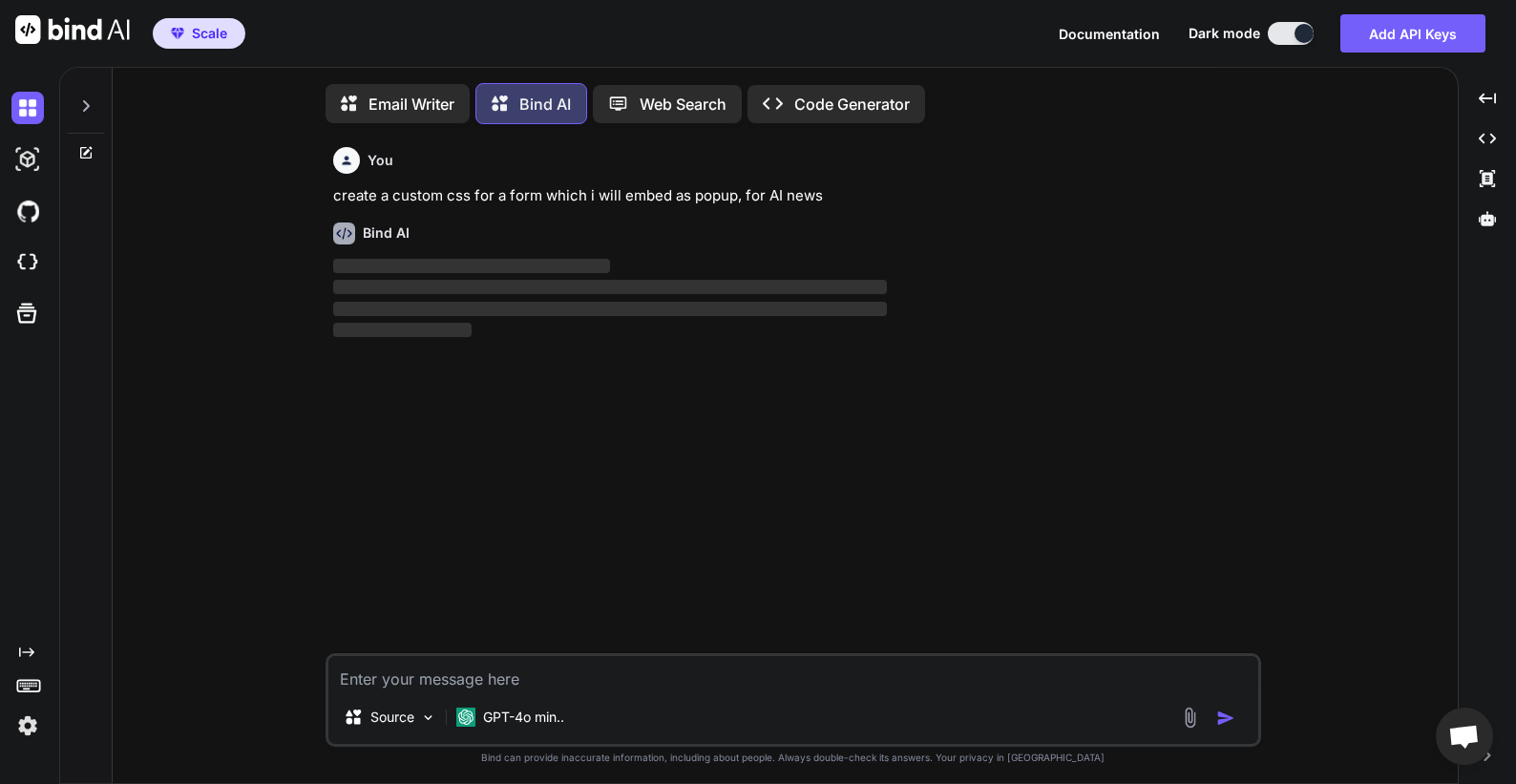
scroll to position [10, 0]
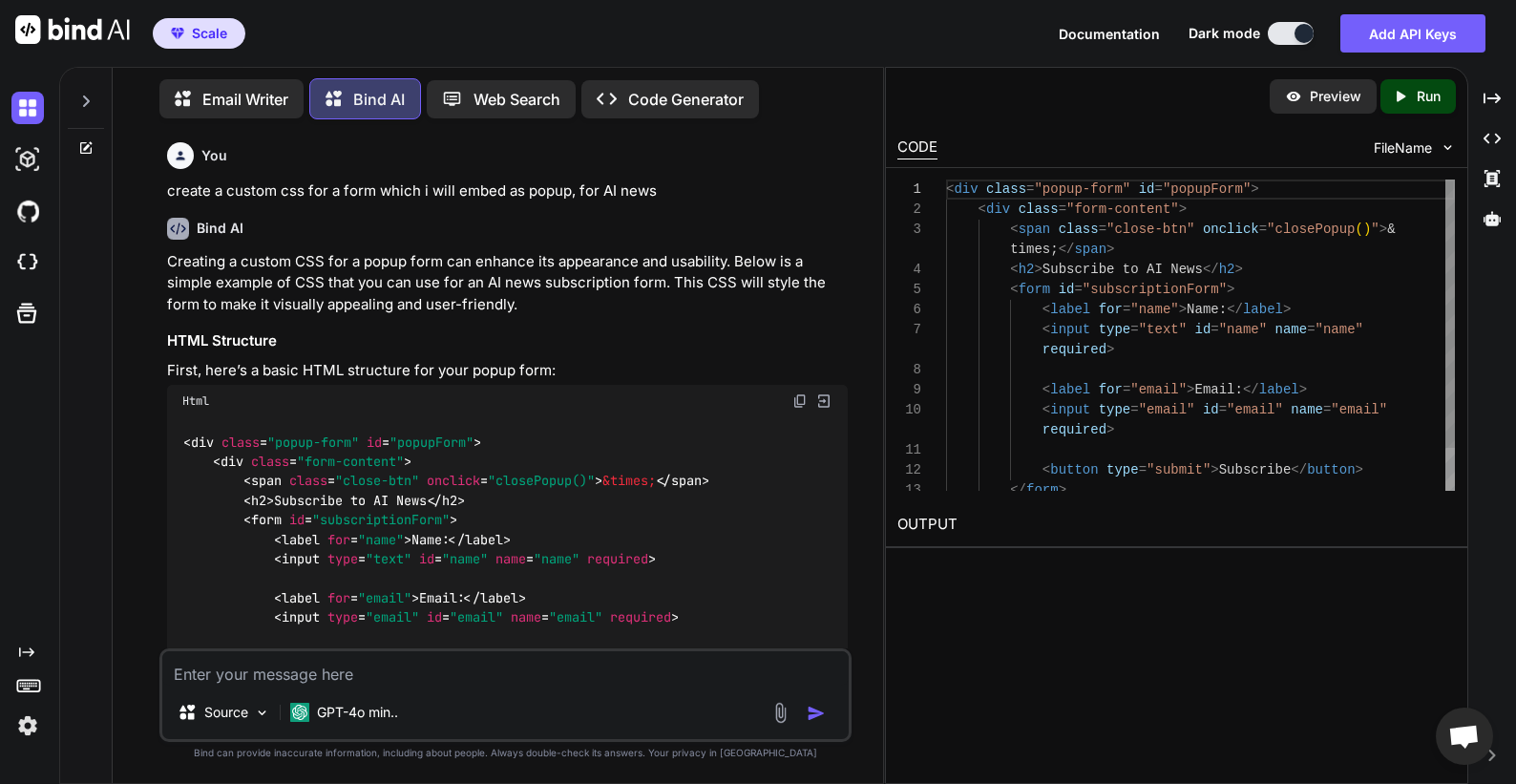
click at [1055, 276] on div "< div class = "popup-form" id = "popupForm" > < div class = "form-content" > < …" at bounding box center [1201, 360] width 509 height 361
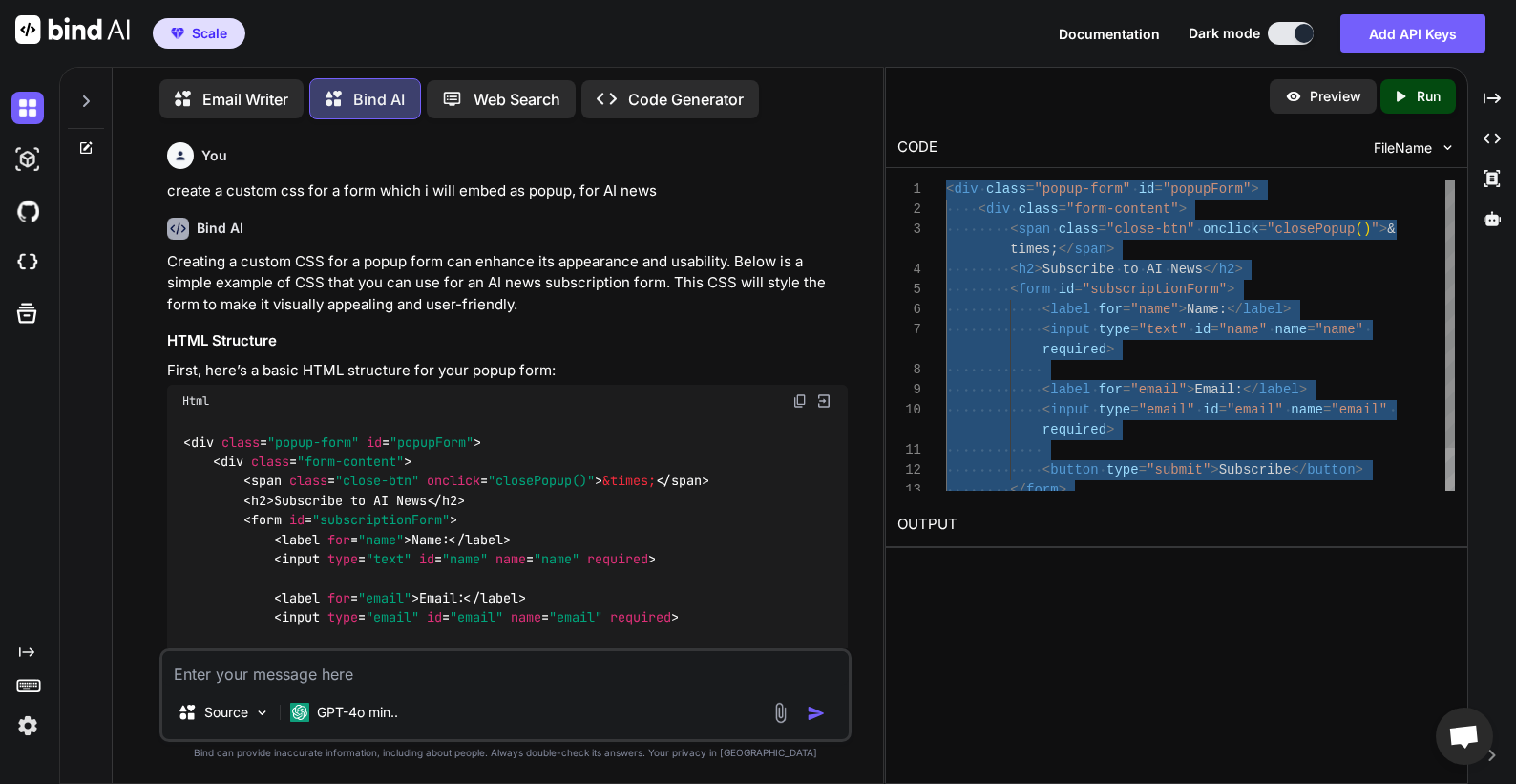
type textarea "<div class="popup-form" id="popupForm"> <div class="form-content"> <span class=…"
click at [425, 681] on textarea at bounding box center [505, 668] width 687 height 35
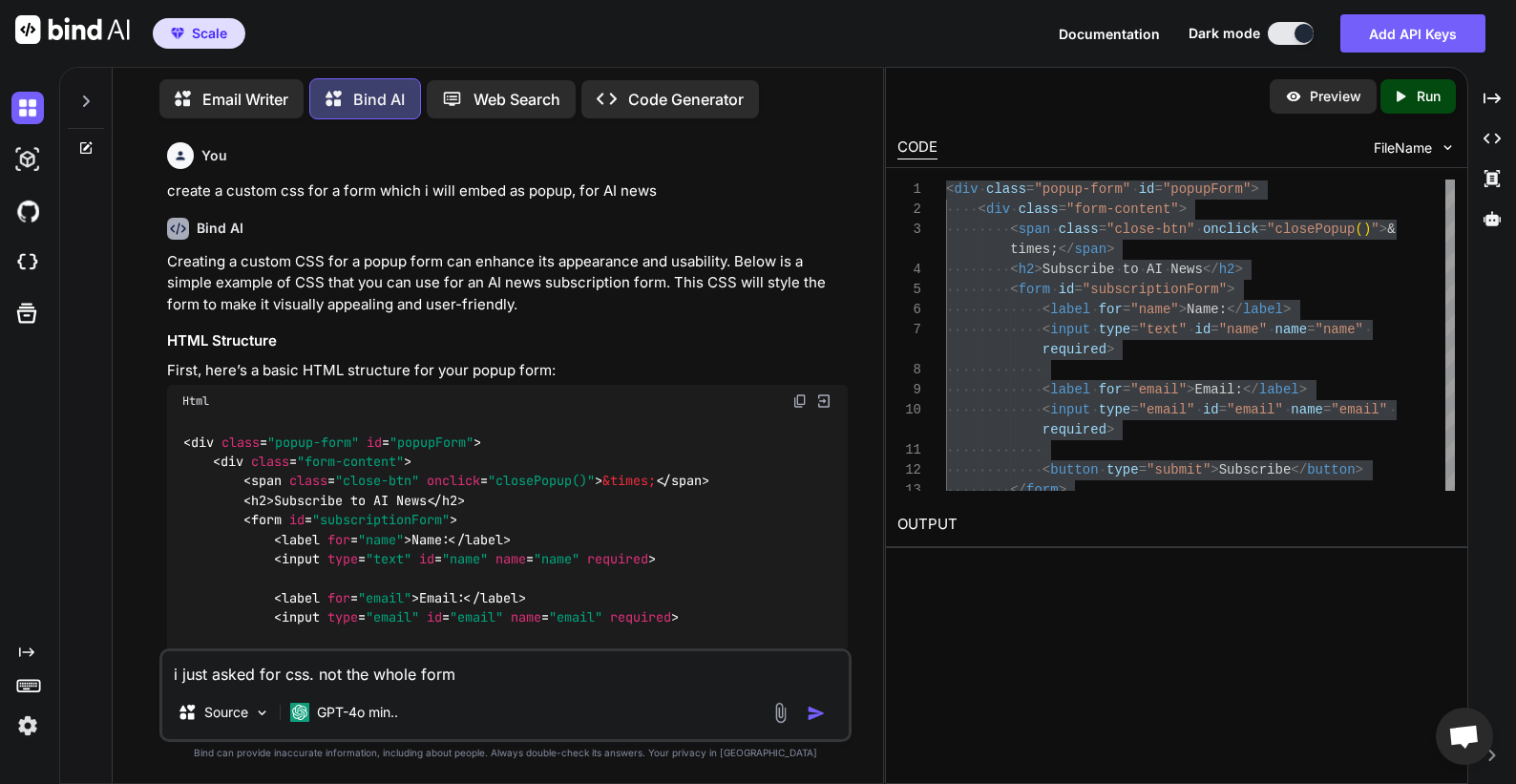
type textarea "i just asked for css. not the whole form"
click at [363, 731] on div "GPT-4o min.." at bounding box center [344, 716] width 123 height 46
click at [363, 717] on p "GPT-4o min.." at bounding box center [358, 713] width 81 height 19
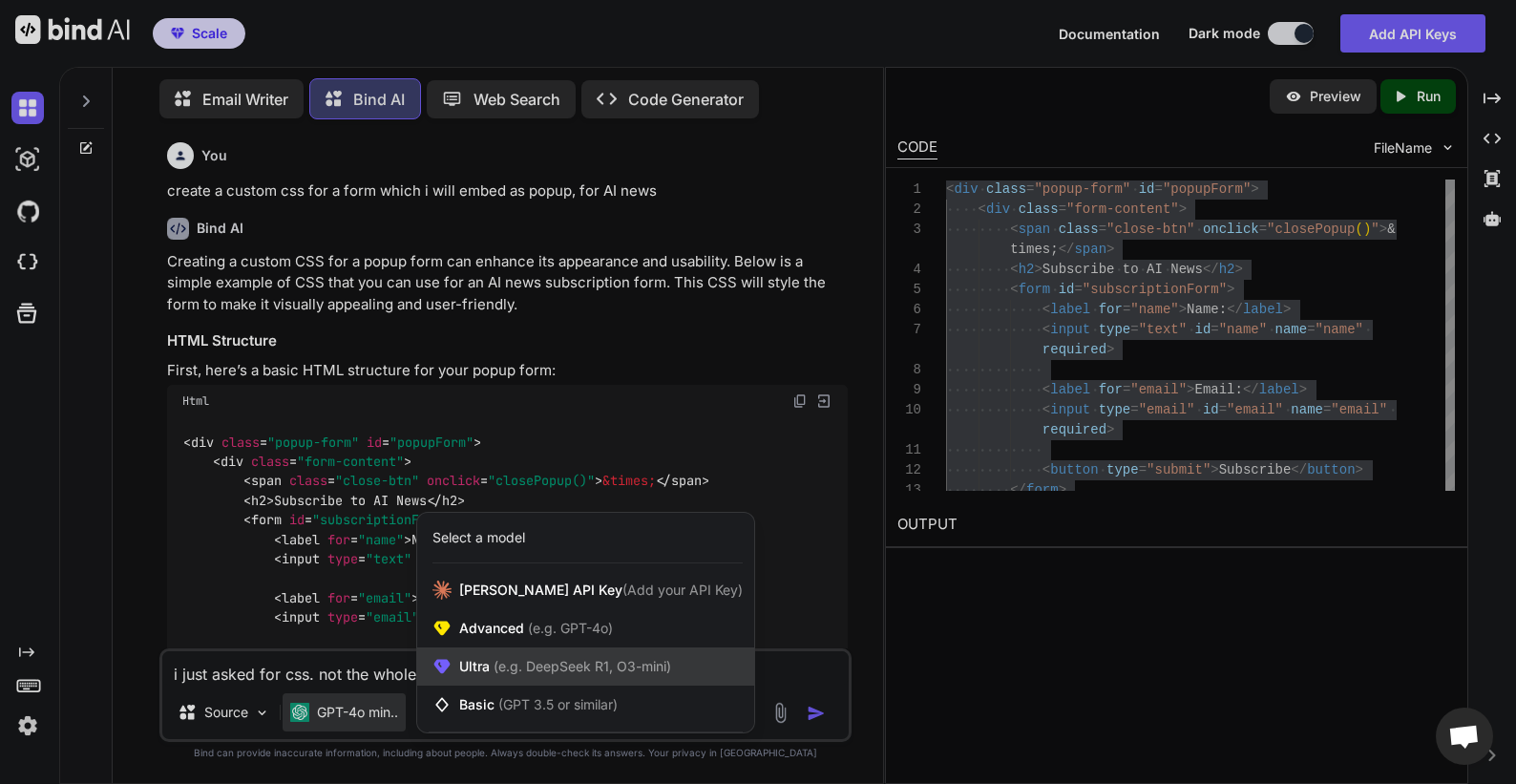
click at [476, 670] on span "Ultra (e.g. DeepSeek R1, O3-mini)" at bounding box center [565, 666] width 212 height 19
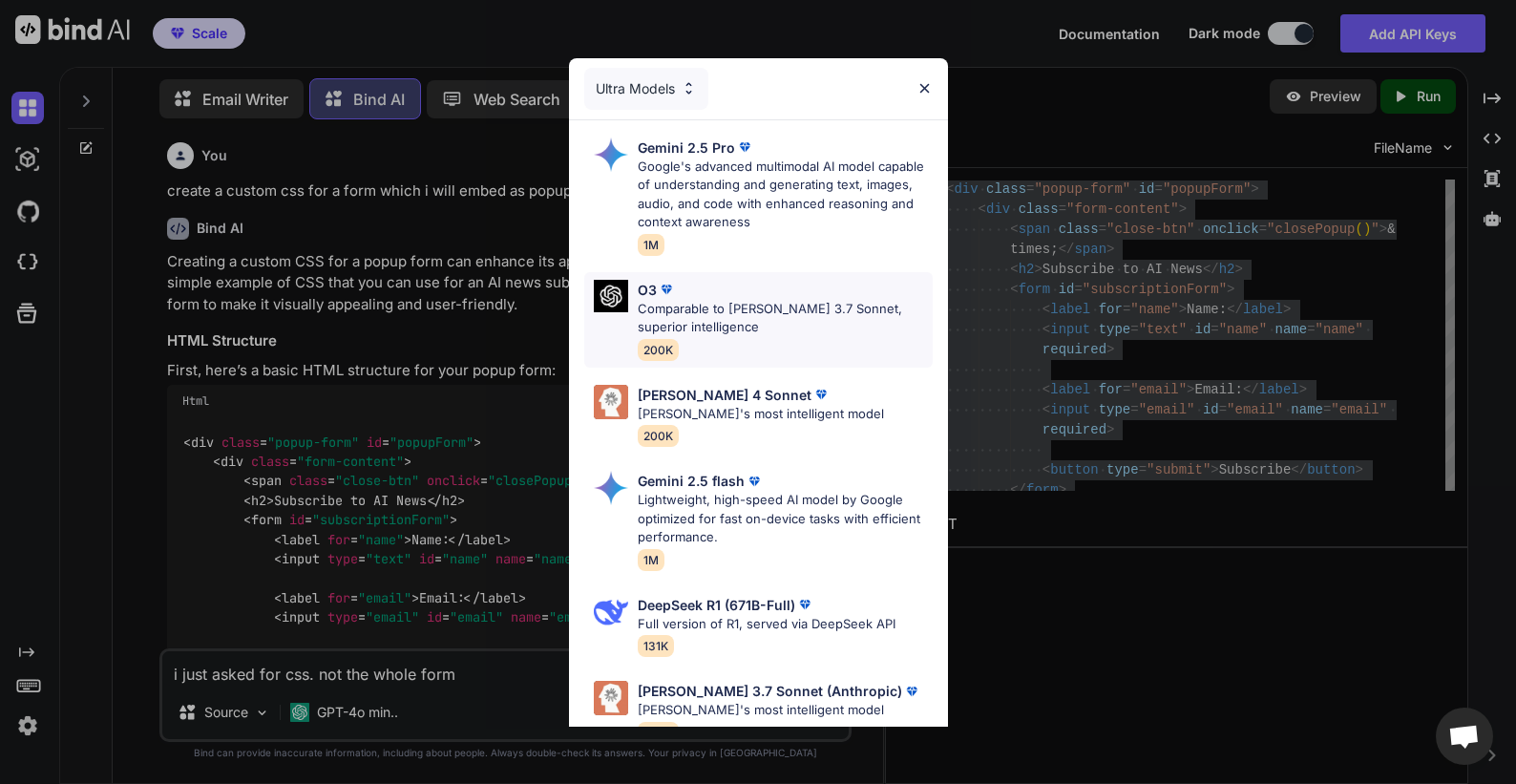
click at [724, 314] on p "Comparable to [PERSON_NAME] 3.7 Sonnet, superior intelligence" at bounding box center [785, 318] width 295 height 38
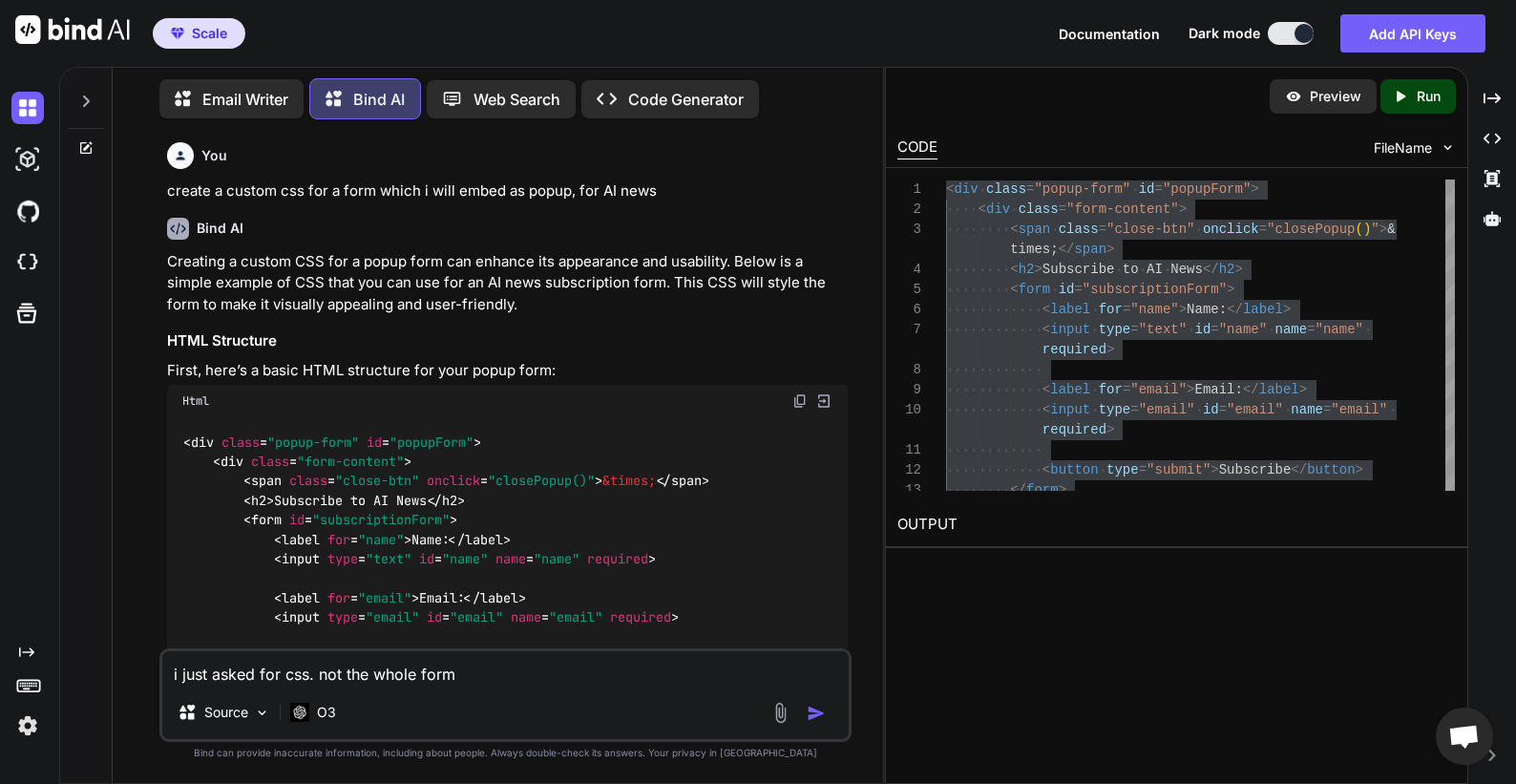
click at [815, 716] on img "button" at bounding box center [817, 714] width 19 height 19
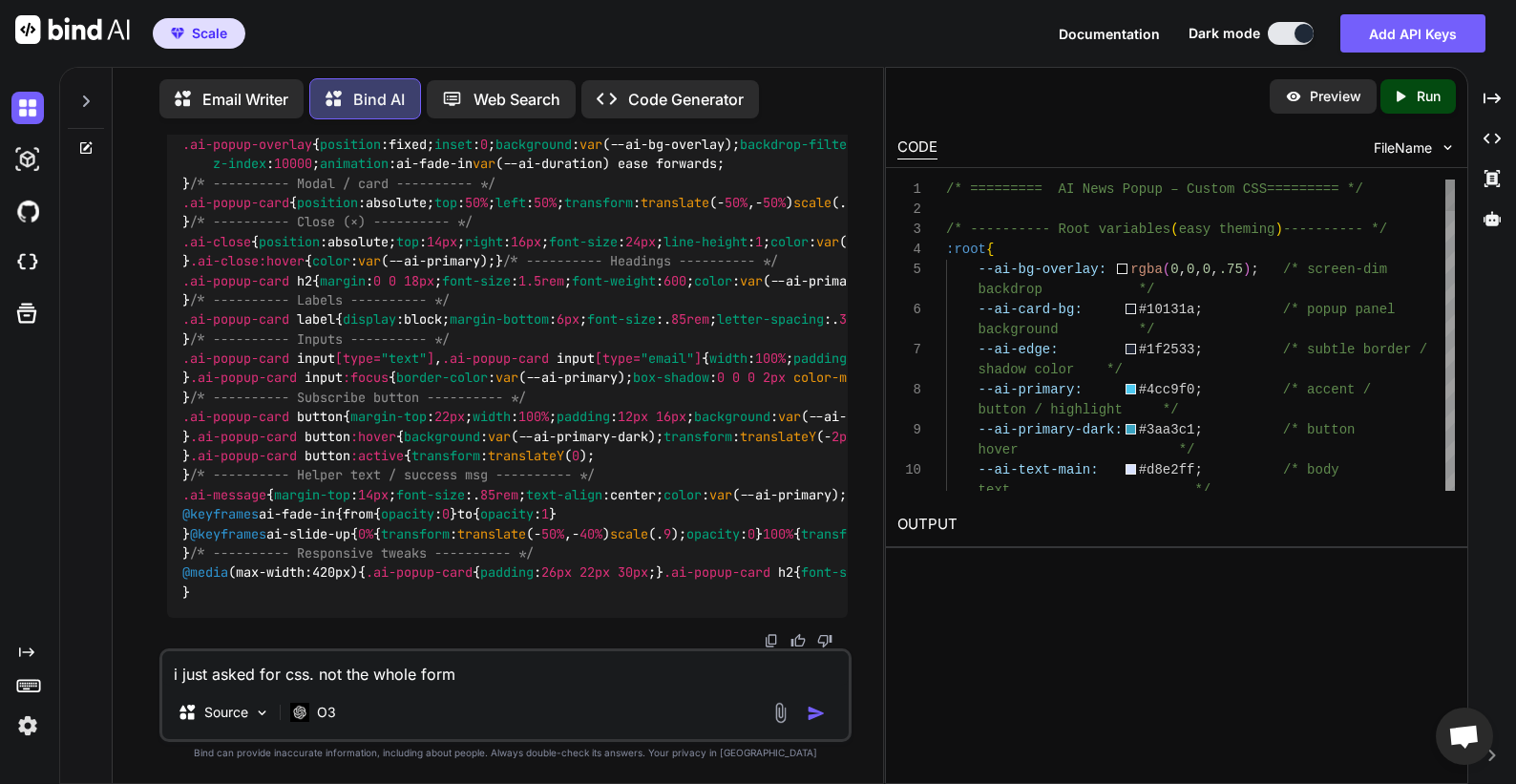
scroll to position [160, 0]
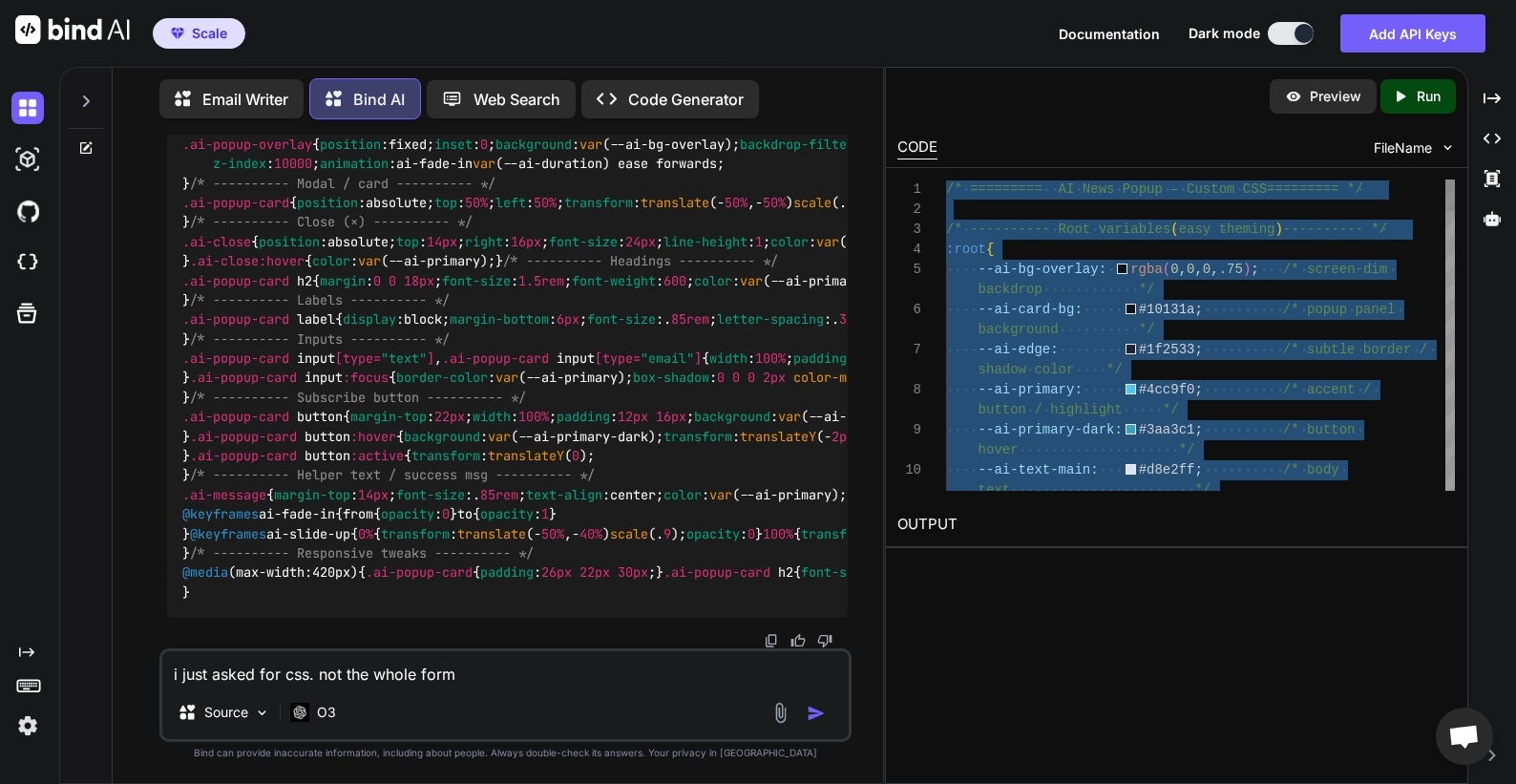
type textarea "/* ========= AI News Popup – Custom CSS ========= */ /* ---------- Root variabl…"
